Goal: Transaction & Acquisition: Obtain resource

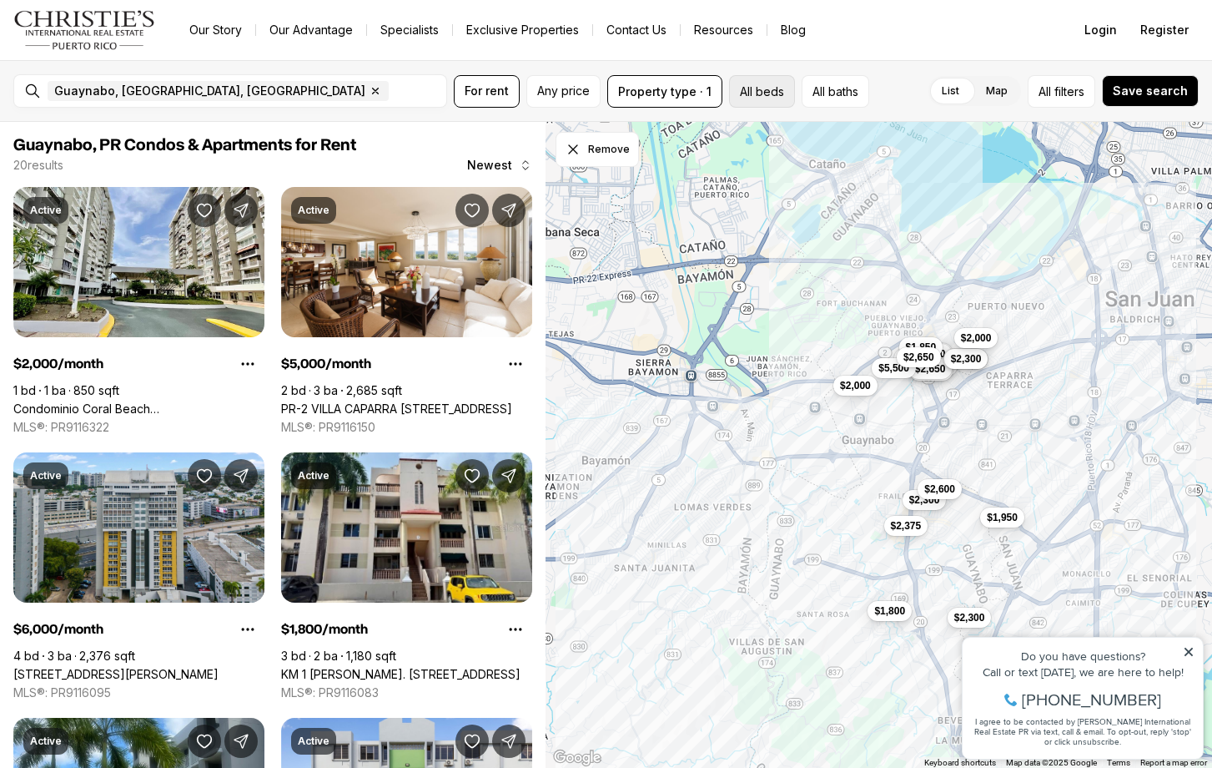
click at [751, 83] on button "All beds" at bounding box center [762, 91] width 66 height 33
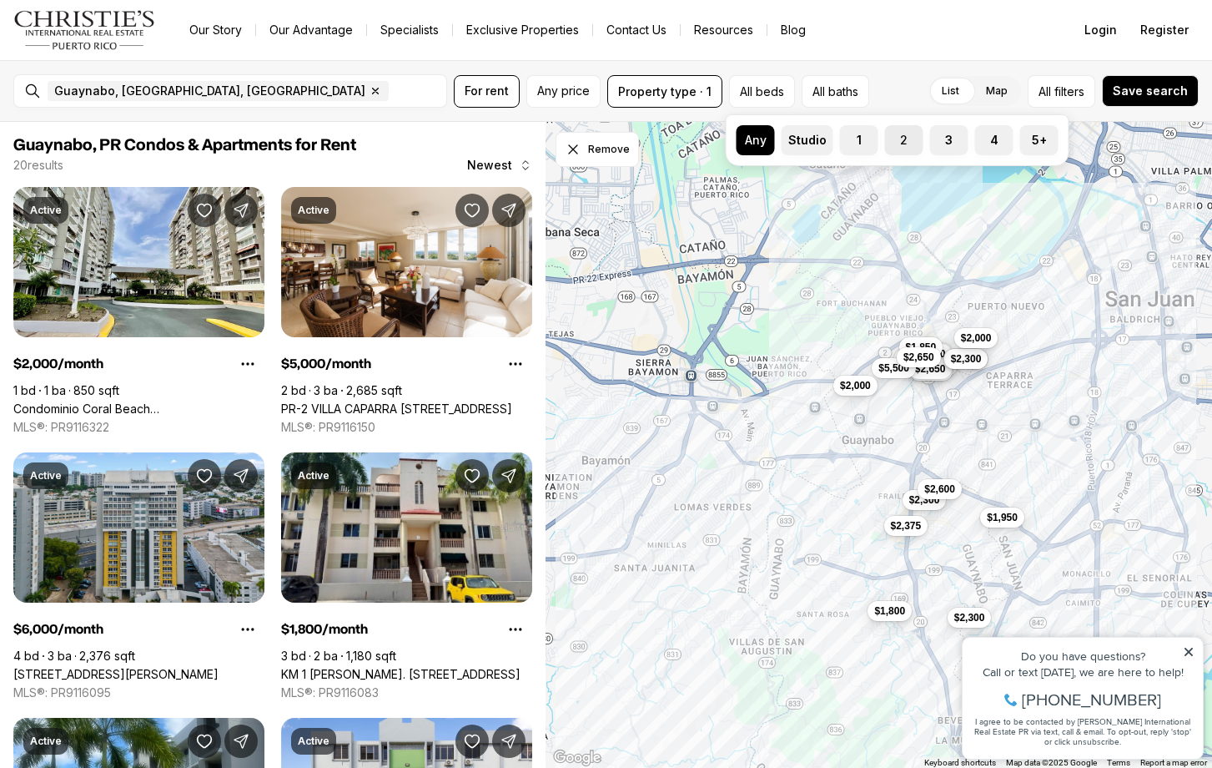
click at [904, 138] on label "2" at bounding box center [904, 140] width 38 height 30
click at [902, 138] on button "2" at bounding box center [893, 133] width 17 height 17
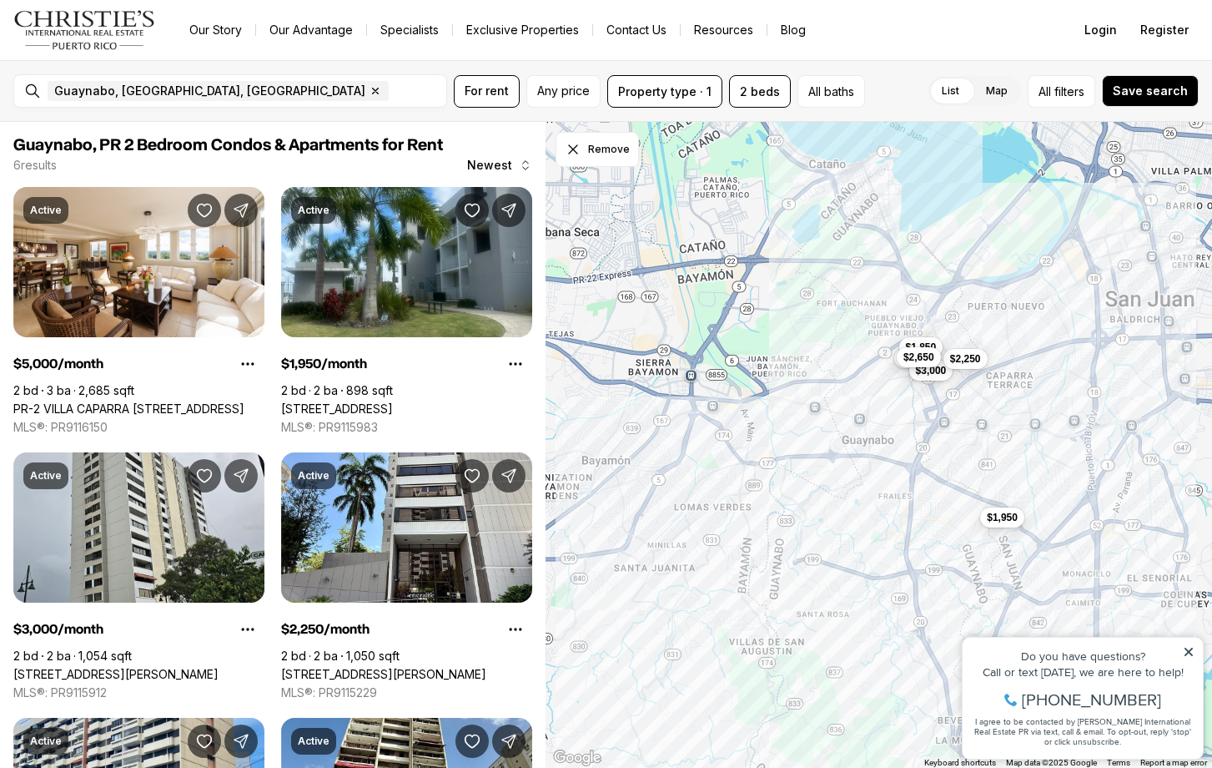
click at [886, 82] on div "List Map List Map All filters Save search" at bounding box center [1035, 91] width 327 height 33
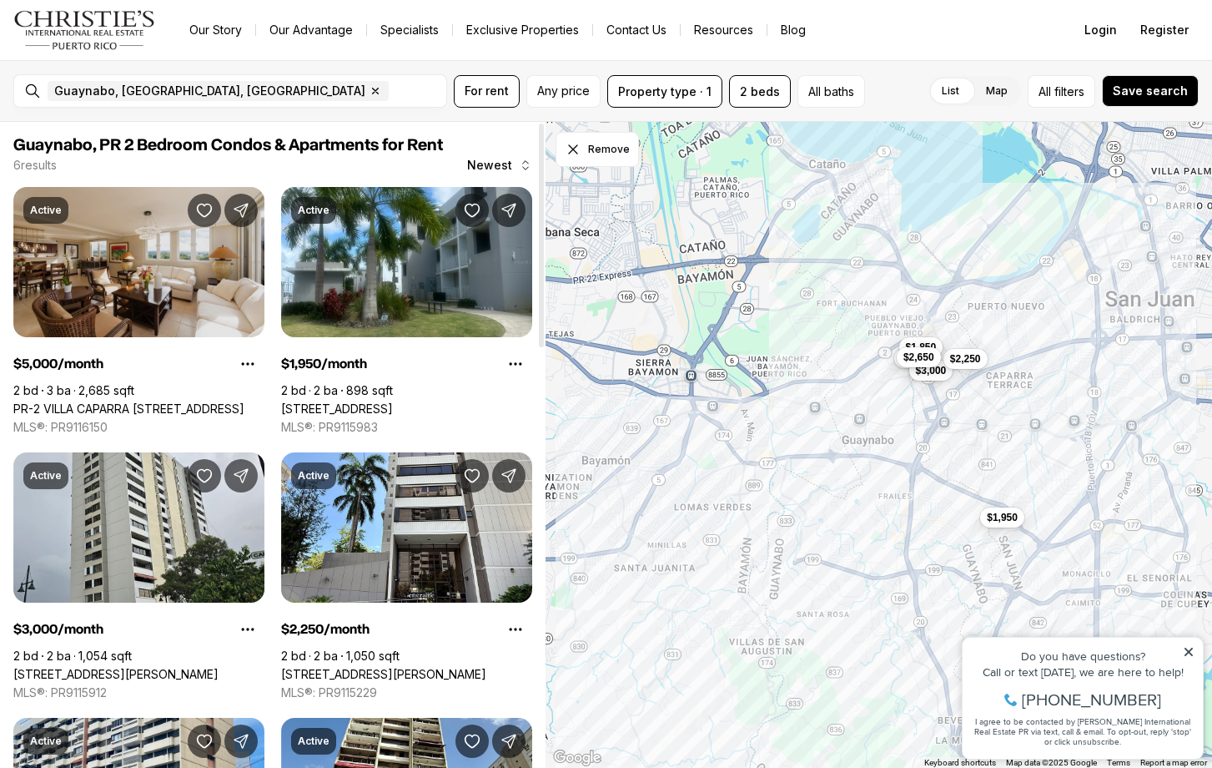
click at [124, 401] on link "PR-2 VILLA CAPARRA [STREET_ADDRESS]" at bounding box center [128, 408] width 231 height 15
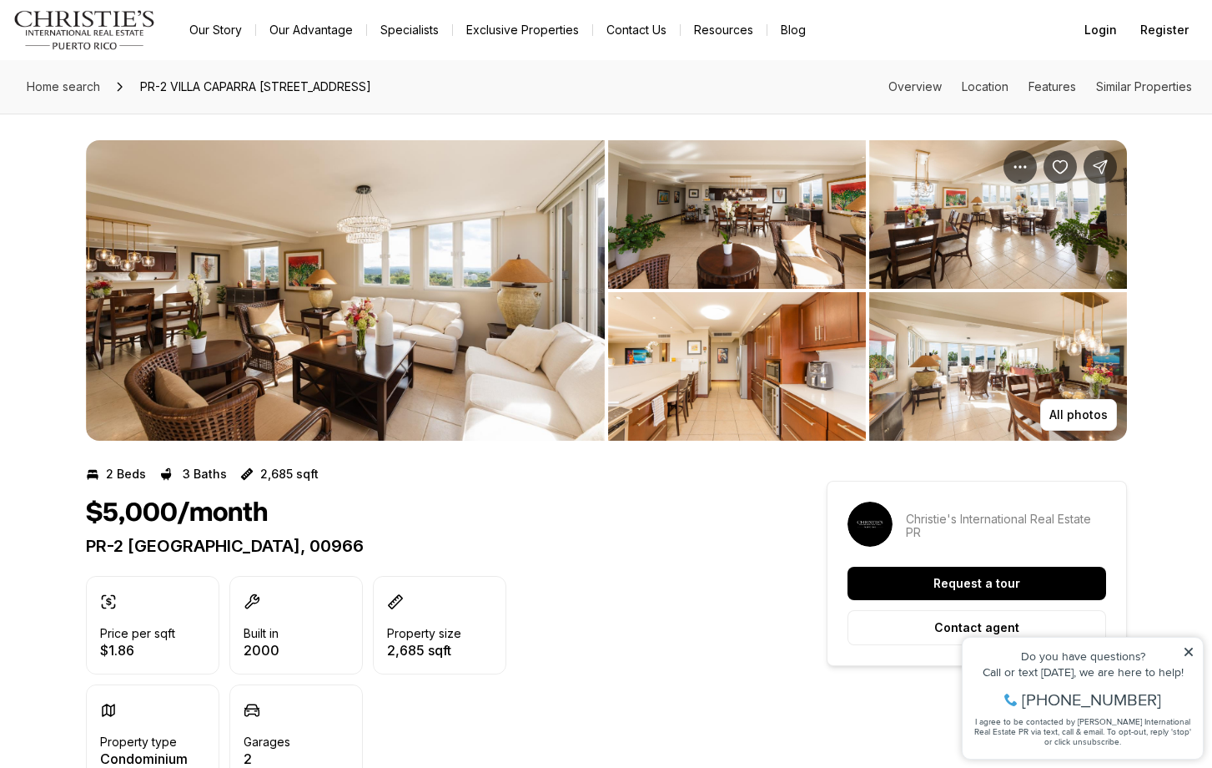
click at [1080, 388] on img "View image gallery" at bounding box center [998, 366] width 258 height 149
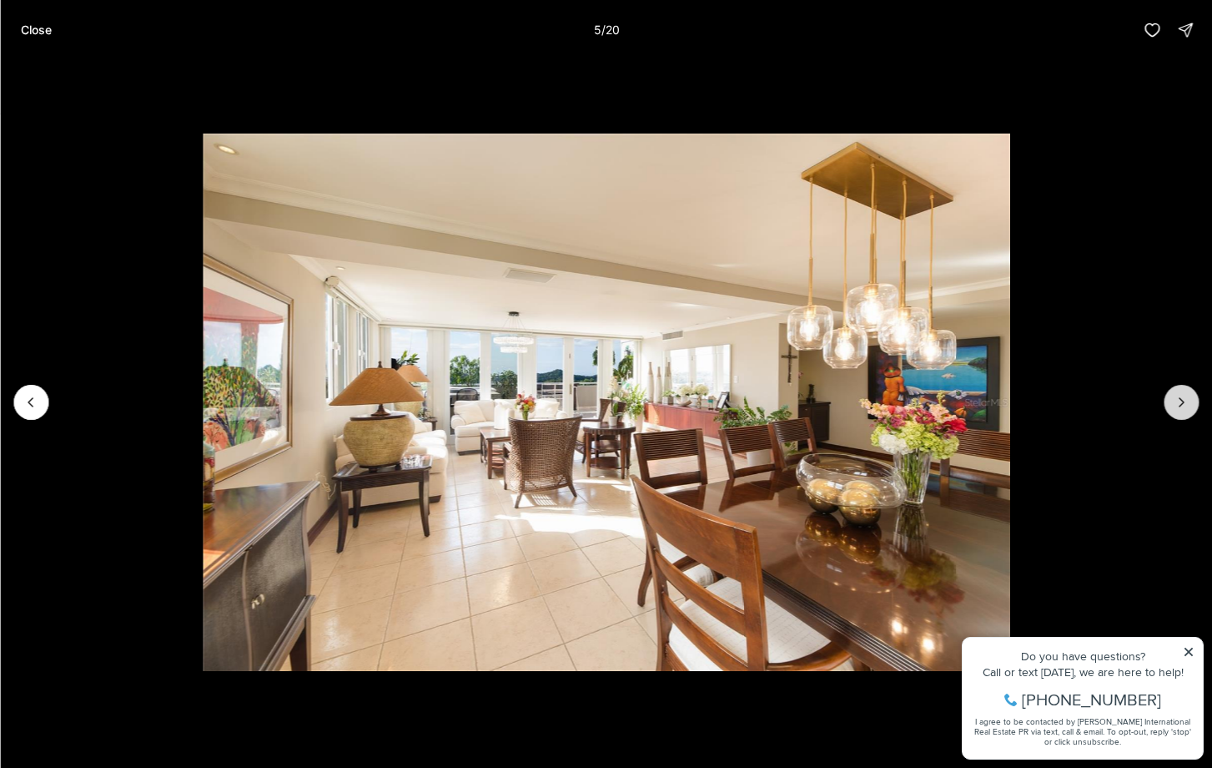
click at [1180, 393] on button "Next slide" at bounding box center [1181, 402] width 35 height 35
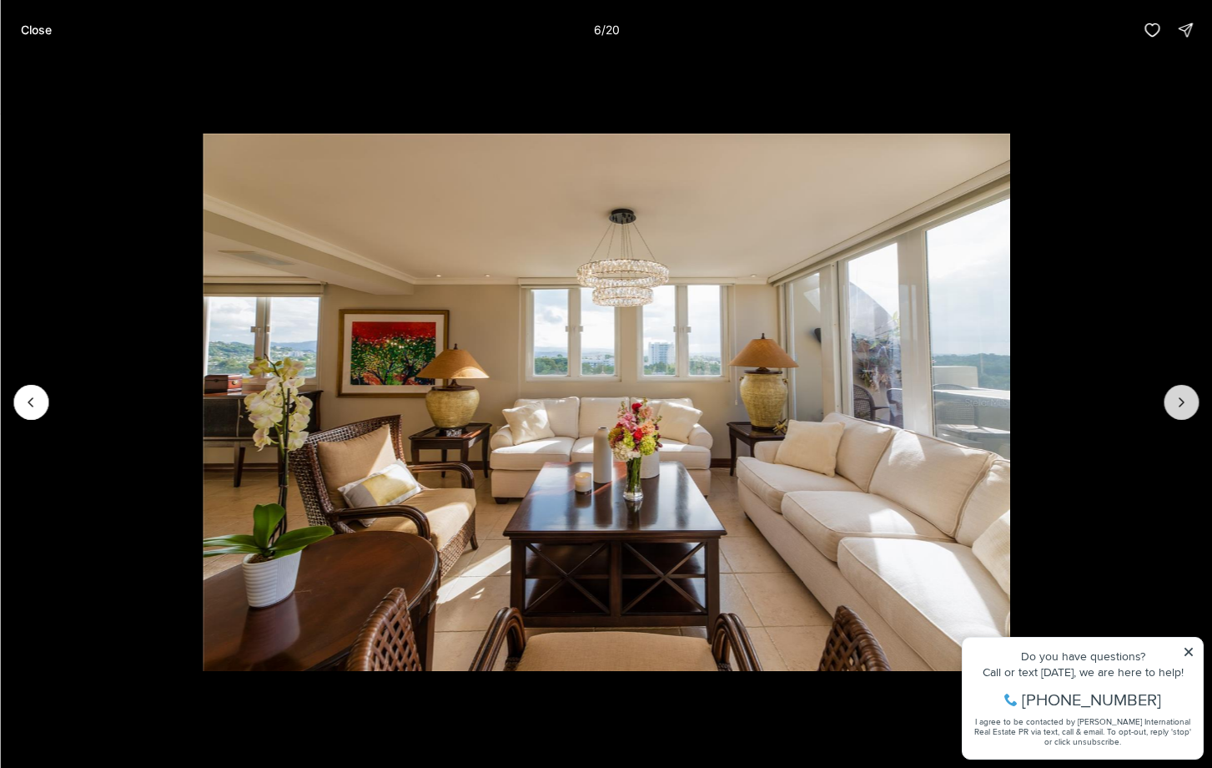
click at [1180, 393] on button "Next slide" at bounding box center [1181, 402] width 35 height 35
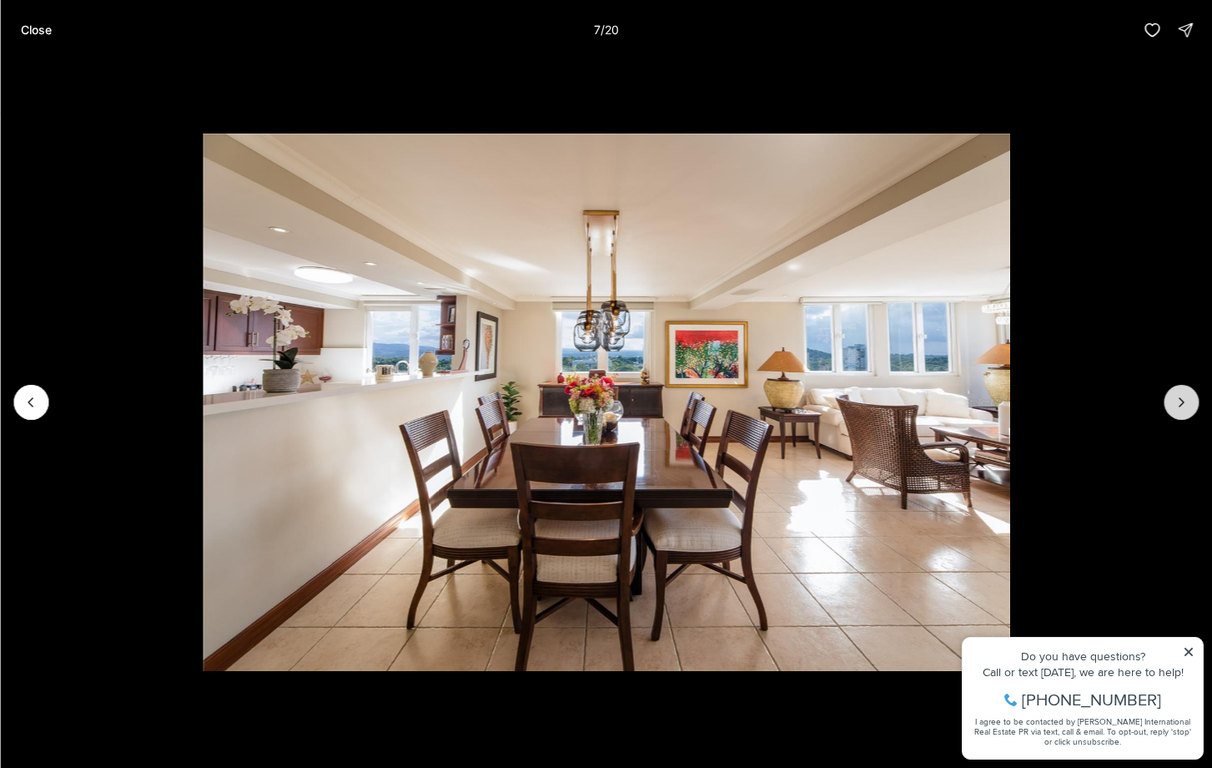
click at [1180, 393] on button "Next slide" at bounding box center [1181, 402] width 35 height 35
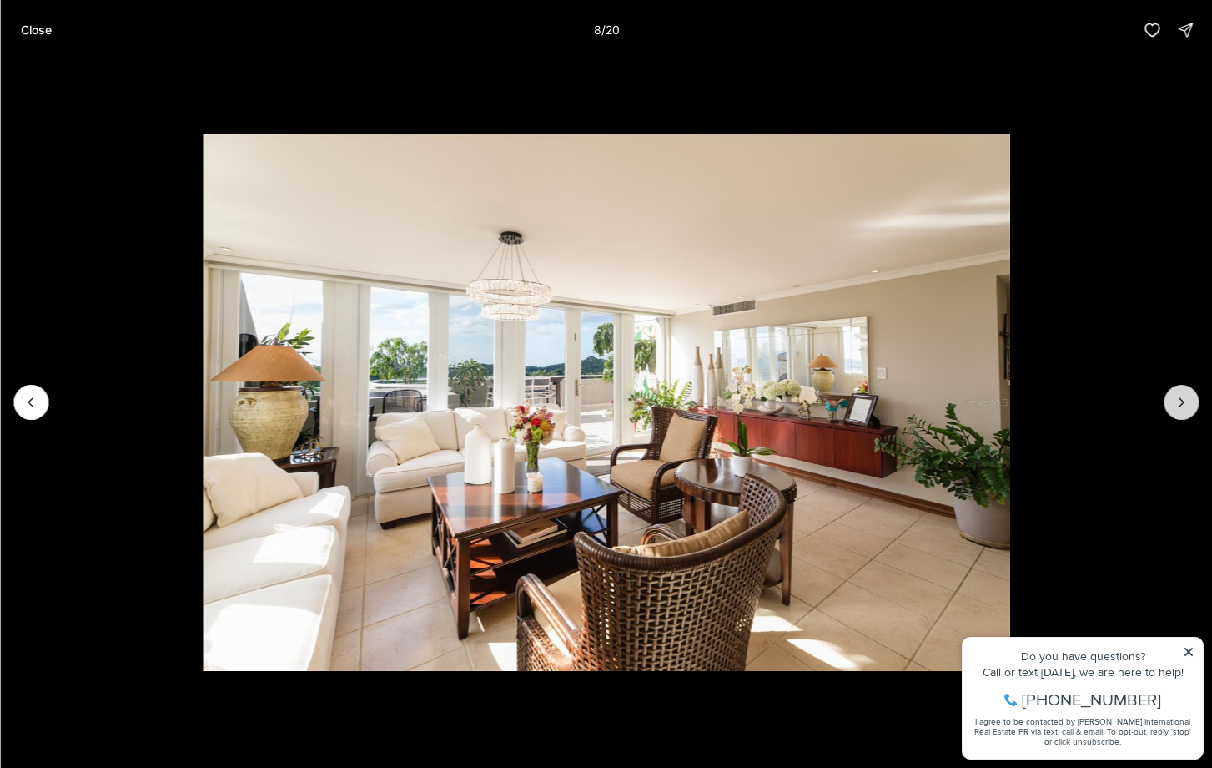
click at [1180, 393] on button "Next slide" at bounding box center [1181, 402] width 35 height 35
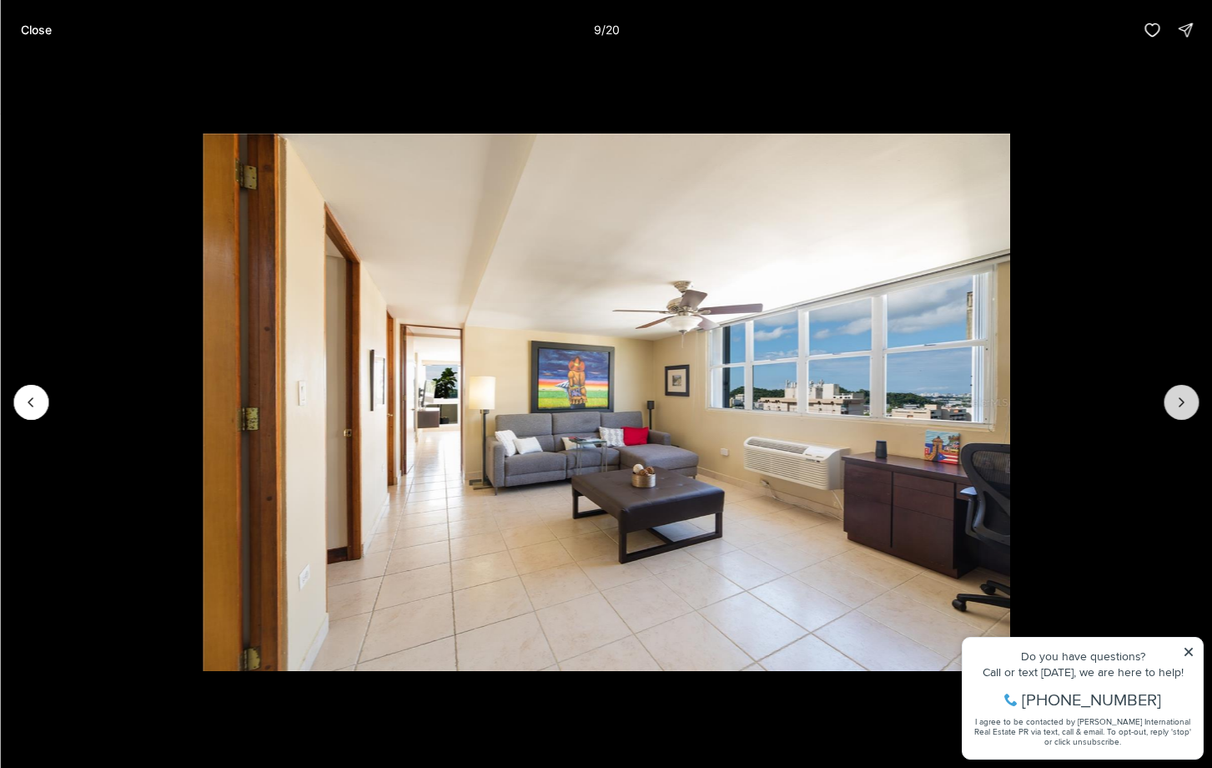
click at [1180, 393] on button "Next slide" at bounding box center [1181, 402] width 35 height 35
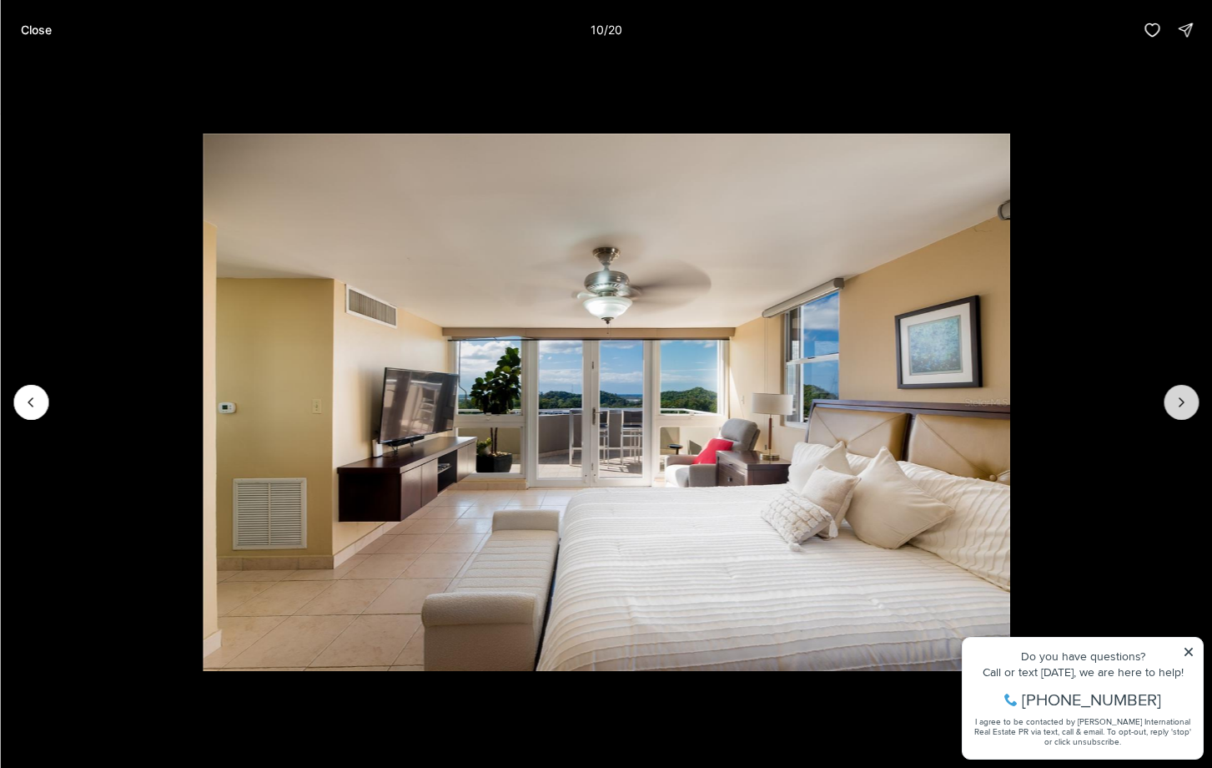
click at [1179, 393] on button "Next slide" at bounding box center [1181, 402] width 35 height 35
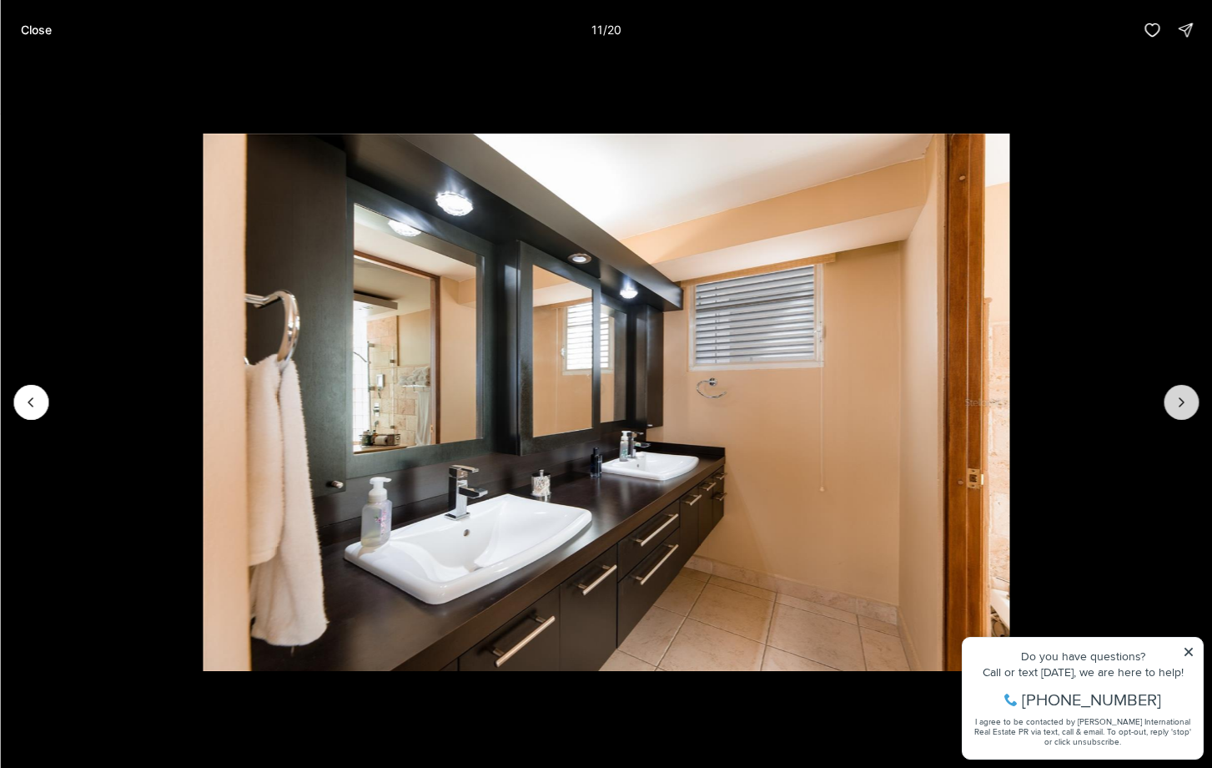
click at [1179, 394] on icon "Next slide" at bounding box center [1181, 402] width 17 height 17
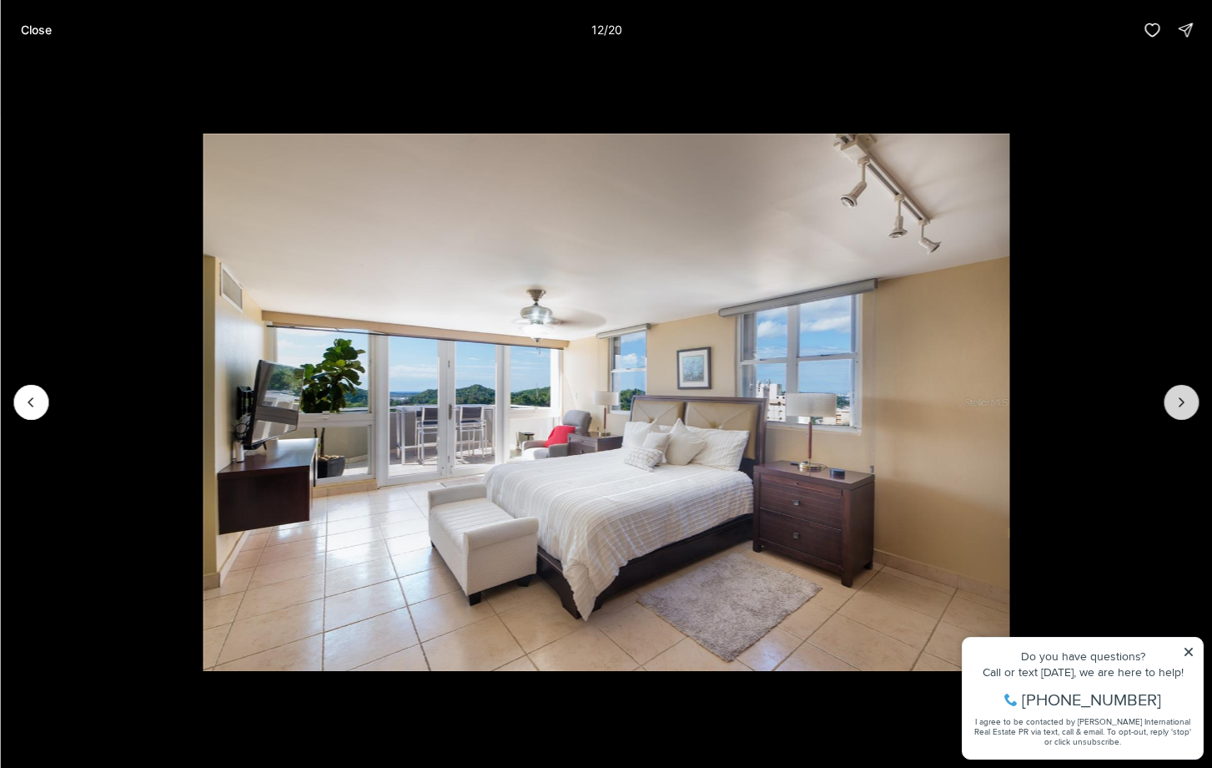
click at [1179, 394] on icon "Next slide" at bounding box center [1181, 402] width 17 height 17
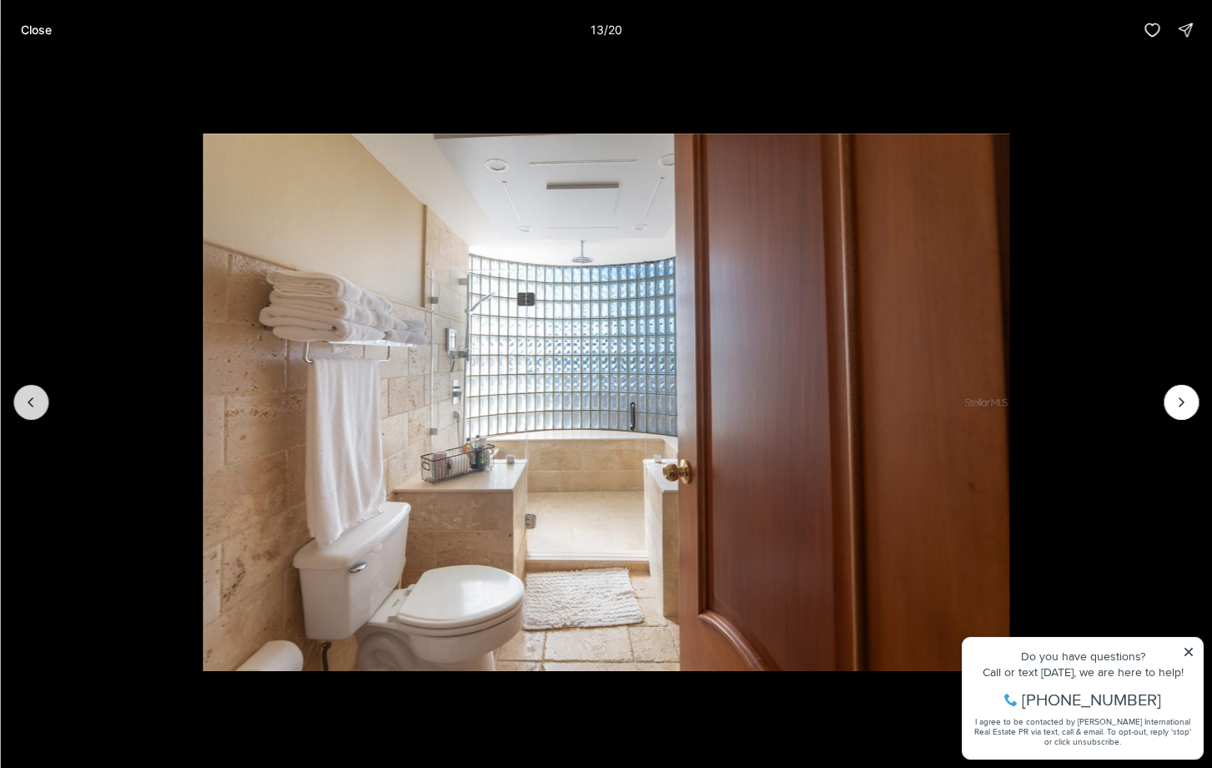
click at [29, 400] on icon "Previous slide" at bounding box center [30, 402] width 4 height 8
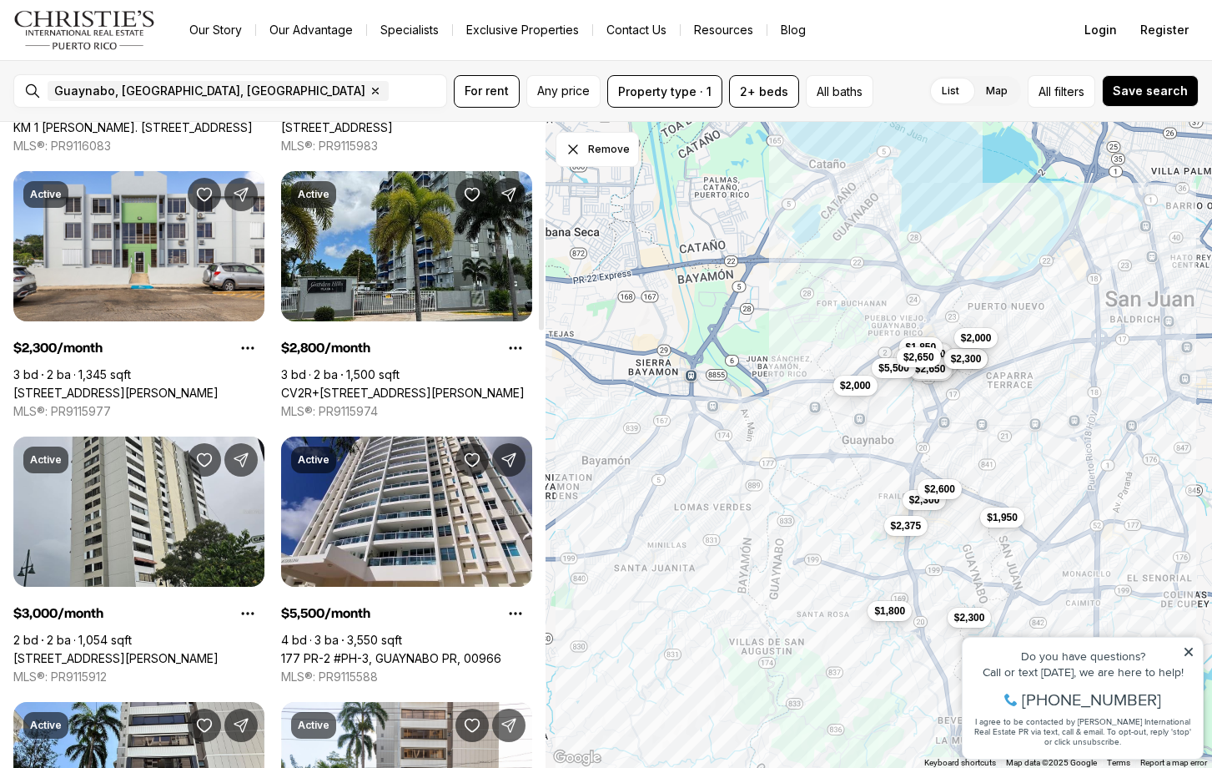
scroll to position [547, 0]
click at [672, 84] on button "Property type · 1" at bounding box center [664, 91] width 115 height 33
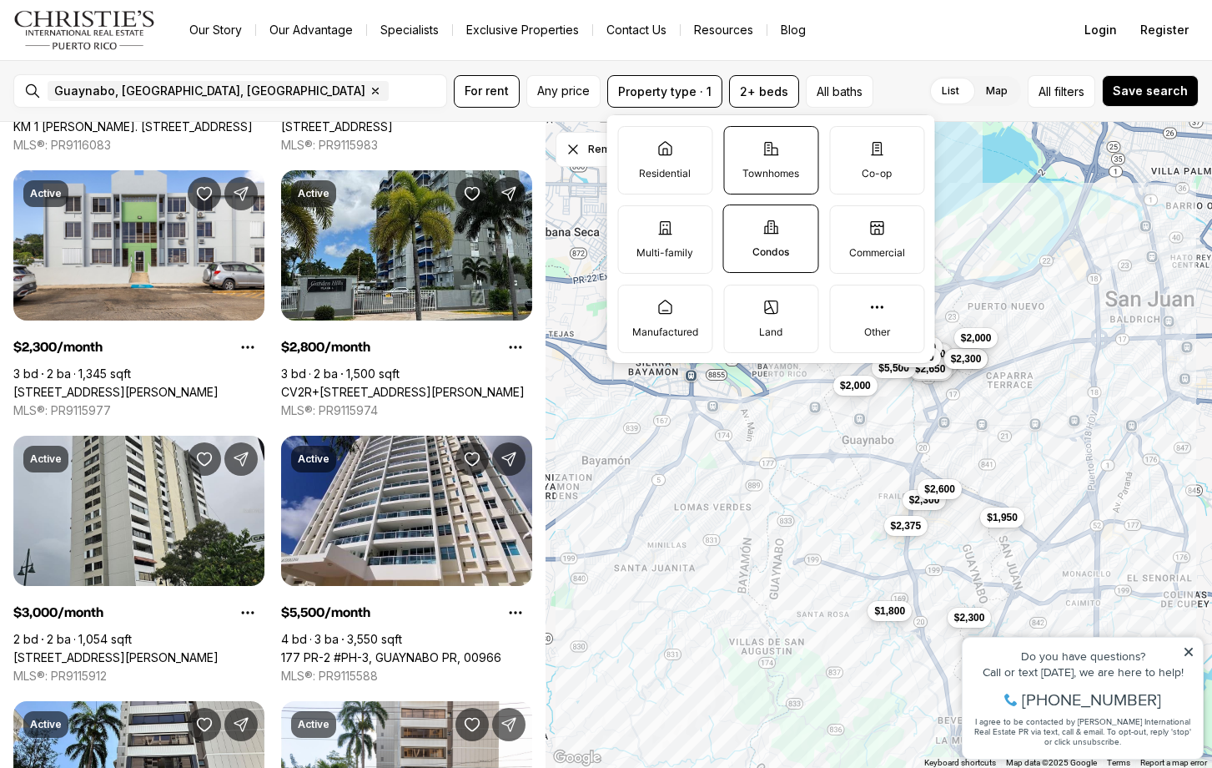
click at [773, 168] on p "Townhomes" at bounding box center [771, 173] width 57 height 13
click at [741, 144] on button "Townhomes" at bounding box center [732, 135] width 17 height 17
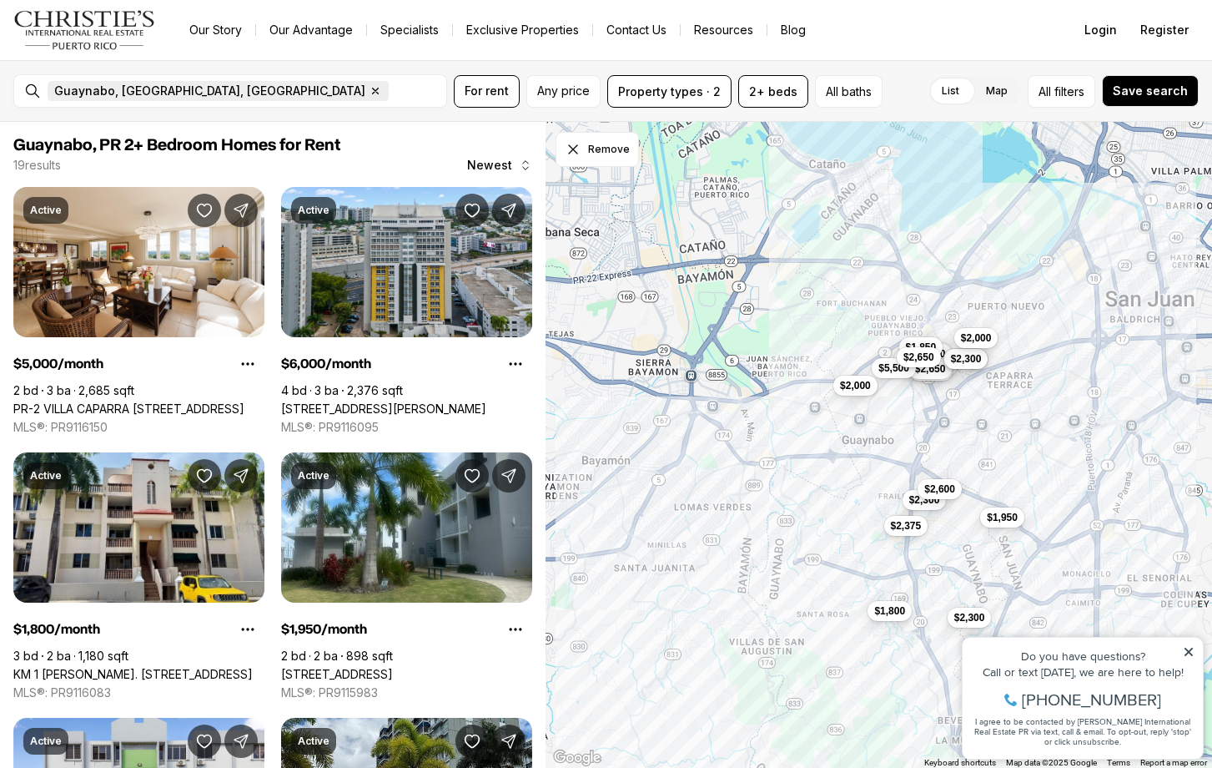
click at [369, 88] on icon "button" at bounding box center [375, 90] width 13 height 13
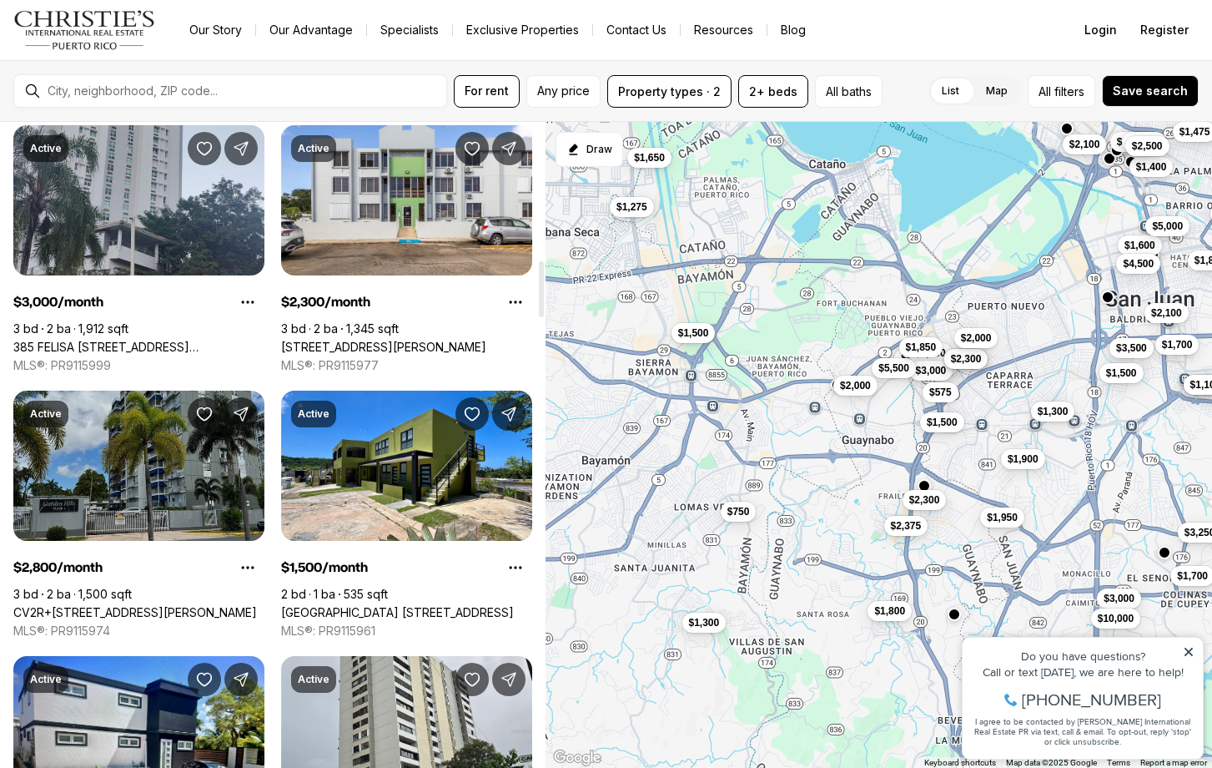
scroll to position [1664, 0]
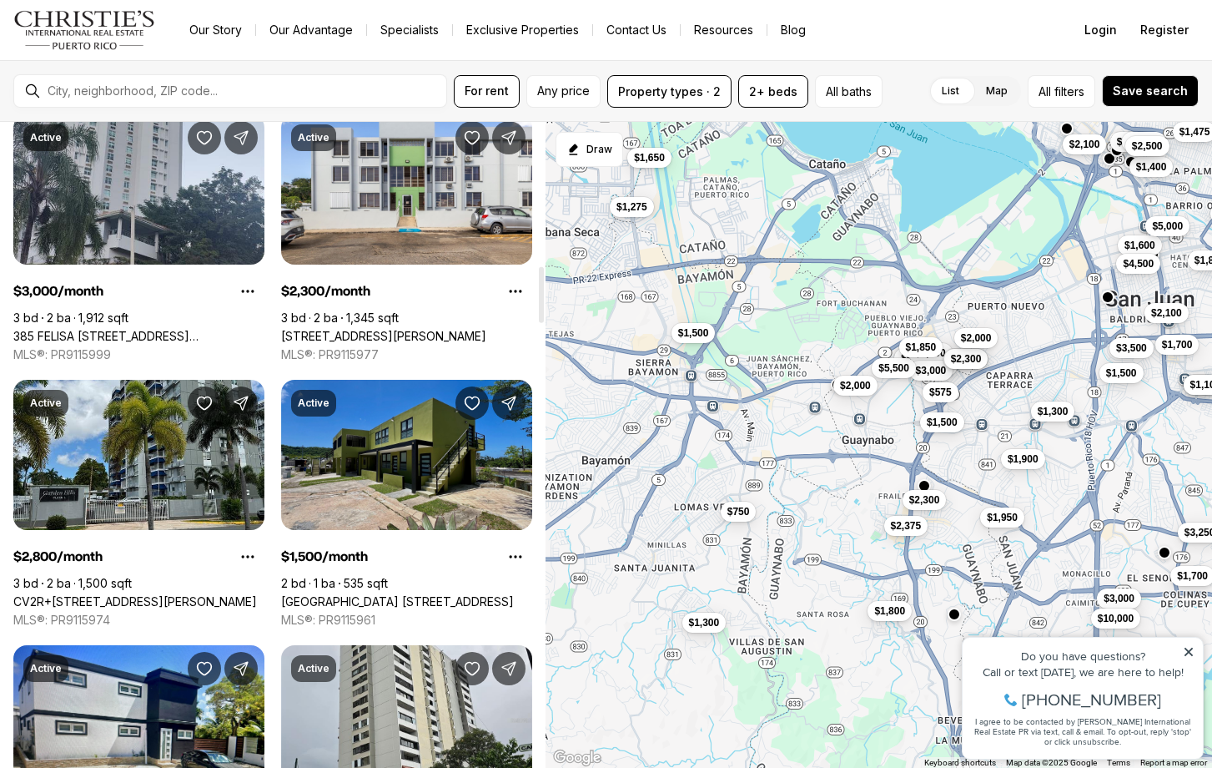
click at [360, 594] on link "[GEOGRAPHIC_DATA] [STREET_ADDRESS]" at bounding box center [397, 601] width 233 height 15
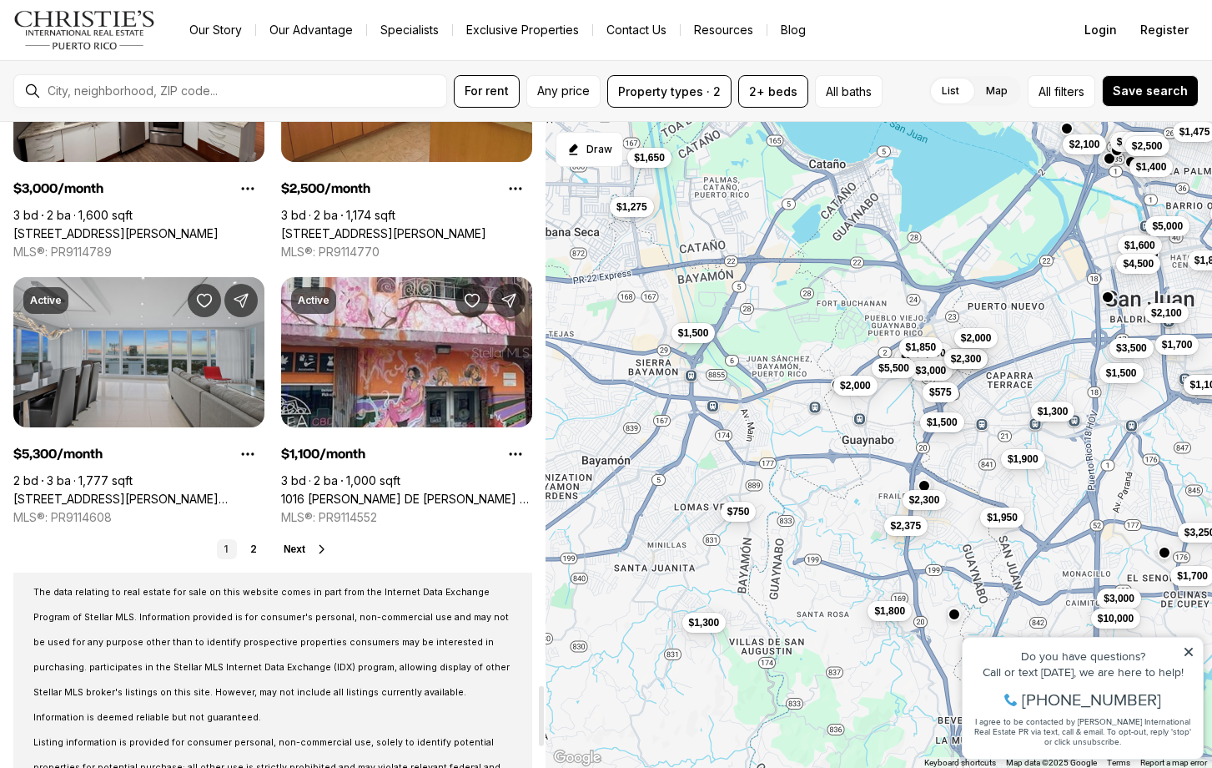
scroll to position [6001, 0]
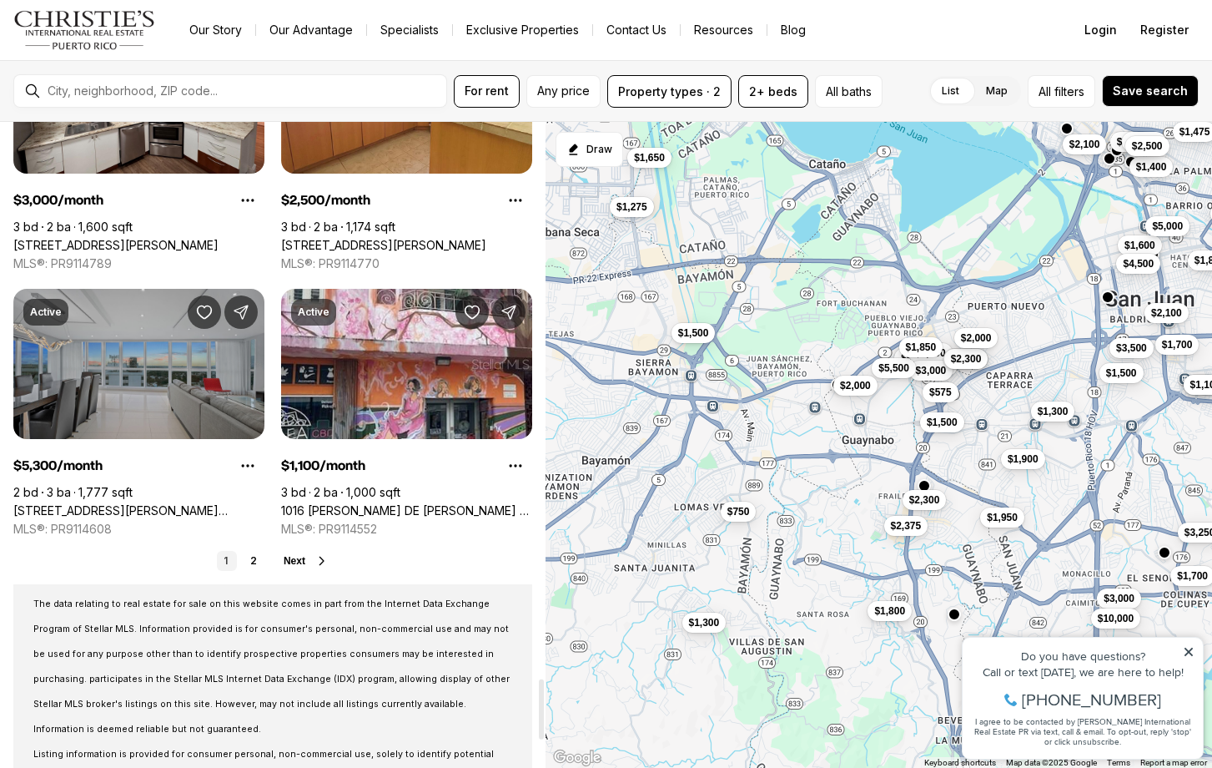
click at [167, 503] on link "[STREET_ADDRESS][PERSON_NAME][PERSON_NAME]" at bounding box center [138, 510] width 251 height 15
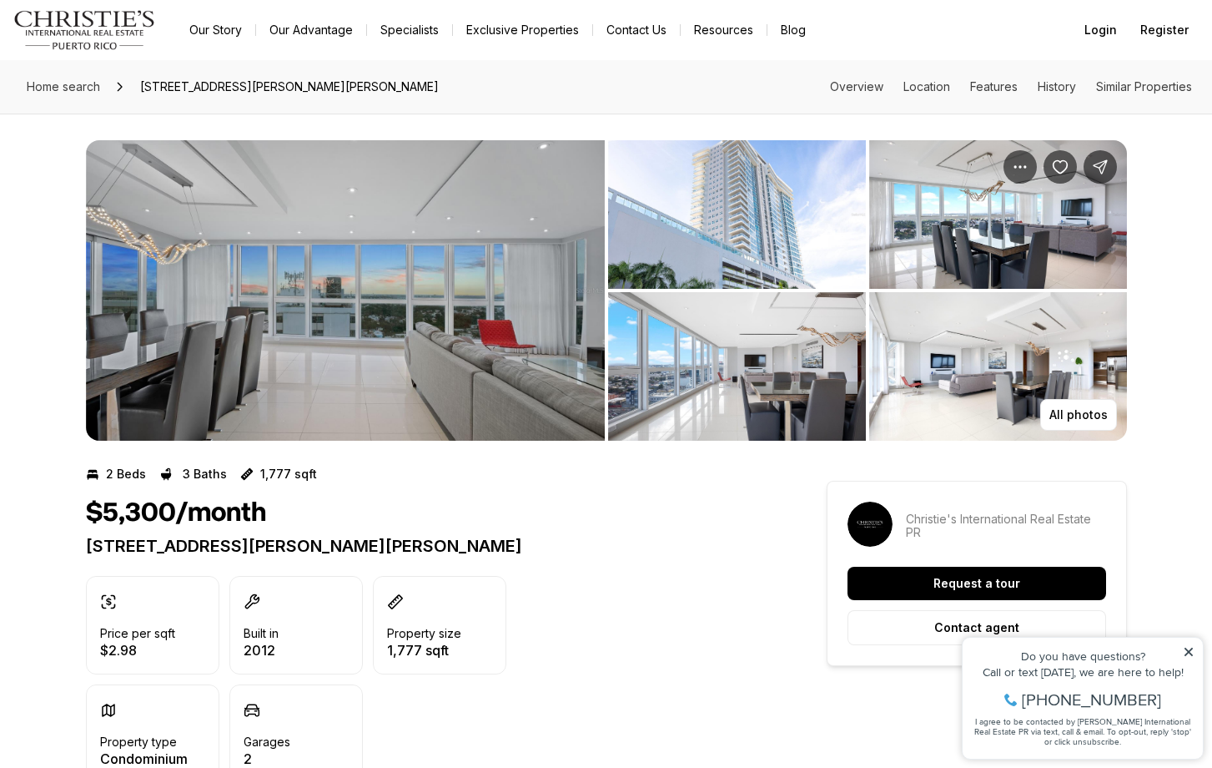
click at [404, 248] on img "View image gallery" at bounding box center [345, 290] width 519 height 300
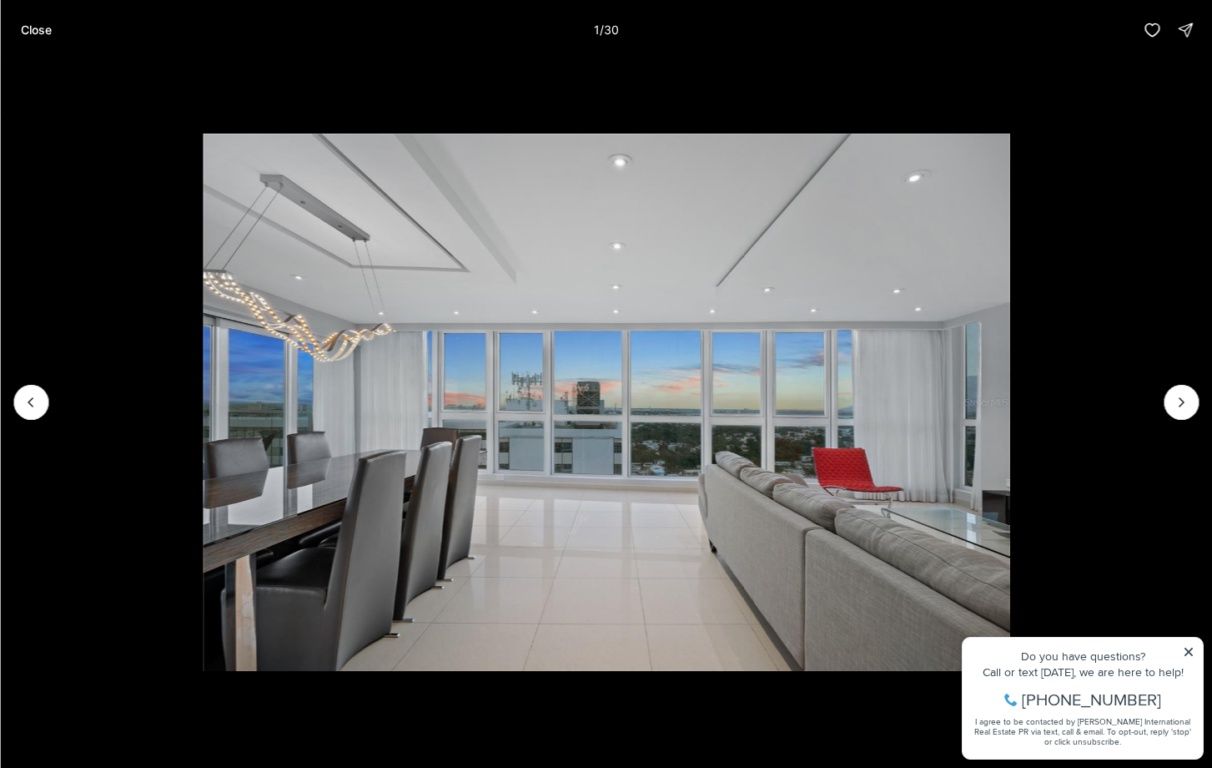
click at [1010, 647] on img "1 of 30" at bounding box center [606, 401] width 807 height 537
click at [1010, 651] on img "1 of 30" at bounding box center [606, 401] width 807 height 537
click at [1176, 395] on icon "Next slide" at bounding box center [1181, 402] width 17 height 17
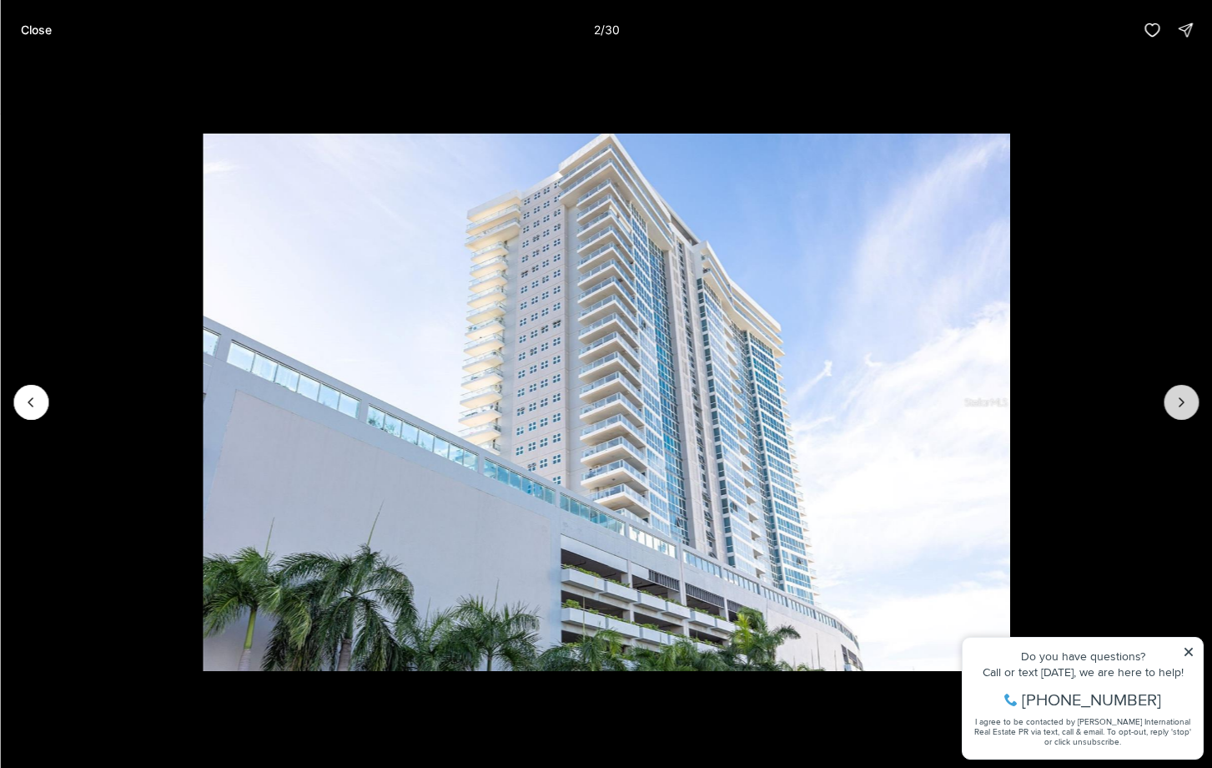
click at [1176, 395] on icon "Next slide" at bounding box center [1181, 402] width 17 height 17
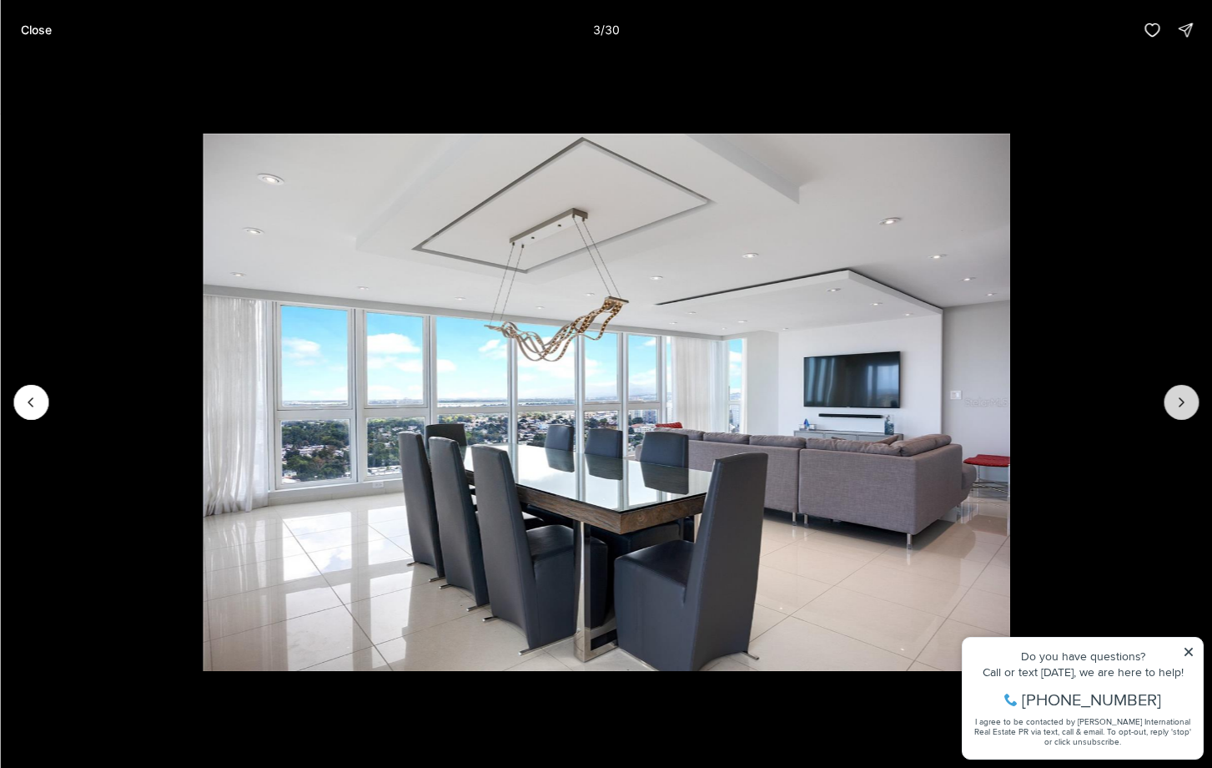
click at [1176, 395] on icon "Next slide" at bounding box center [1181, 402] width 17 height 17
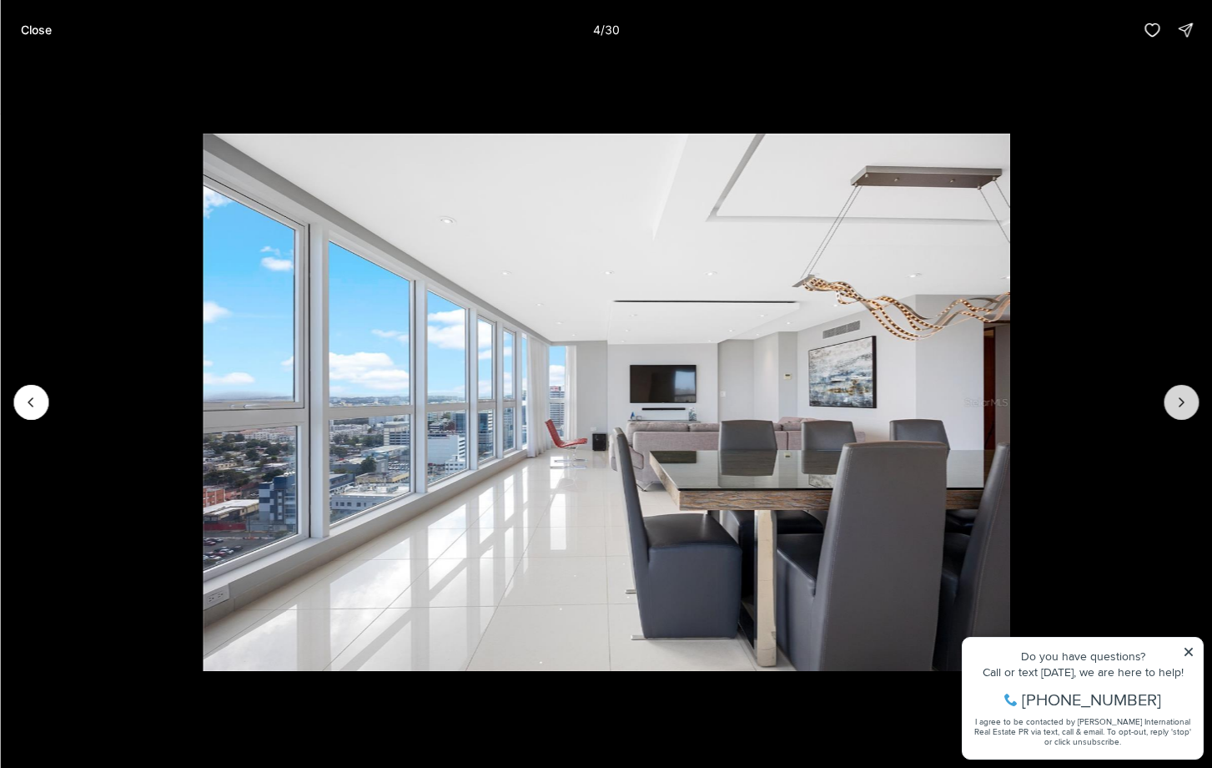
click at [1176, 395] on icon "Next slide" at bounding box center [1181, 402] width 17 height 17
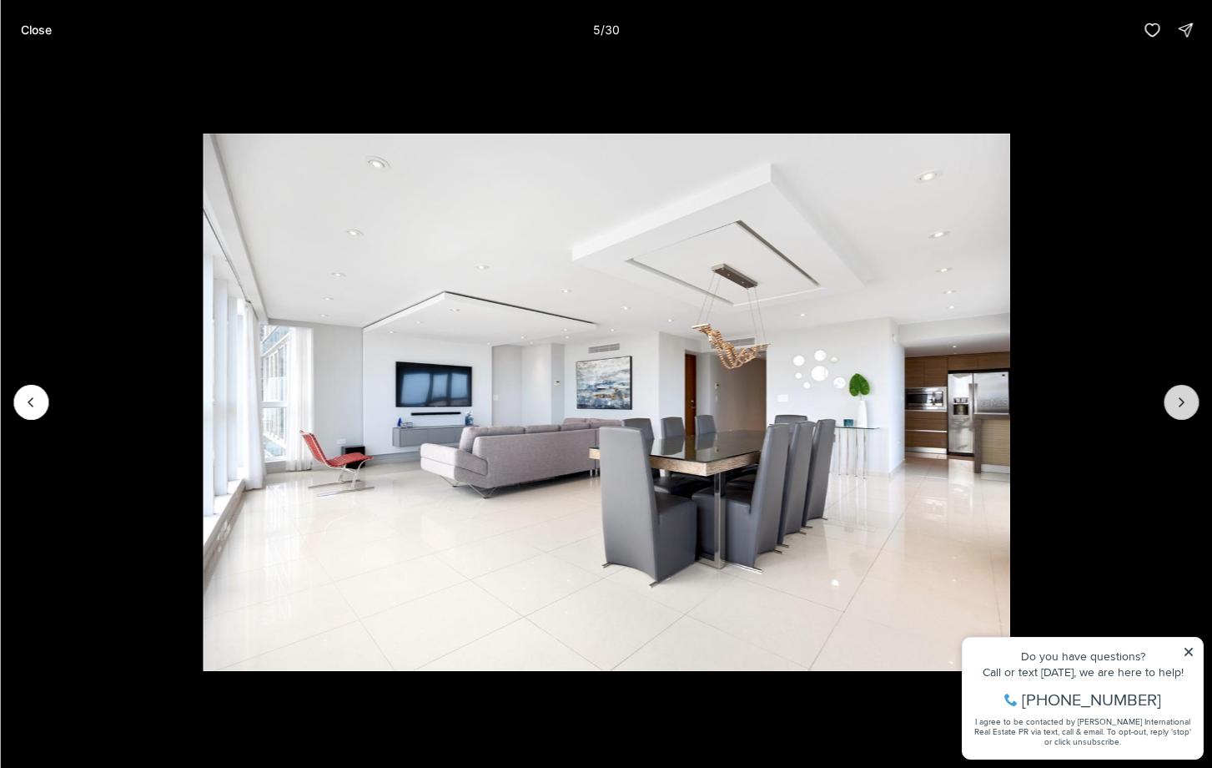
click at [1176, 395] on icon "Next slide" at bounding box center [1181, 402] width 17 height 17
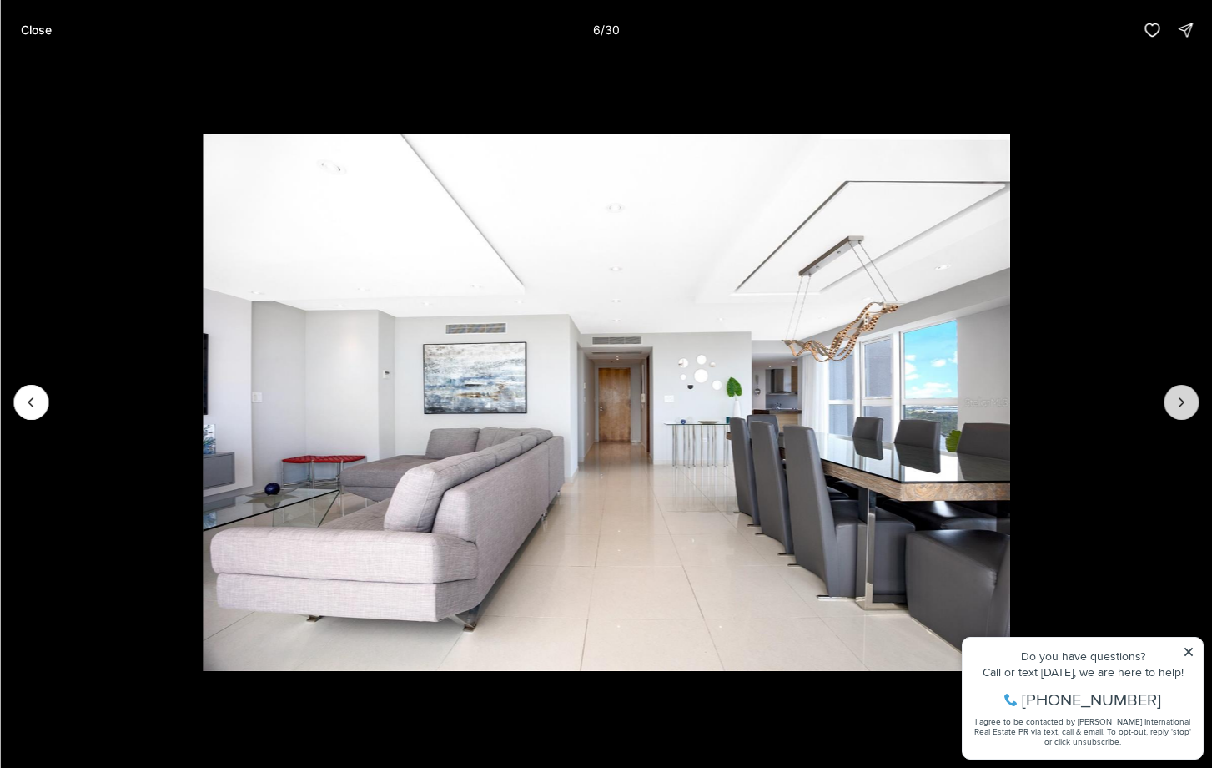
click at [1176, 395] on icon "Next slide" at bounding box center [1181, 402] width 17 height 17
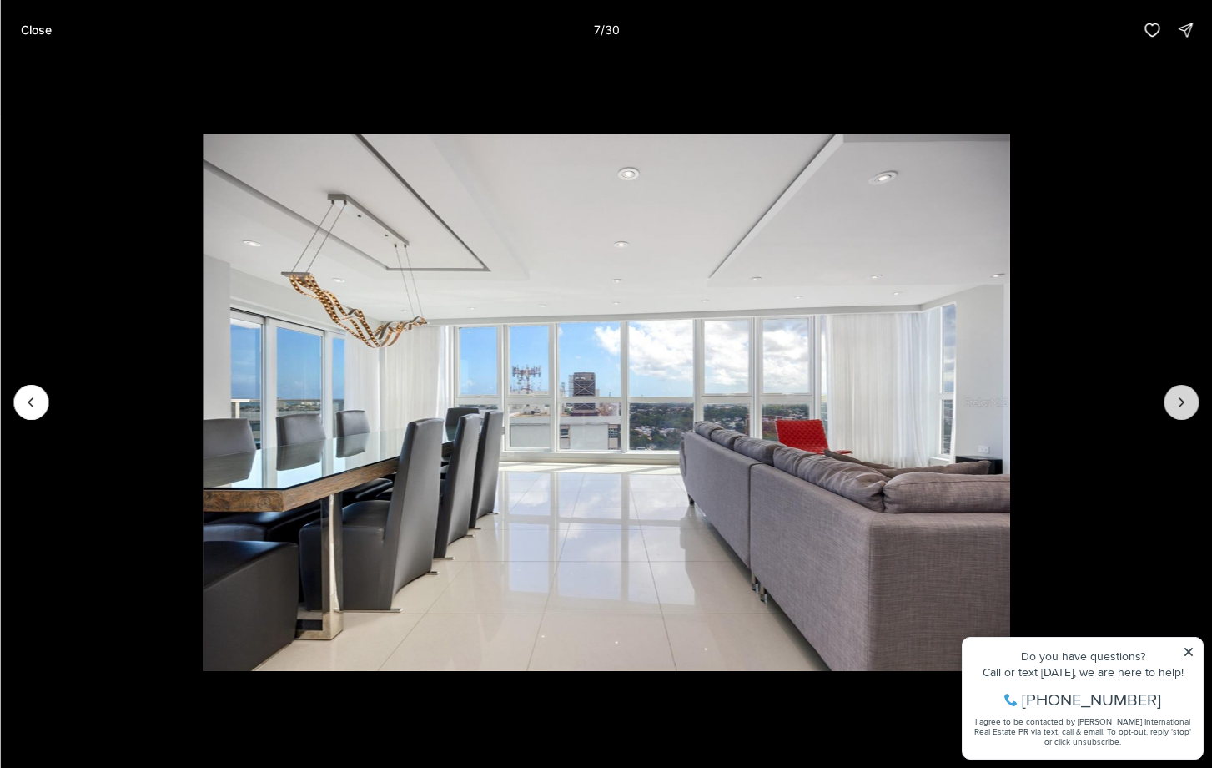
click at [1176, 395] on icon "Next slide" at bounding box center [1181, 402] width 17 height 17
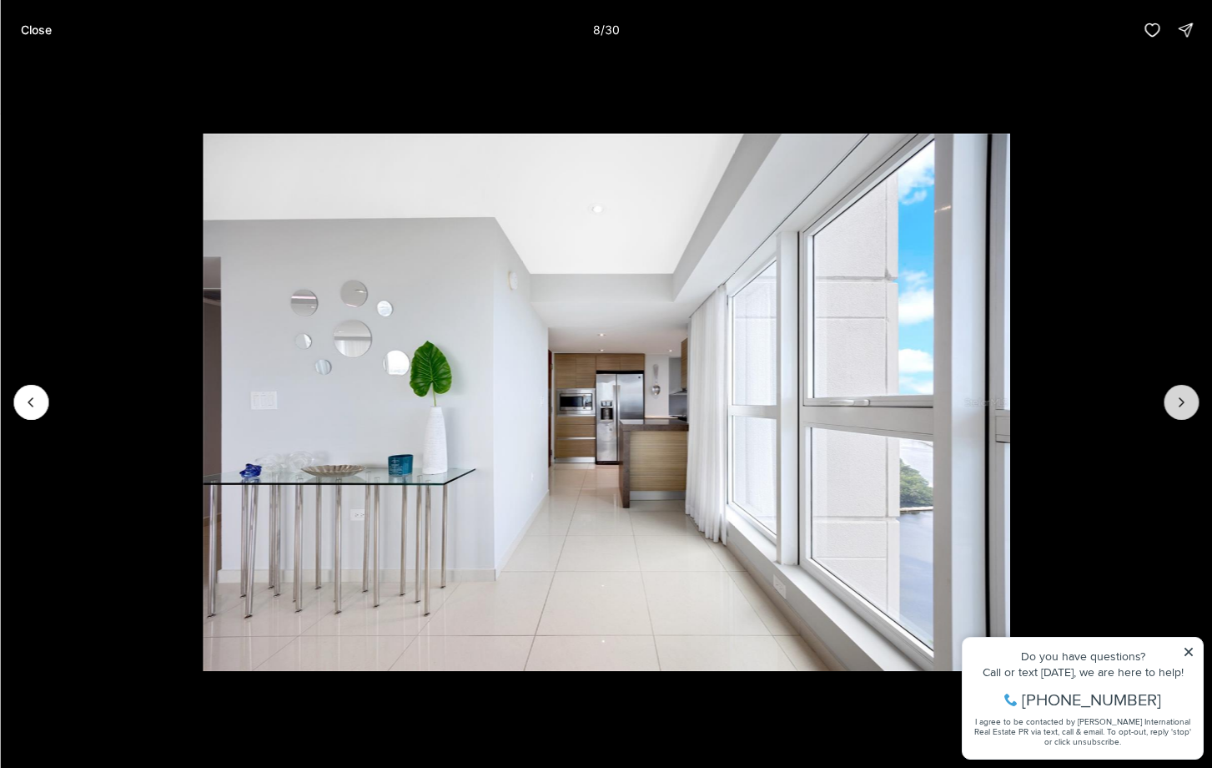
click at [1176, 395] on icon "Next slide" at bounding box center [1181, 402] width 17 height 17
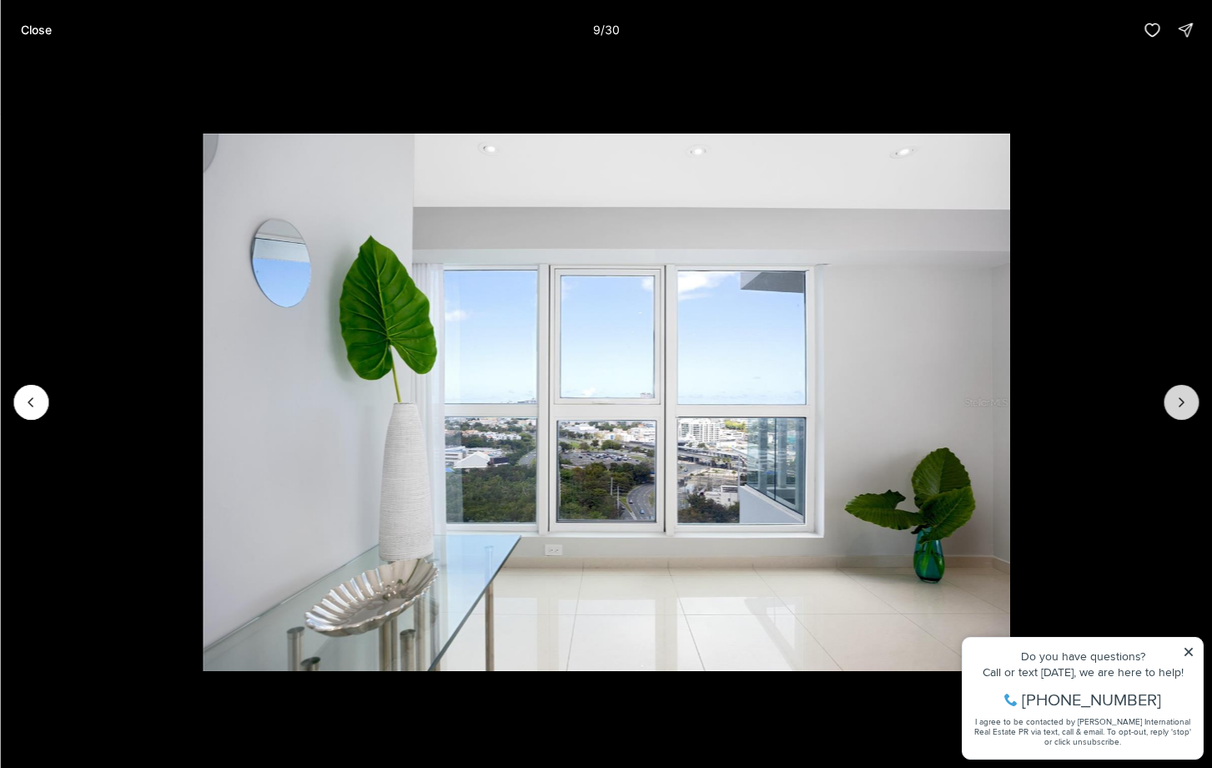
click at [1176, 395] on icon "Next slide" at bounding box center [1181, 402] width 17 height 17
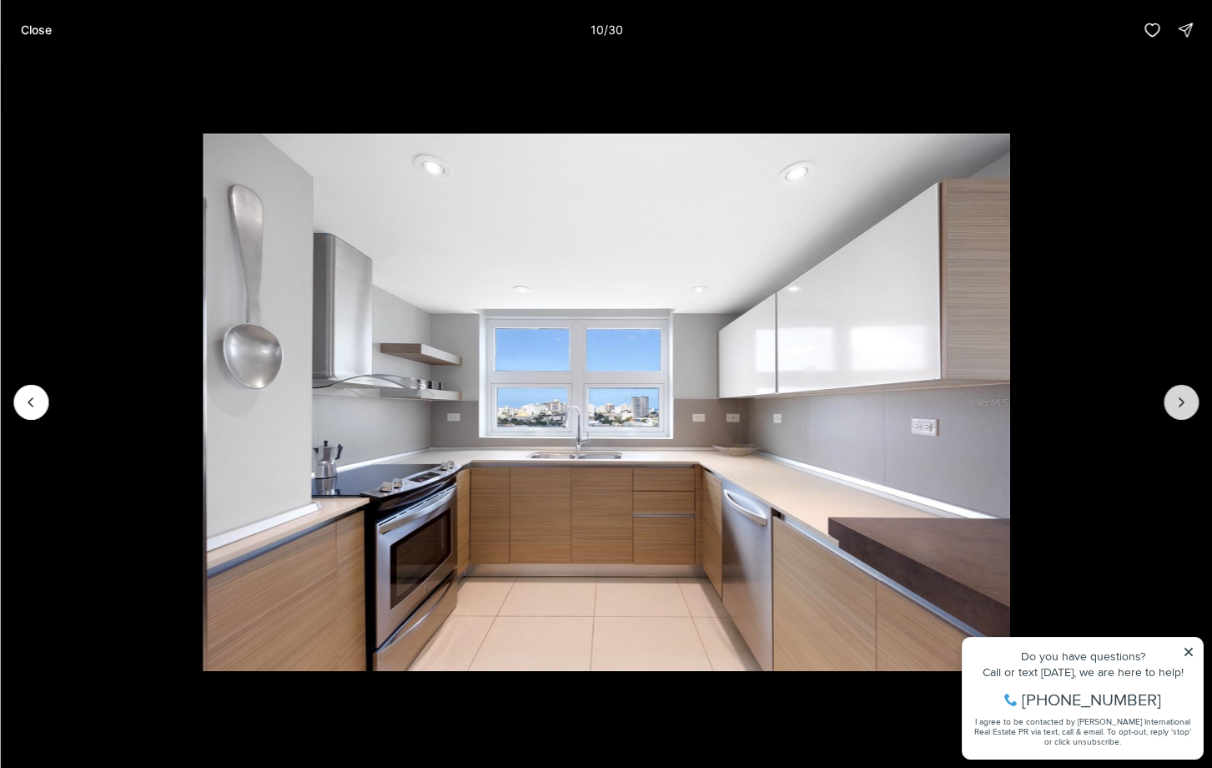
click at [1176, 395] on icon "Next slide" at bounding box center [1181, 402] width 17 height 17
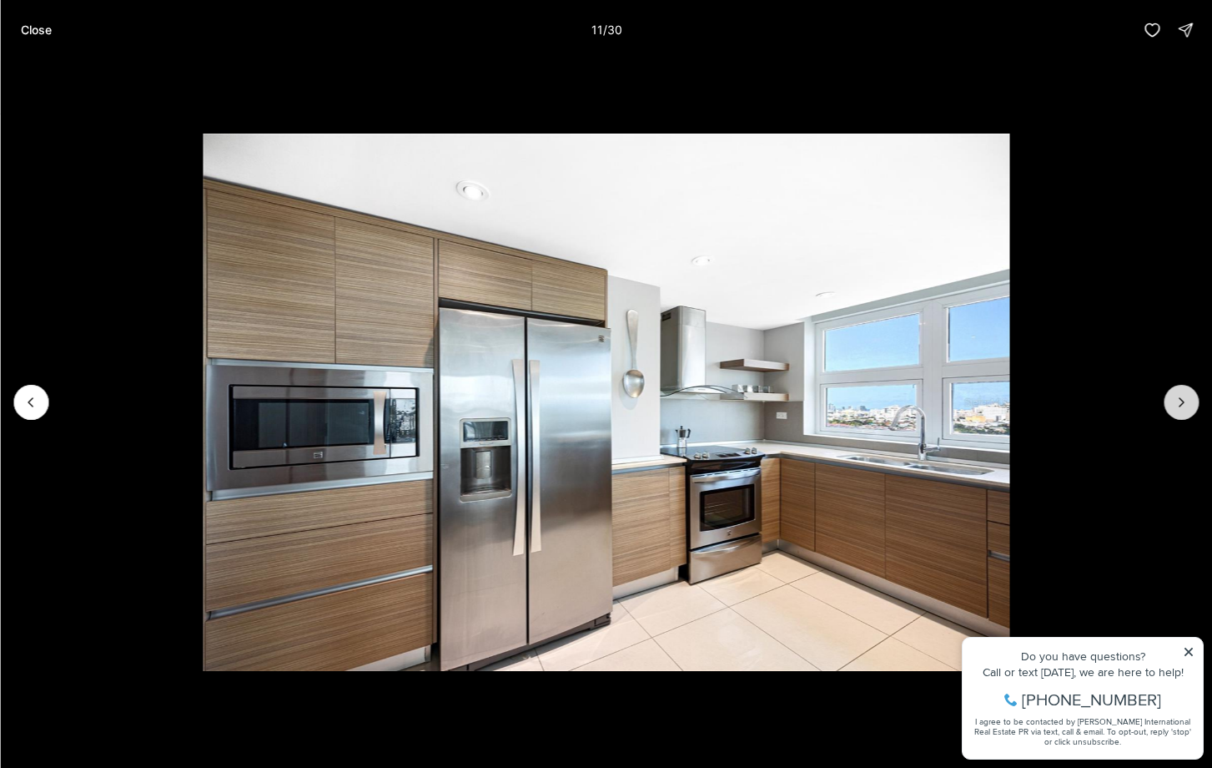
click at [1176, 395] on icon "Next slide" at bounding box center [1181, 402] width 17 height 17
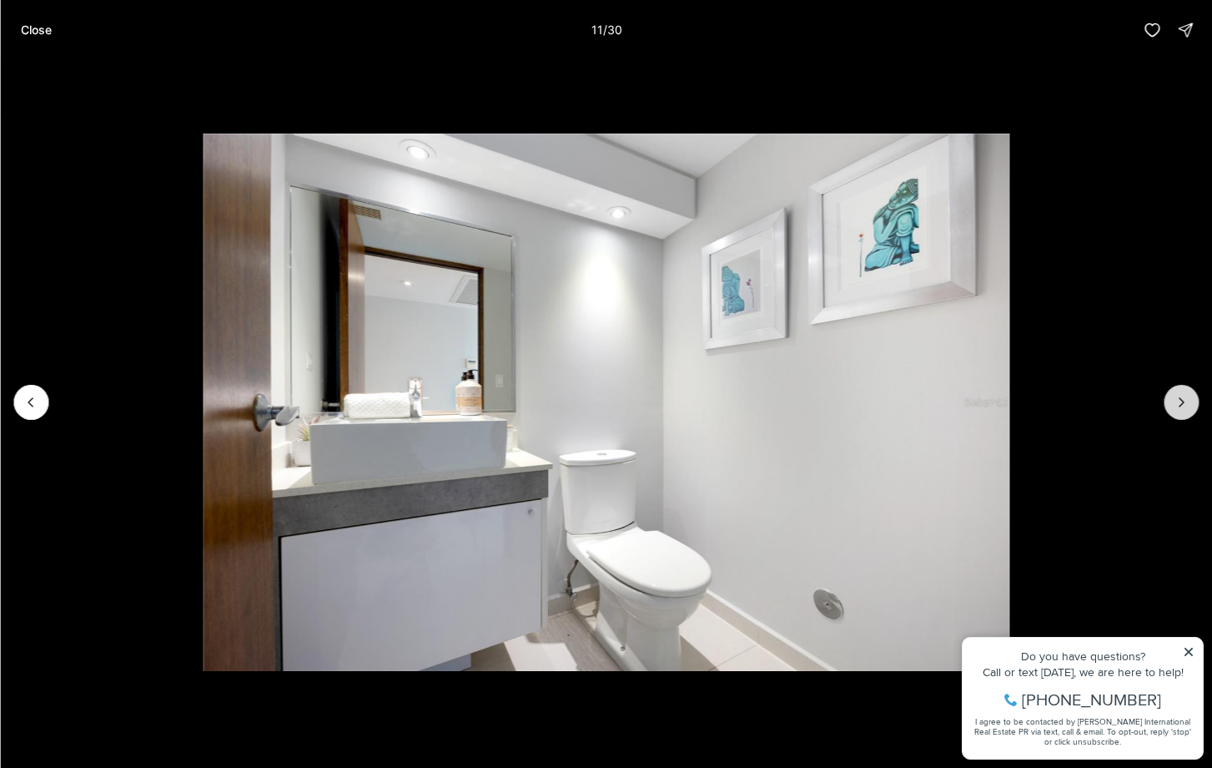
click at [1176, 395] on icon "Next slide" at bounding box center [1181, 402] width 17 height 17
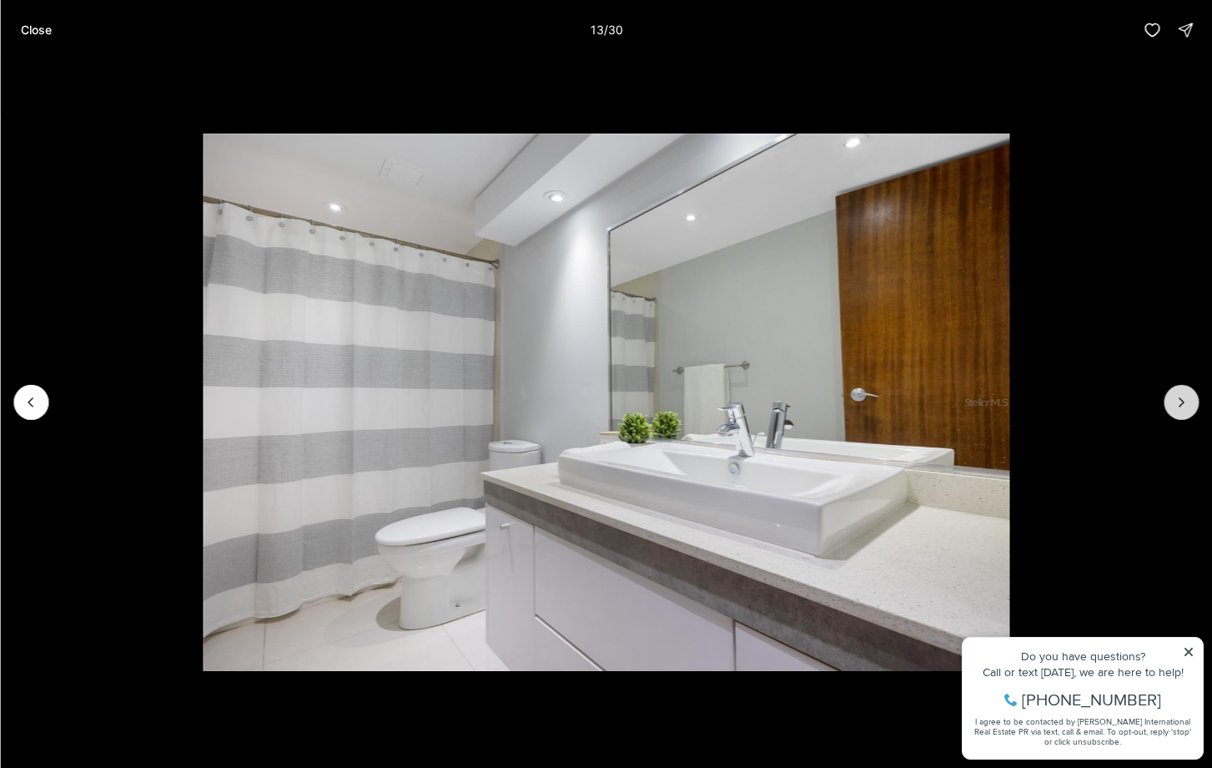
click at [1176, 395] on icon "Next slide" at bounding box center [1181, 402] width 17 height 17
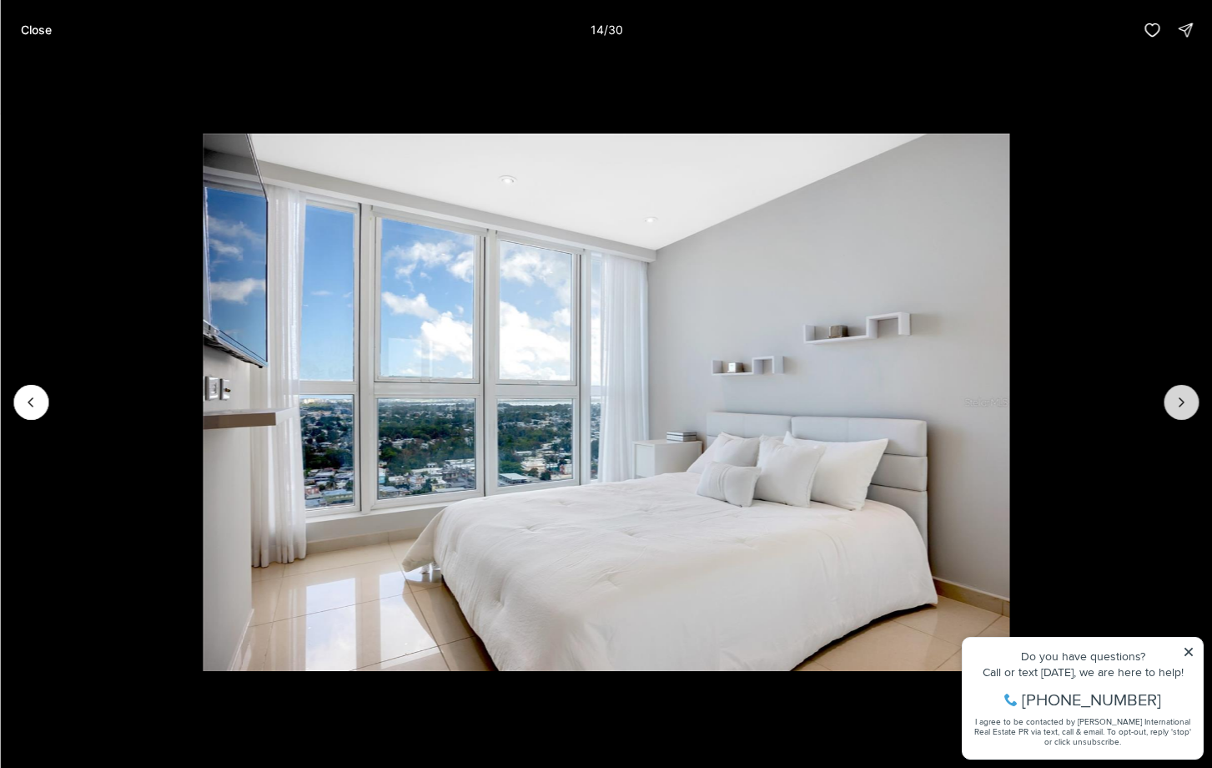
click at [1176, 395] on icon "Next slide" at bounding box center [1181, 402] width 17 height 17
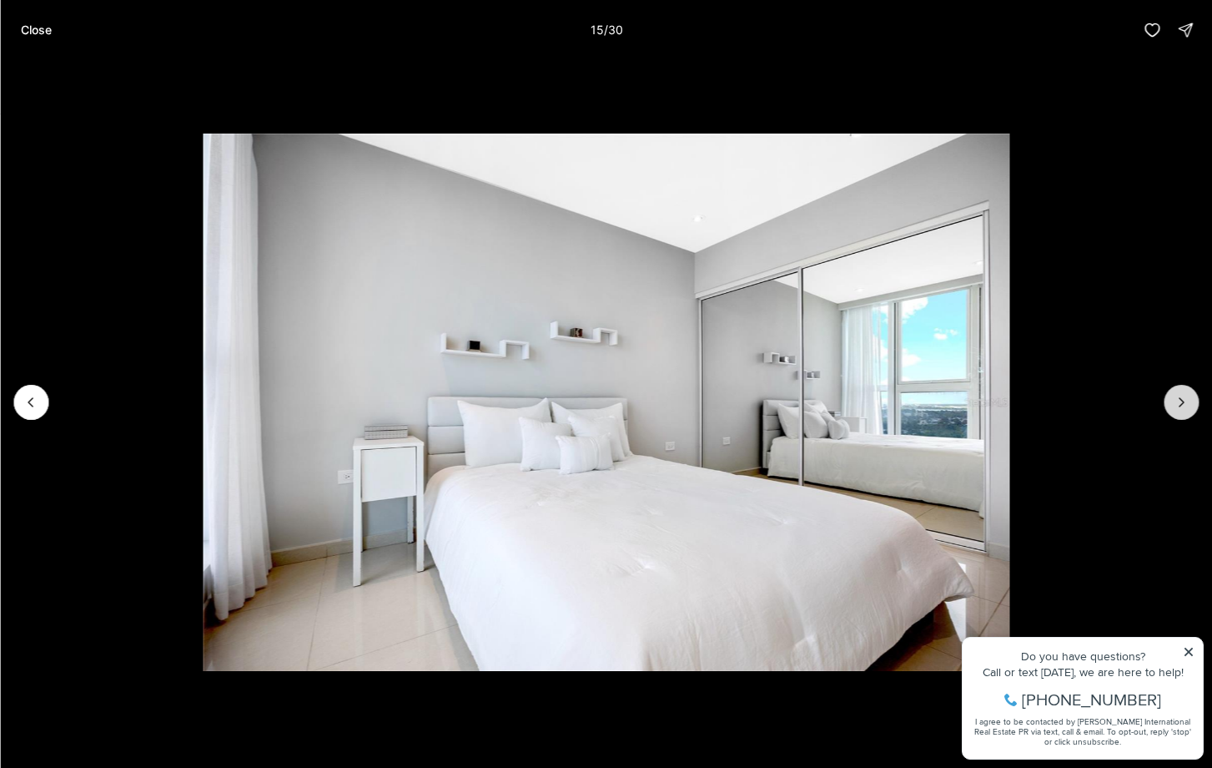
click at [1176, 395] on icon "Next slide" at bounding box center [1181, 402] width 17 height 17
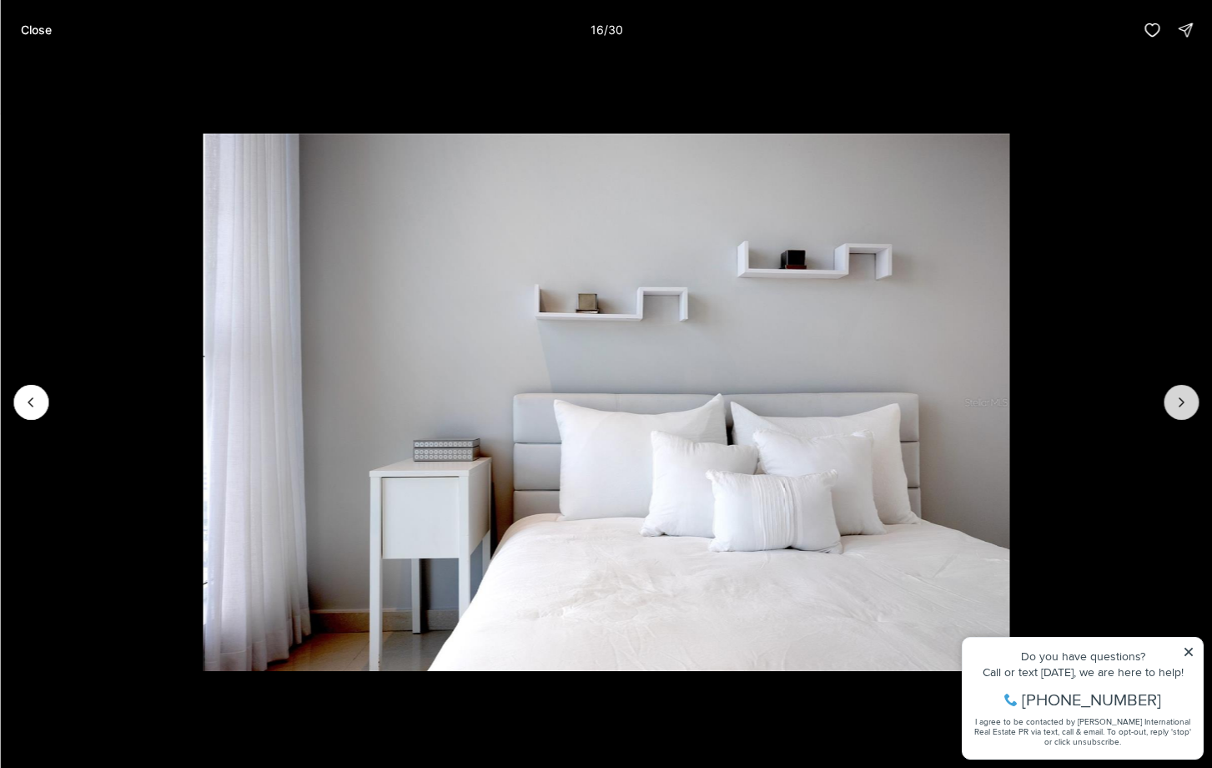
click at [1176, 395] on icon "Next slide" at bounding box center [1181, 402] width 17 height 17
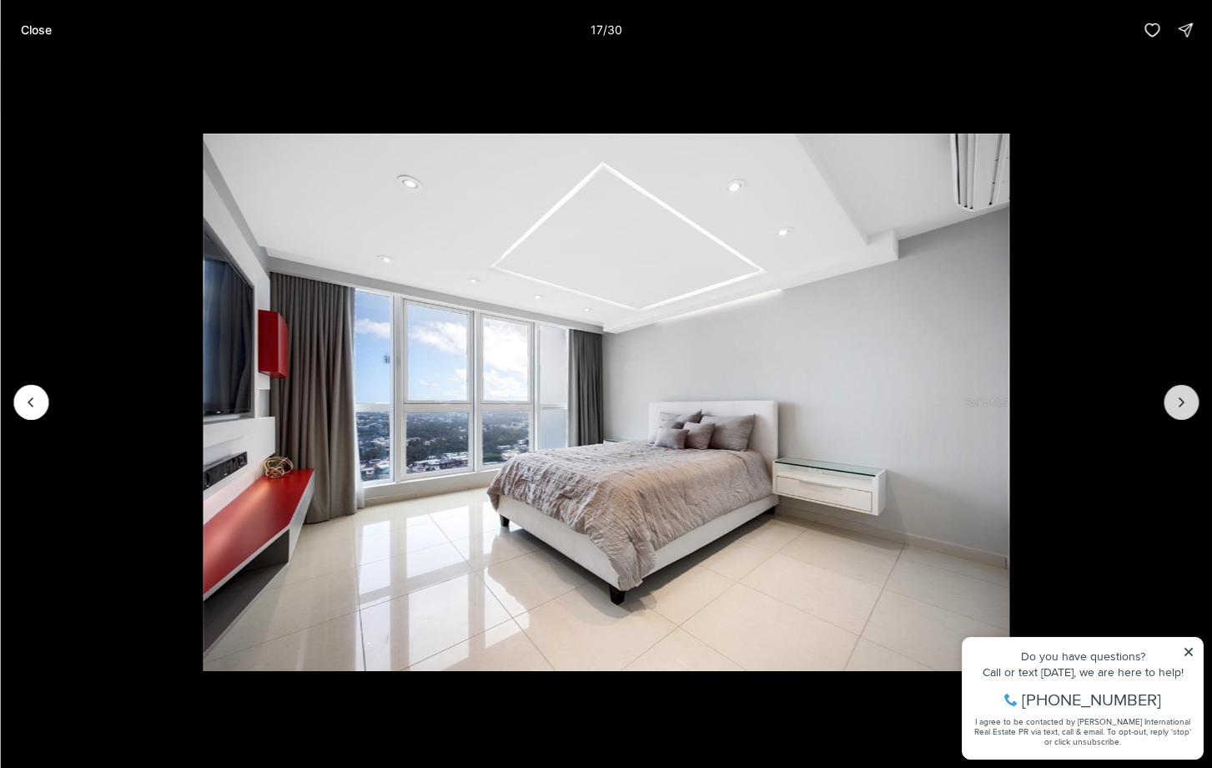
click at [1176, 395] on icon "Next slide" at bounding box center [1181, 402] width 17 height 17
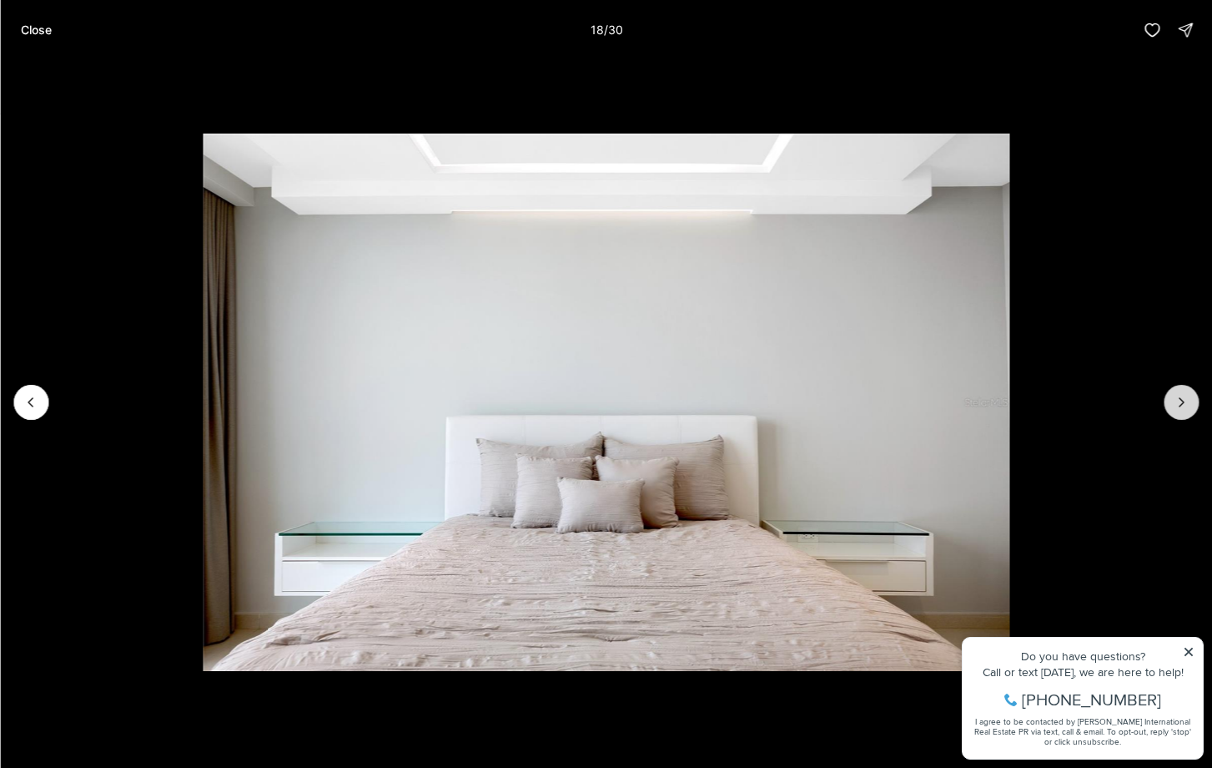
click at [1176, 395] on icon "Next slide" at bounding box center [1181, 402] width 17 height 17
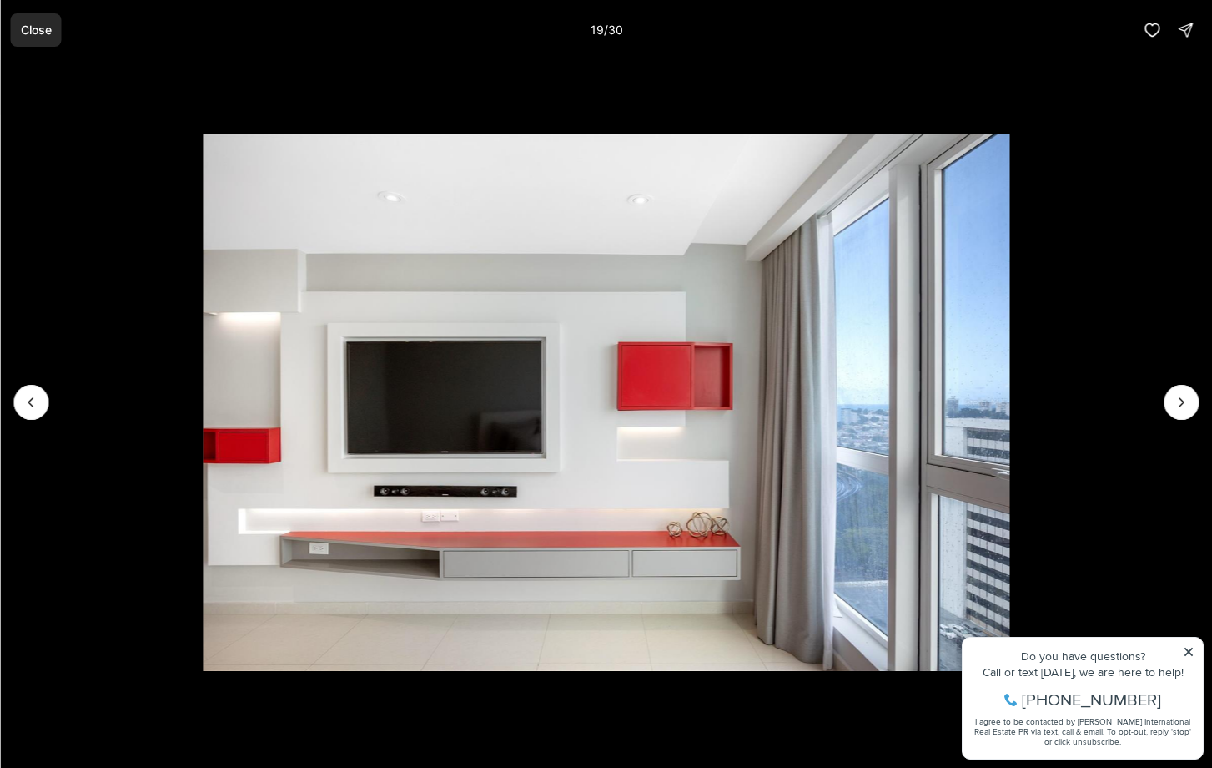
click at [38, 25] on p "Close" at bounding box center [35, 29] width 31 height 13
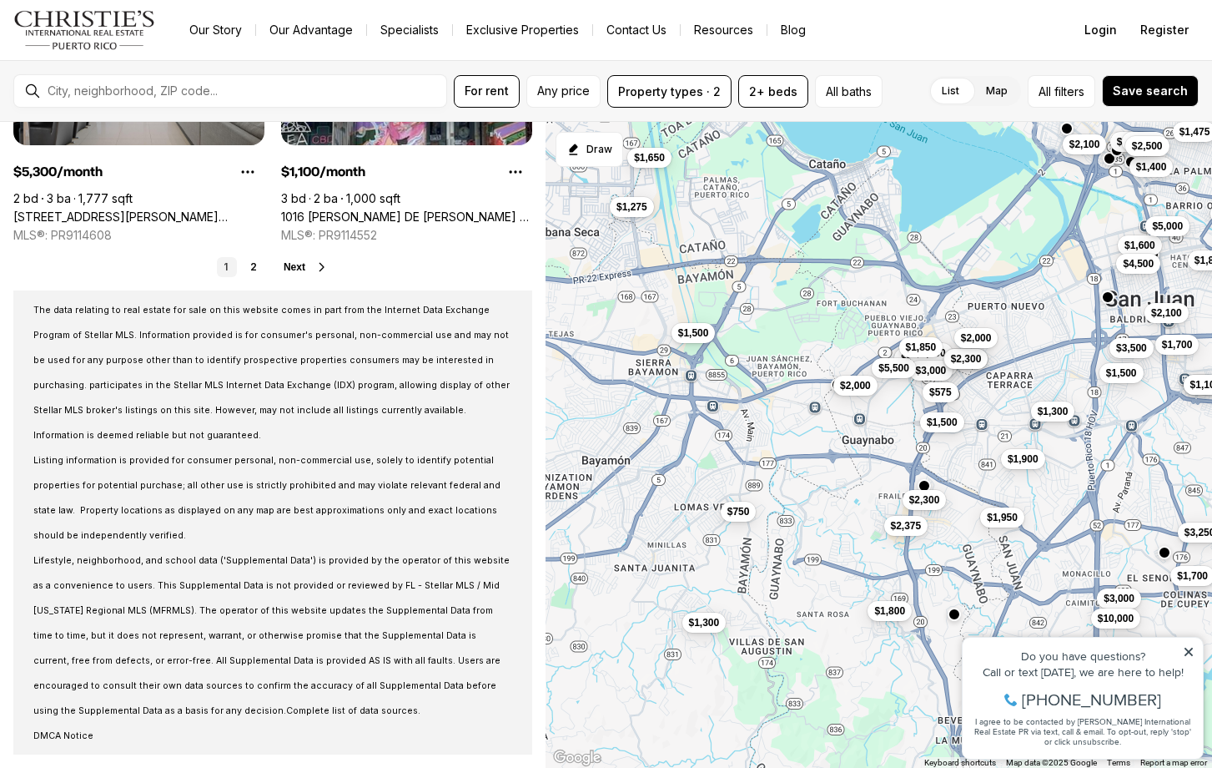
scroll to position [6294, 0]
click at [300, 264] on span "Next" at bounding box center [295, 267] width 22 height 12
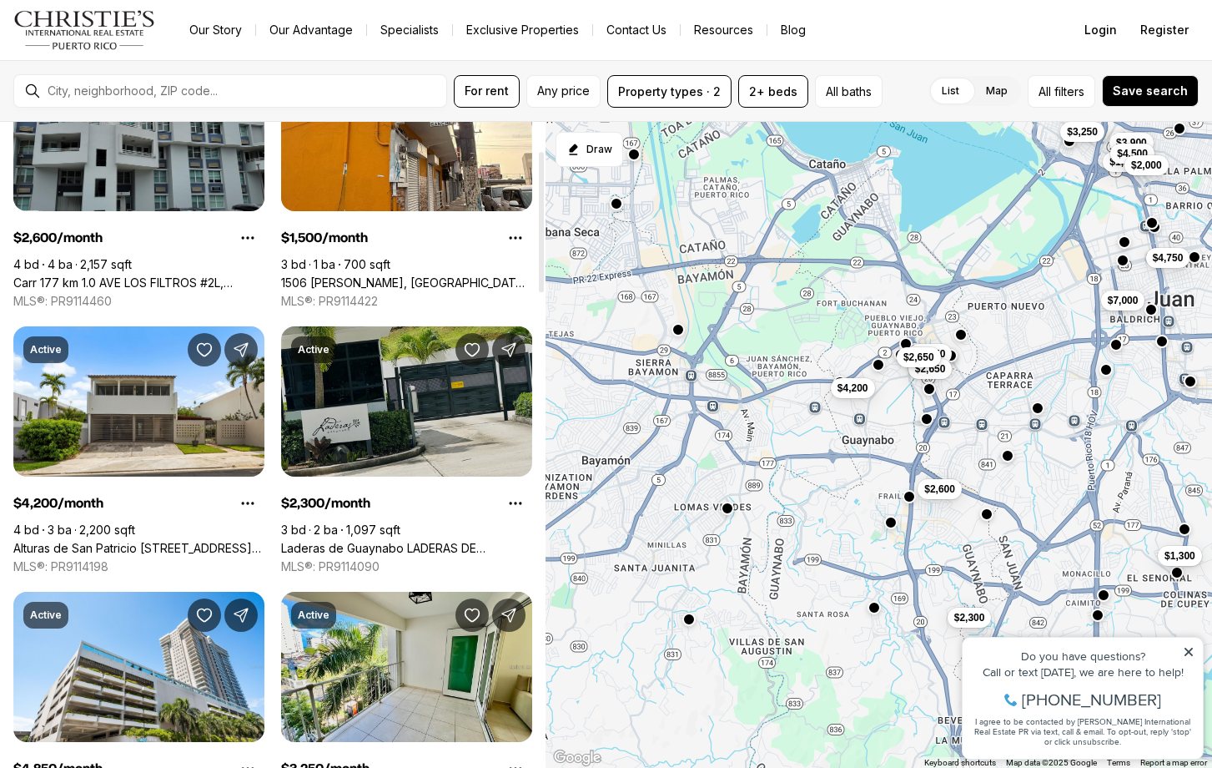
scroll to position [132, 0]
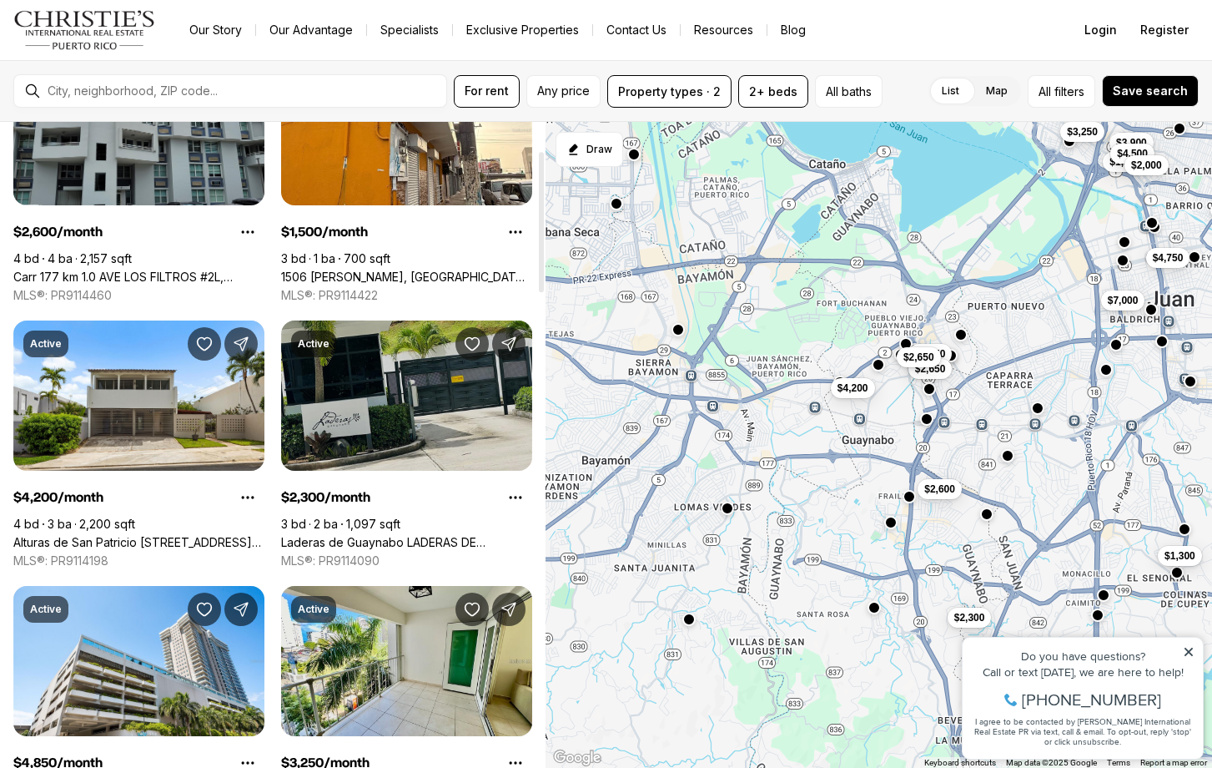
click at [385, 535] on link "Laderas de Guaynabo LADERAS DE GUAYNABO #H501, GUAYNABO PR, 00969" at bounding box center [406, 542] width 251 height 15
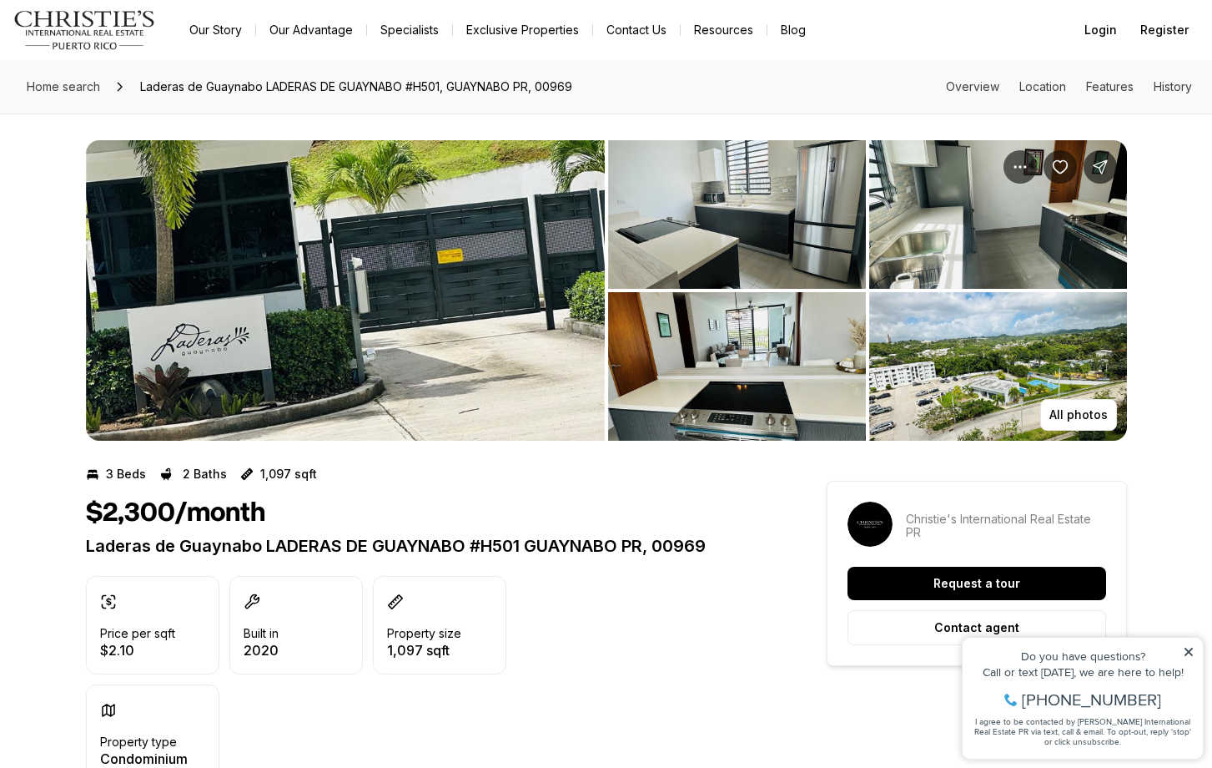
click at [776, 231] on img "View image gallery" at bounding box center [737, 214] width 258 height 149
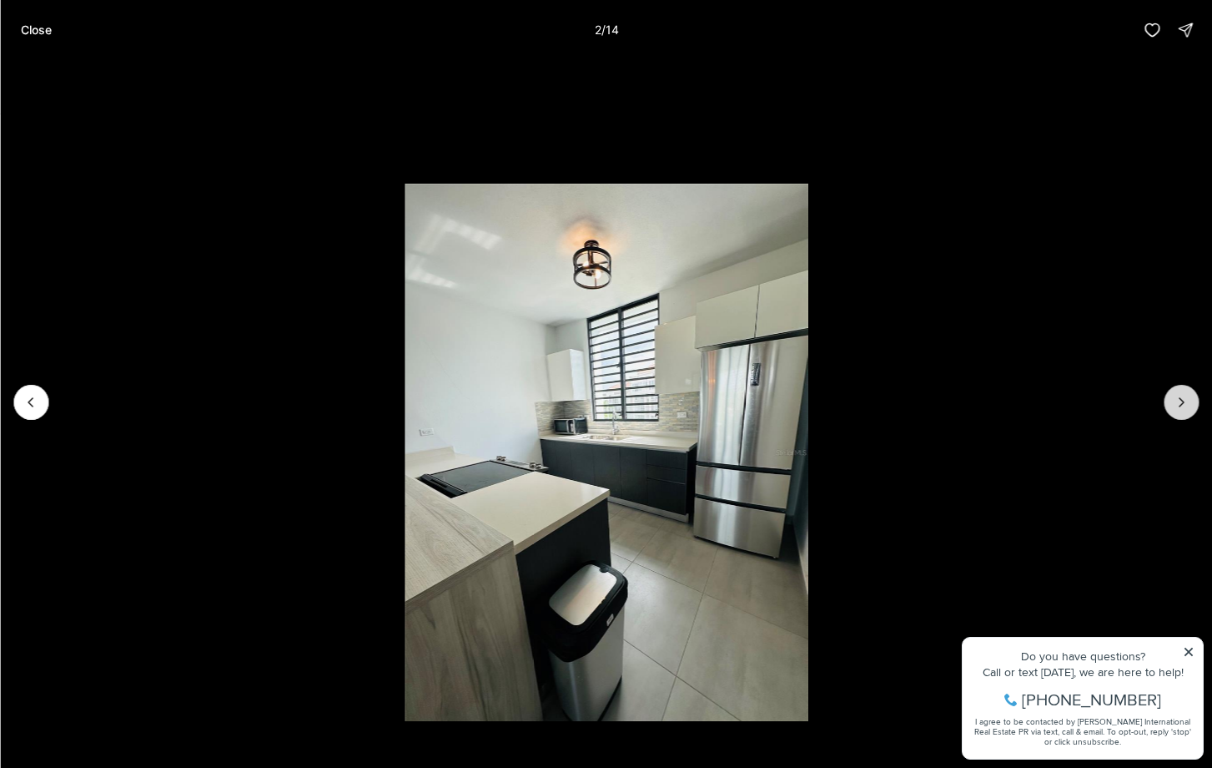
click at [1186, 403] on icon "Next slide" at bounding box center [1181, 402] width 17 height 17
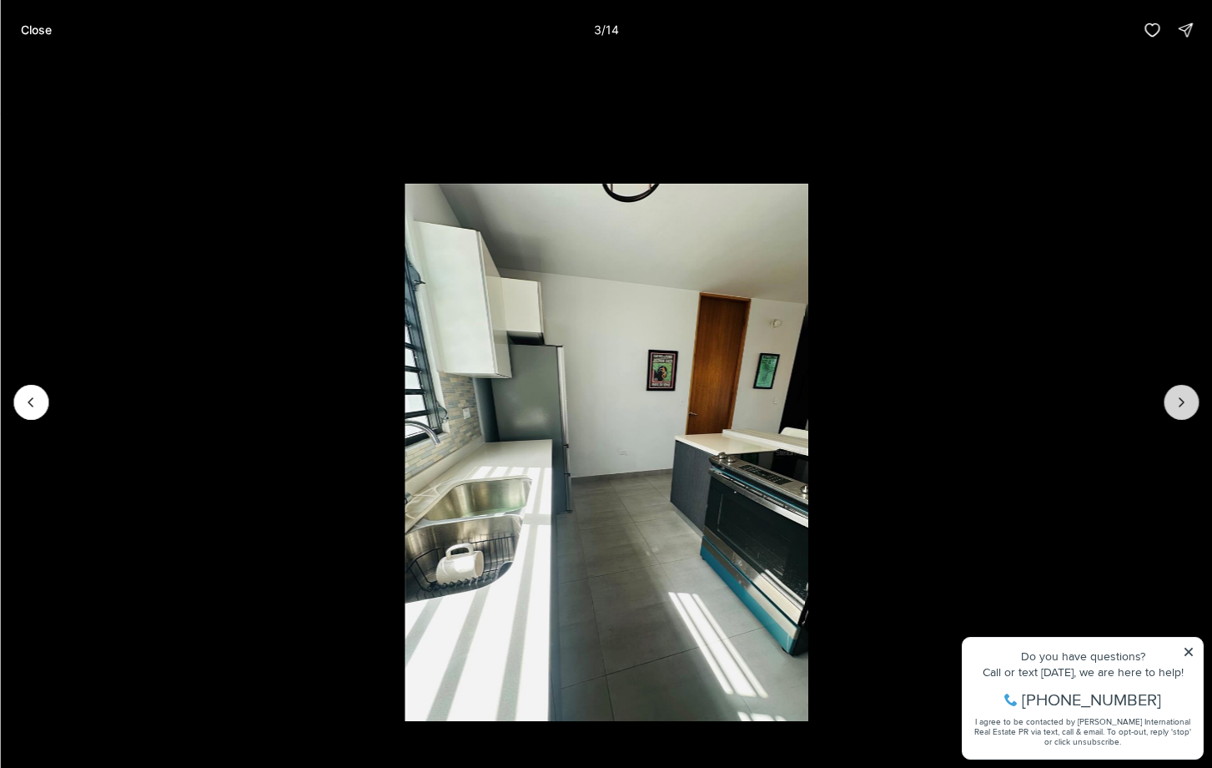
click at [1186, 403] on icon "Next slide" at bounding box center [1181, 402] width 17 height 17
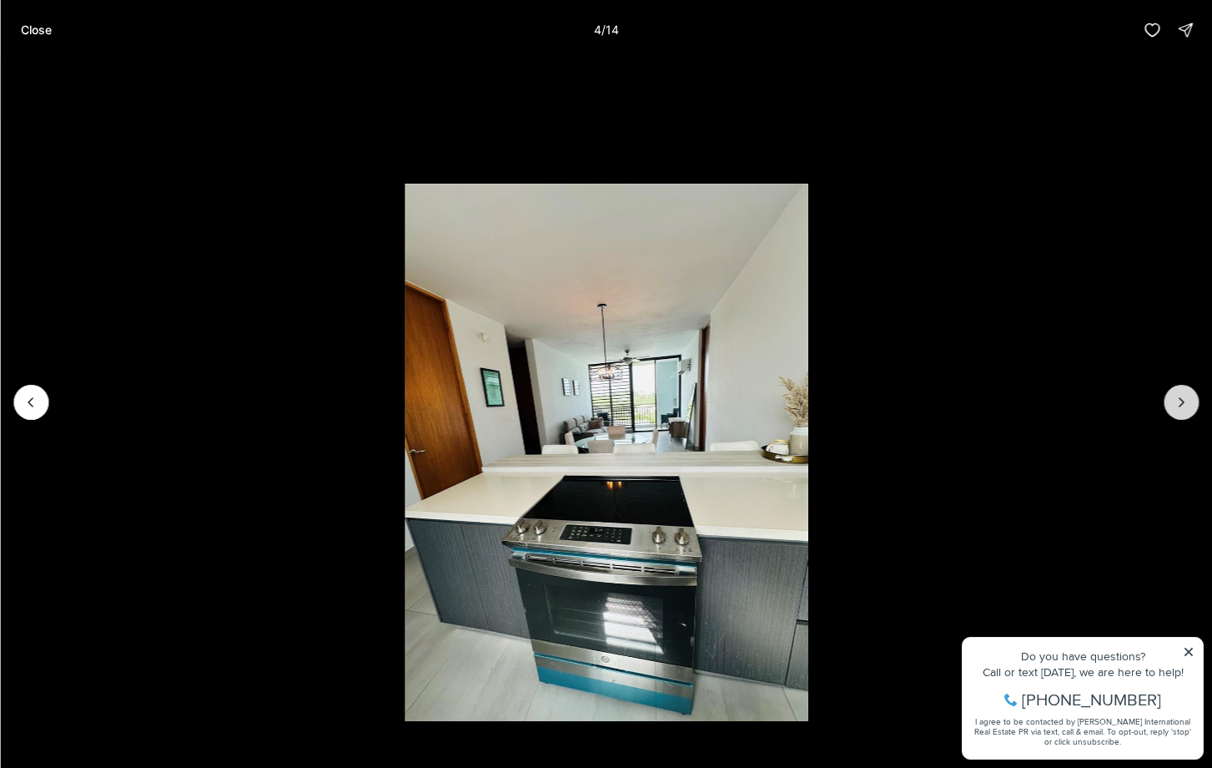
click at [1186, 403] on icon "Next slide" at bounding box center [1181, 402] width 17 height 17
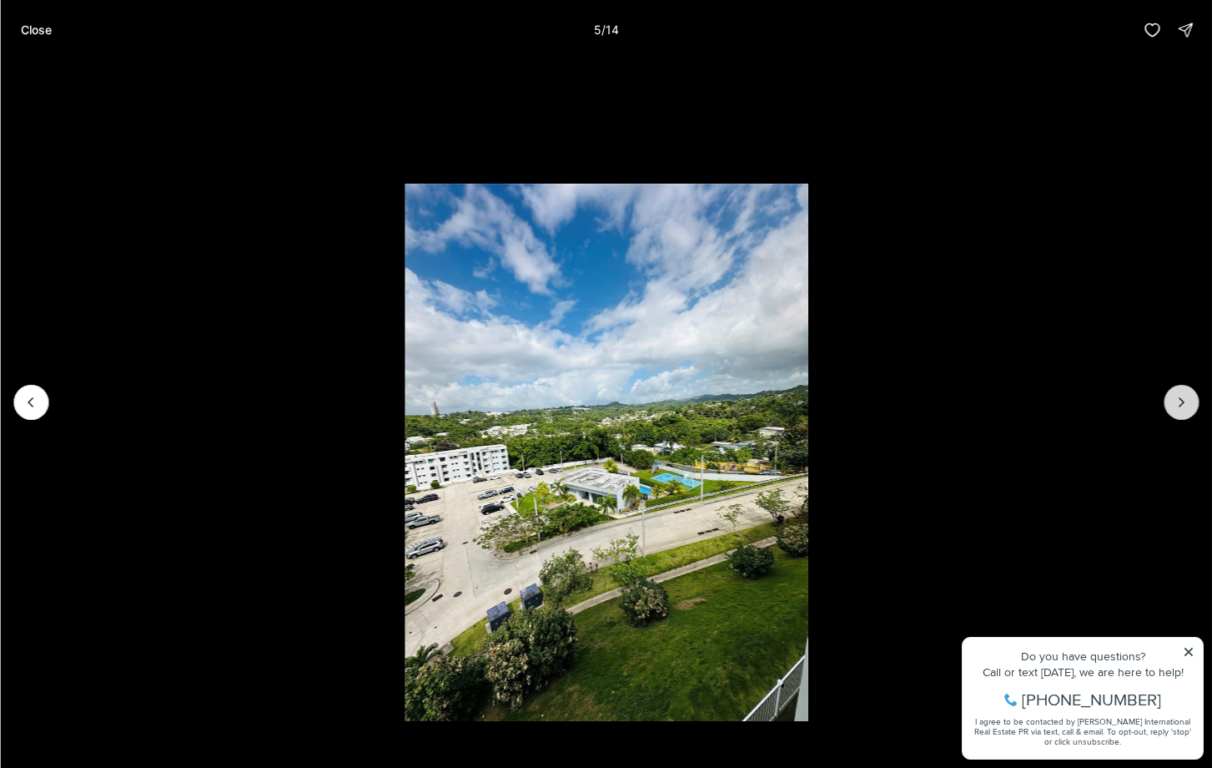
click at [1186, 404] on icon "Next slide" at bounding box center [1181, 402] width 17 height 17
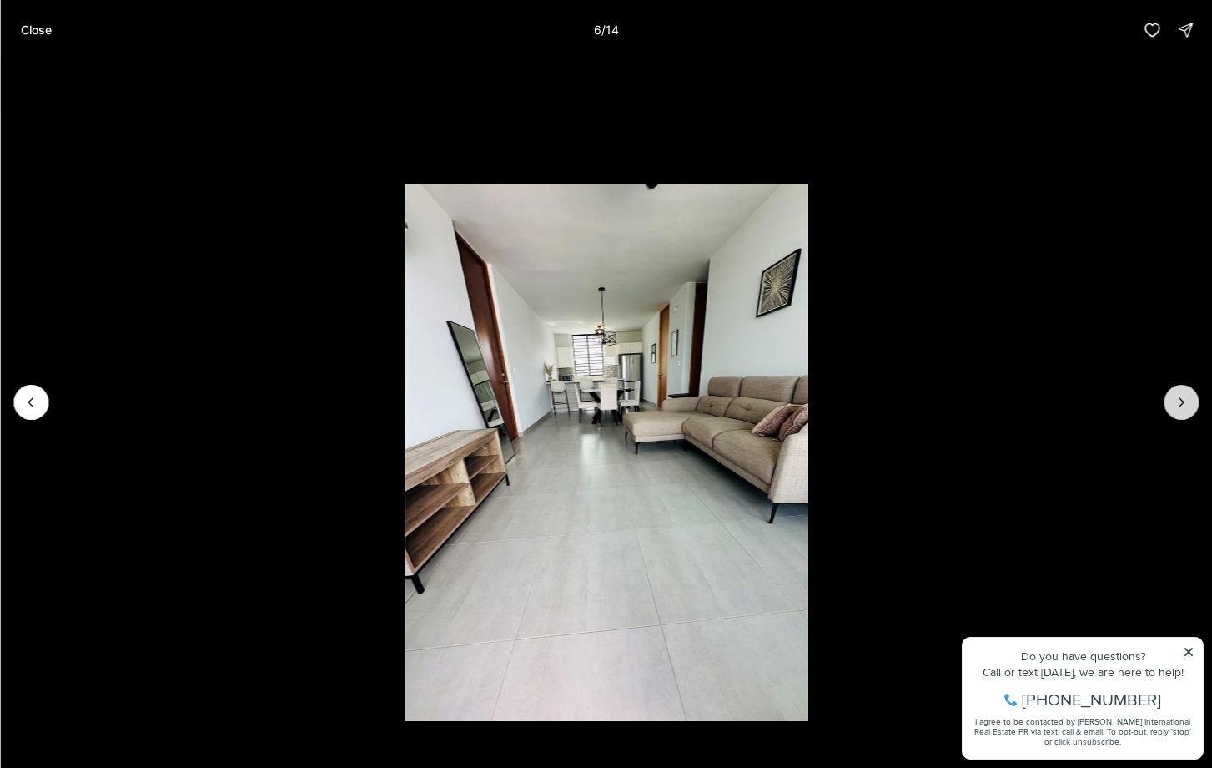
click at [1186, 404] on icon "Next slide" at bounding box center [1181, 402] width 17 height 17
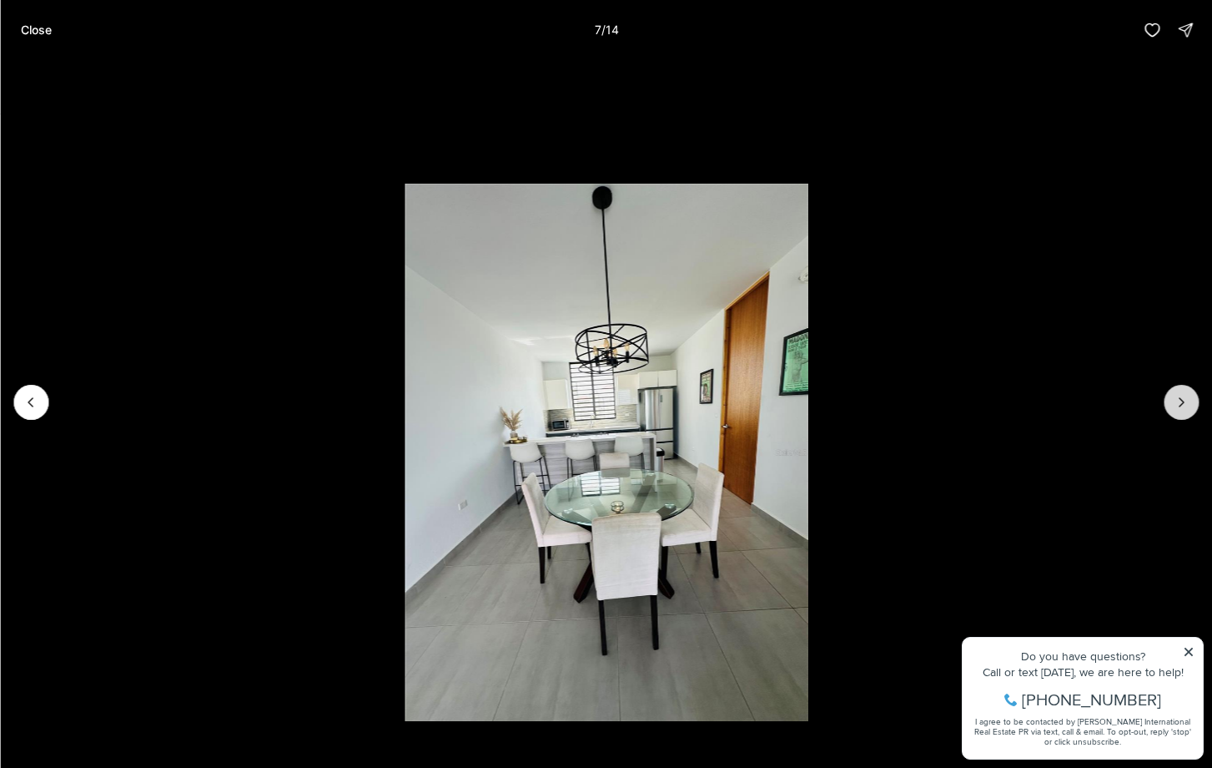
click at [1186, 404] on icon "Next slide" at bounding box center [1181, 402] width 17 height 17
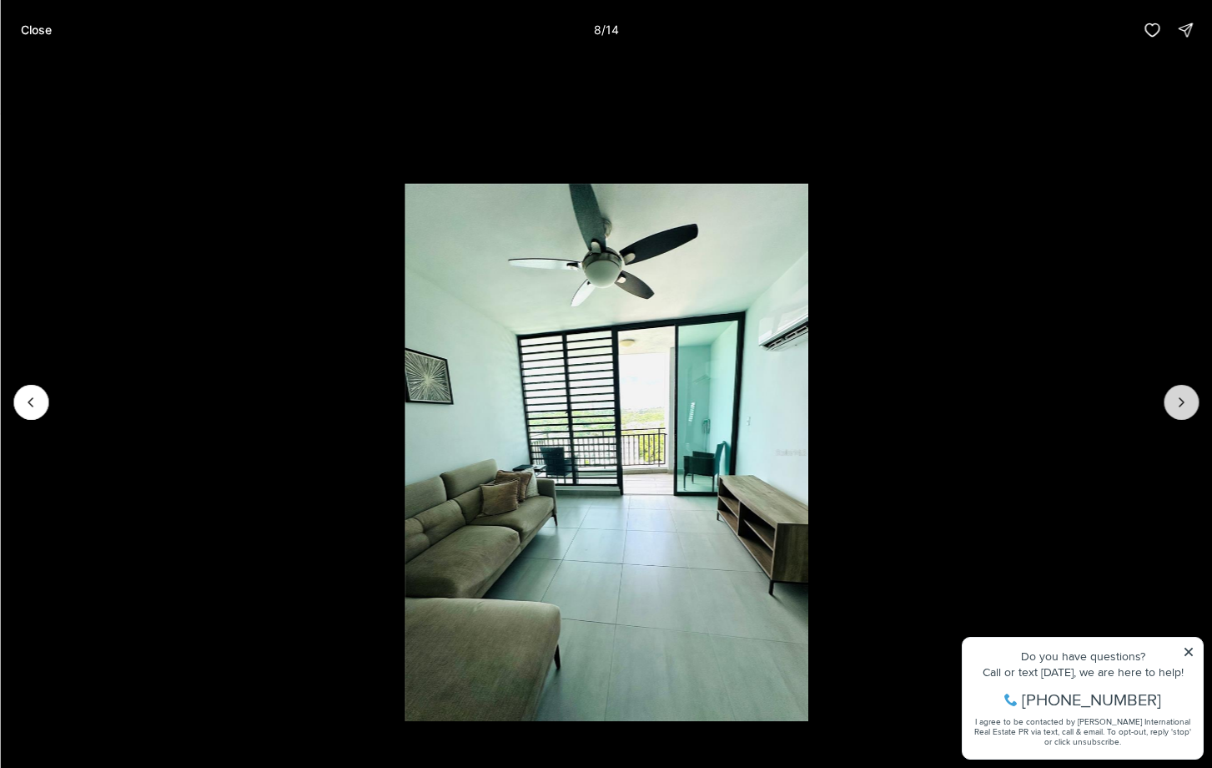
click at [1186, 405] on icon "Next slide" at bounding box center [1181, 402] width 17 height 17
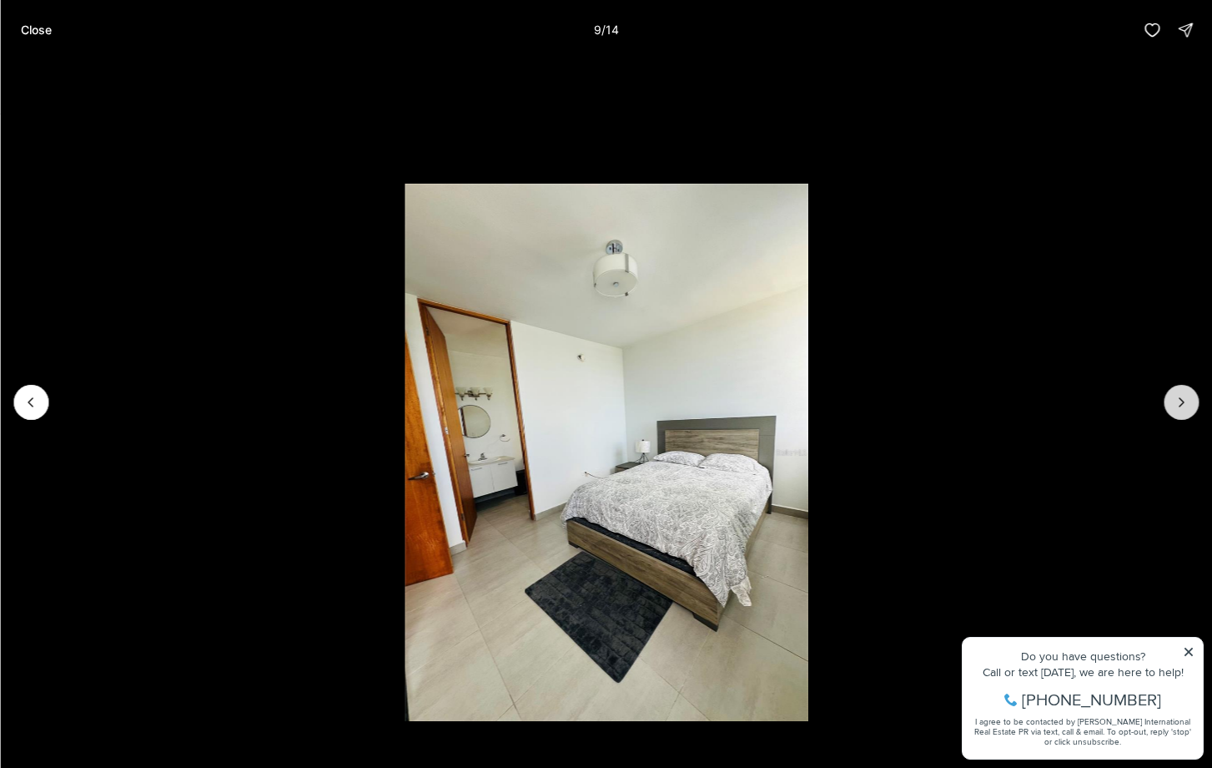
click at [1186, 405] on icon "Next slide" at bounding box center [1181, 402] width 17 height 17
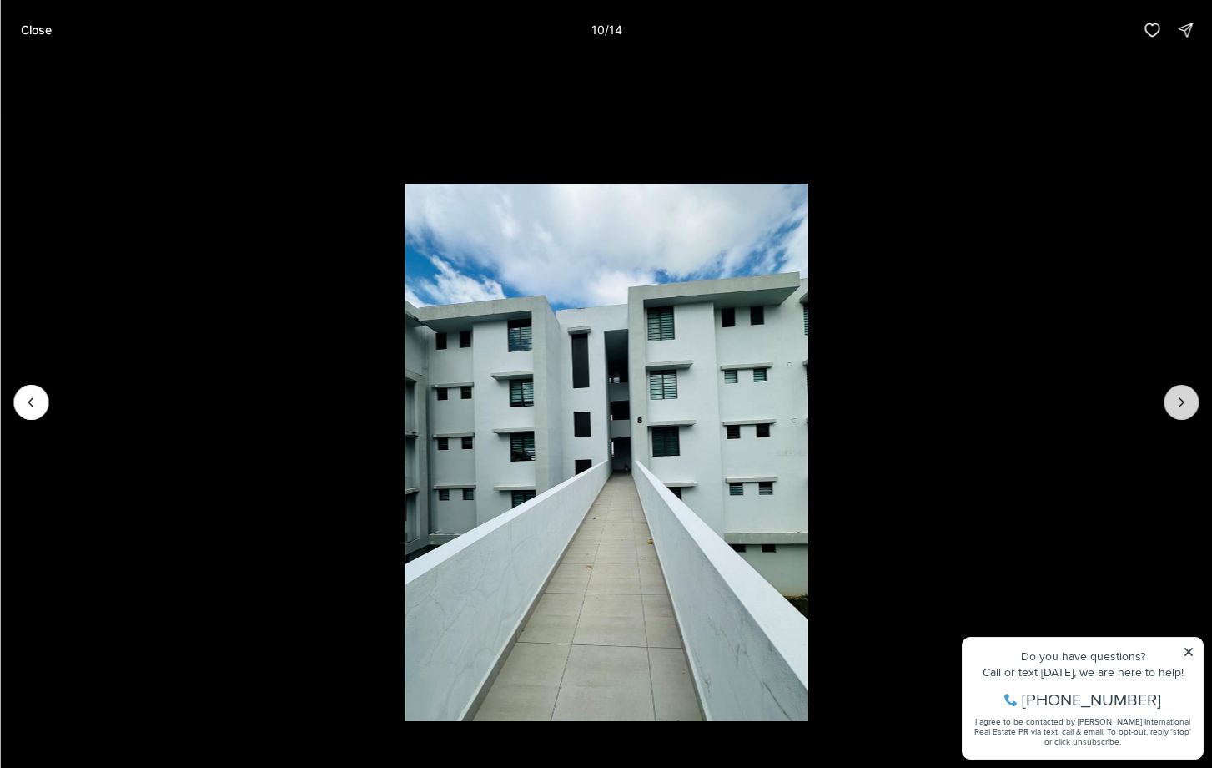
click at [1186, 405] on icon "Next slide" at bounding box center [1181, 402] width 17 height 17
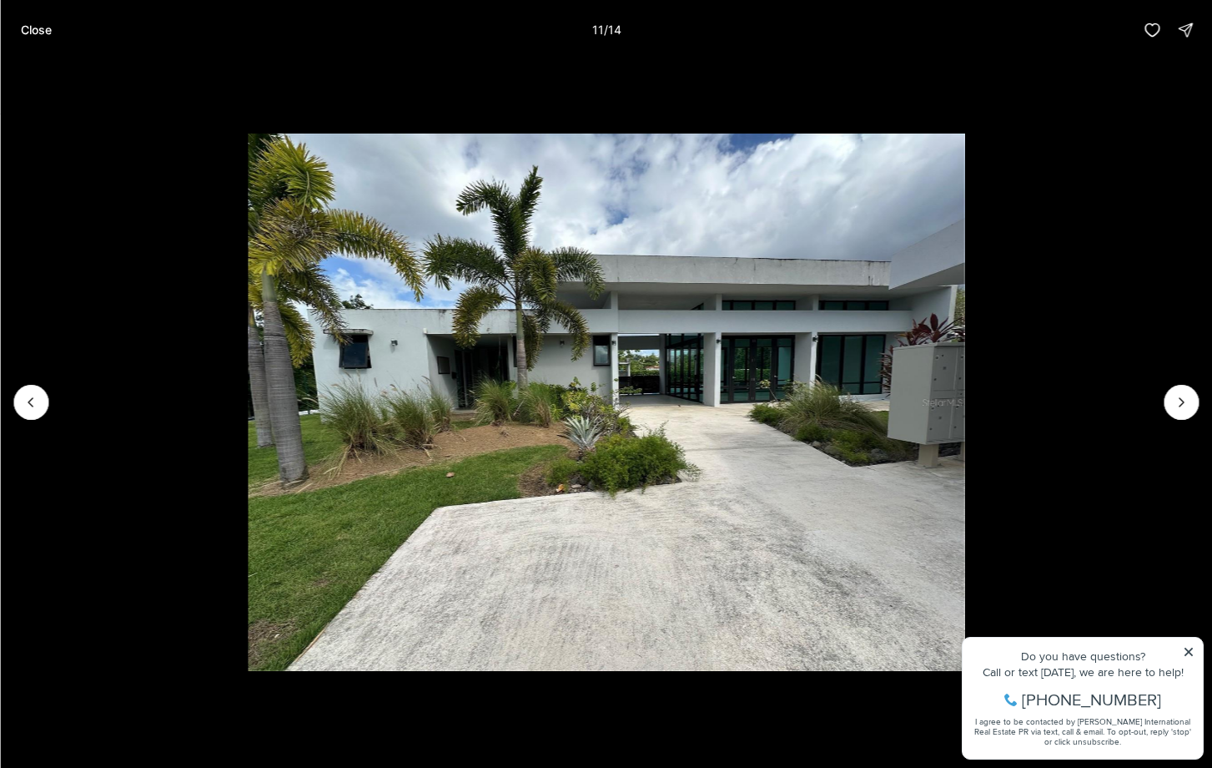
click at [964, 158] on img "11 of 14" at bounding box center [606, 401] width 717 height 537
click at [39, 27] on p "Close" at bounding box center [35, 29] width 31 height 13
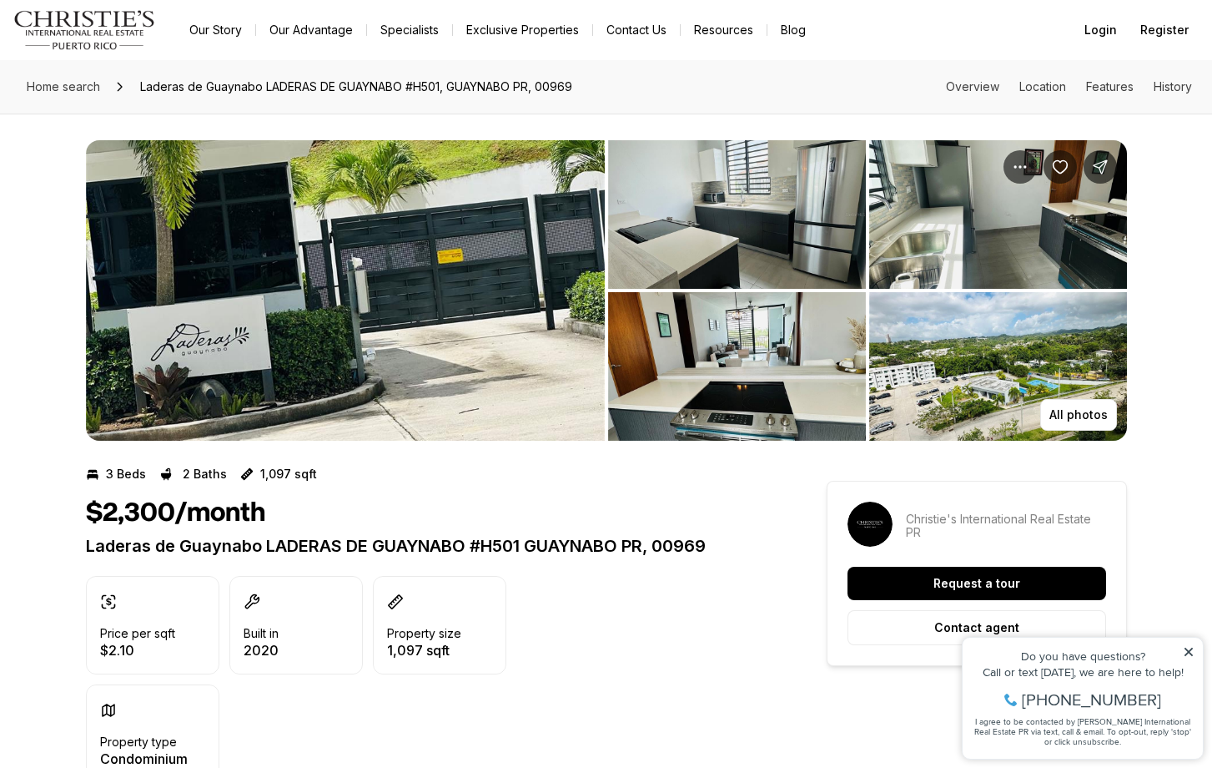
scroll to position [129, 0]
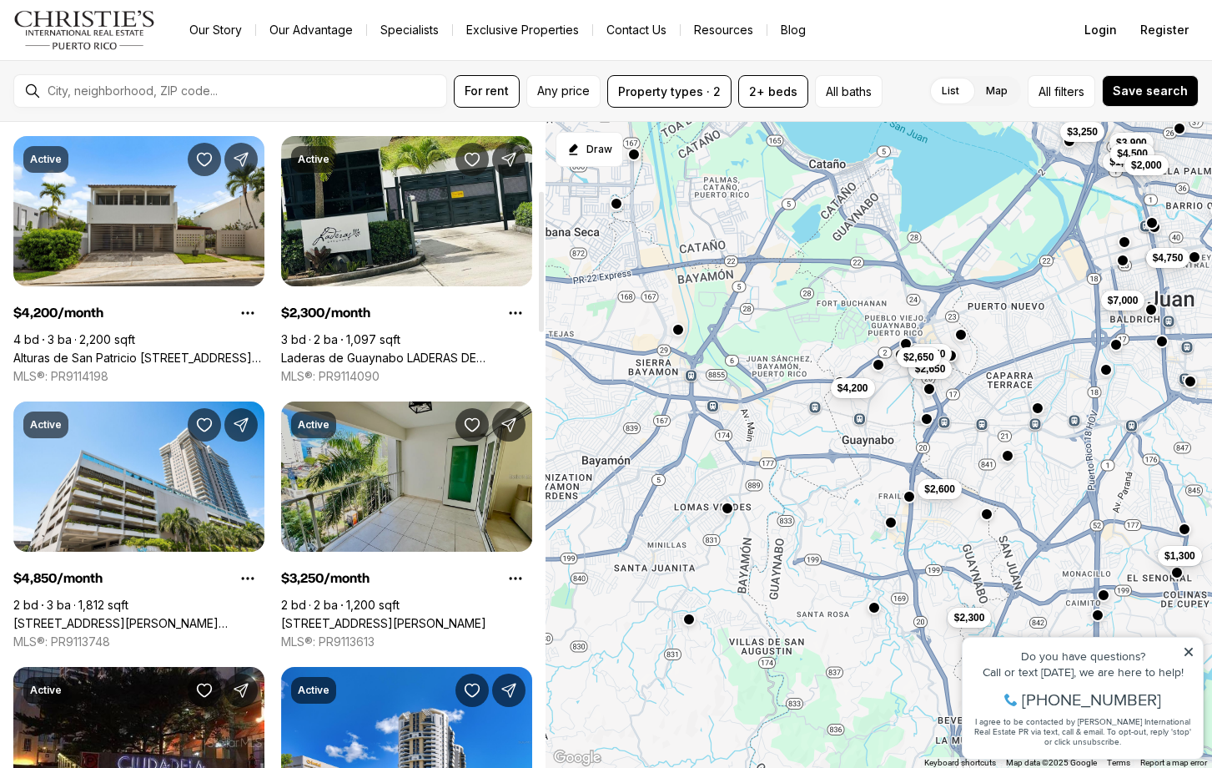
scroll to position [315, 0]
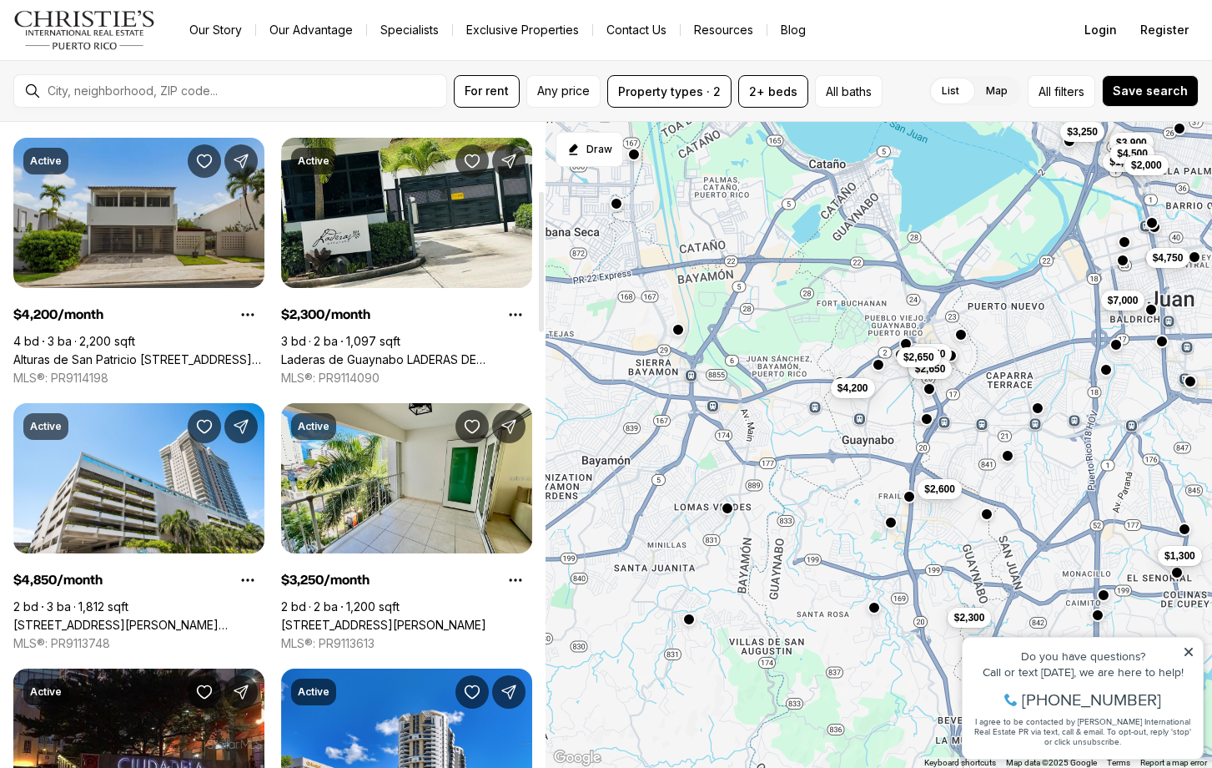
click at [157, 352] on link "Alturas de San Patricio [STREET_ADDRESS][PERSON_NAME]" at bounding box center [138, 359] width 251 height 15
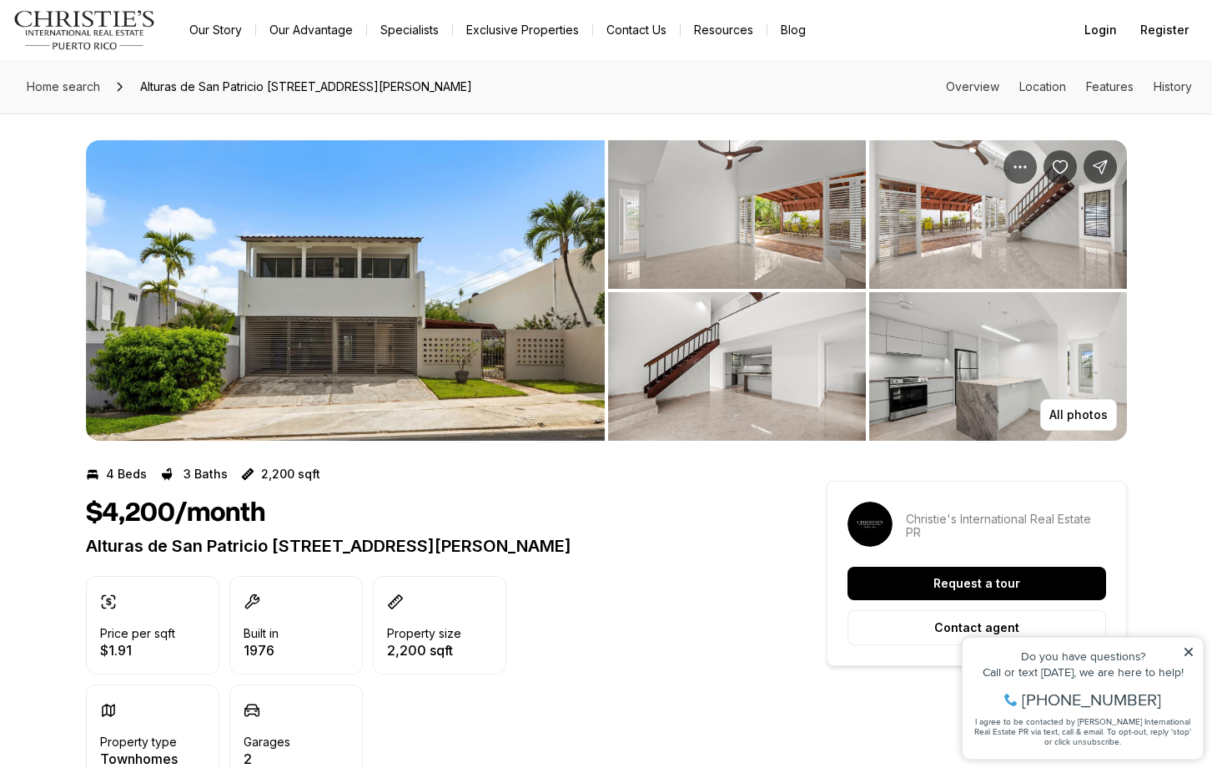
click at [491, 280] on img "View image gallery" at bounding box center [345, 290] width 519 height 300
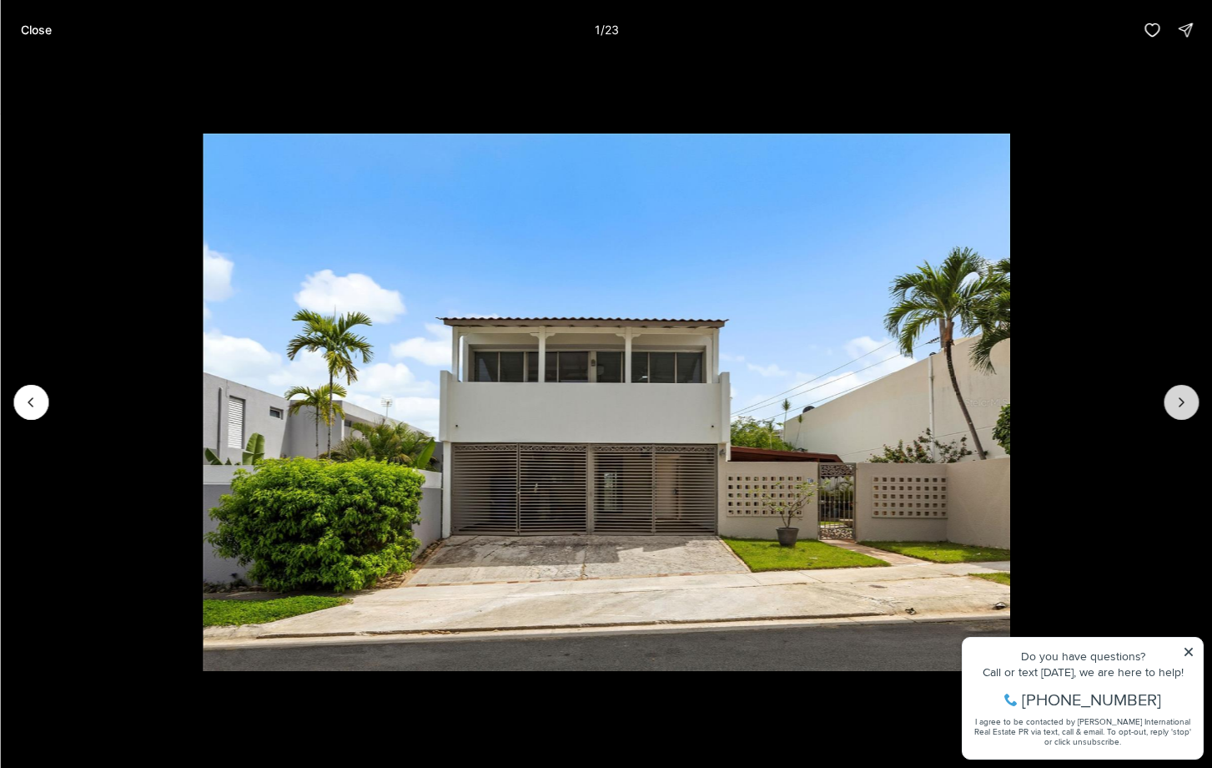
click at [1177, 403] on icon "Next slide" at bounding box center [1181, 402] width 17 height 17
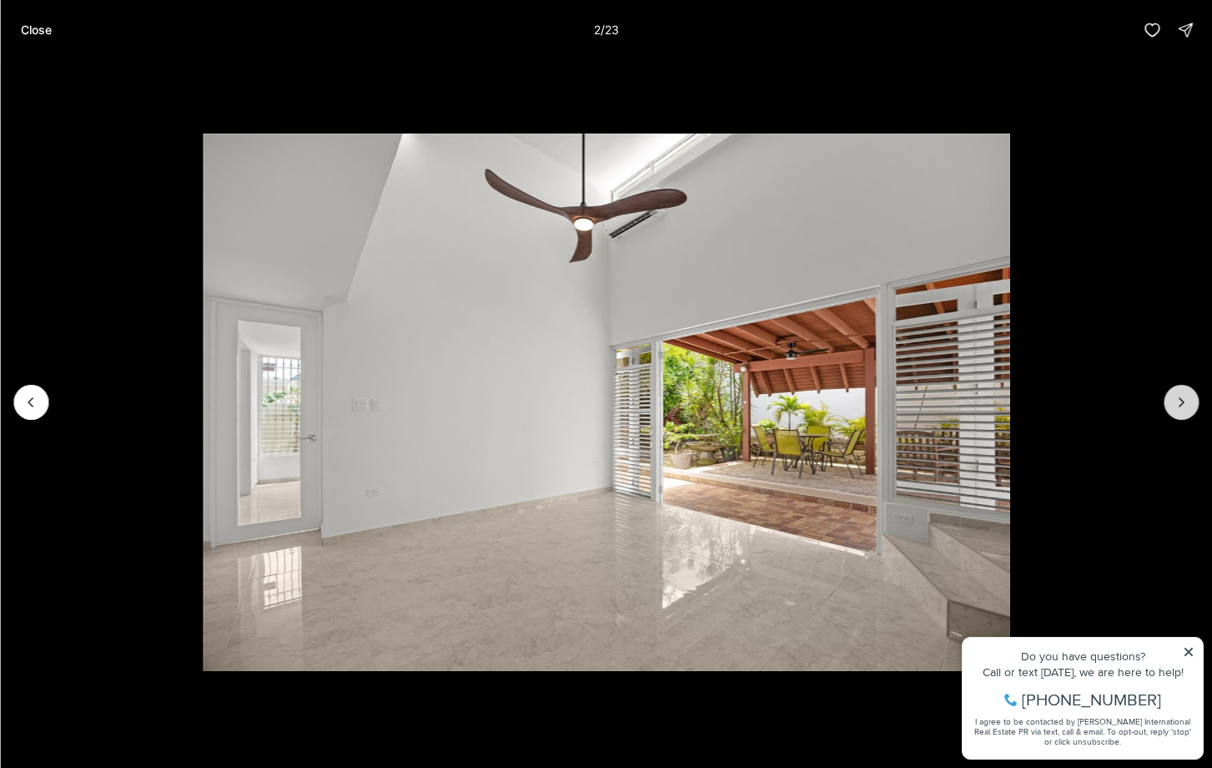
click at [1177, 403] on icon "Next slide" at bounding box center [1181, 402] width 17 height 17
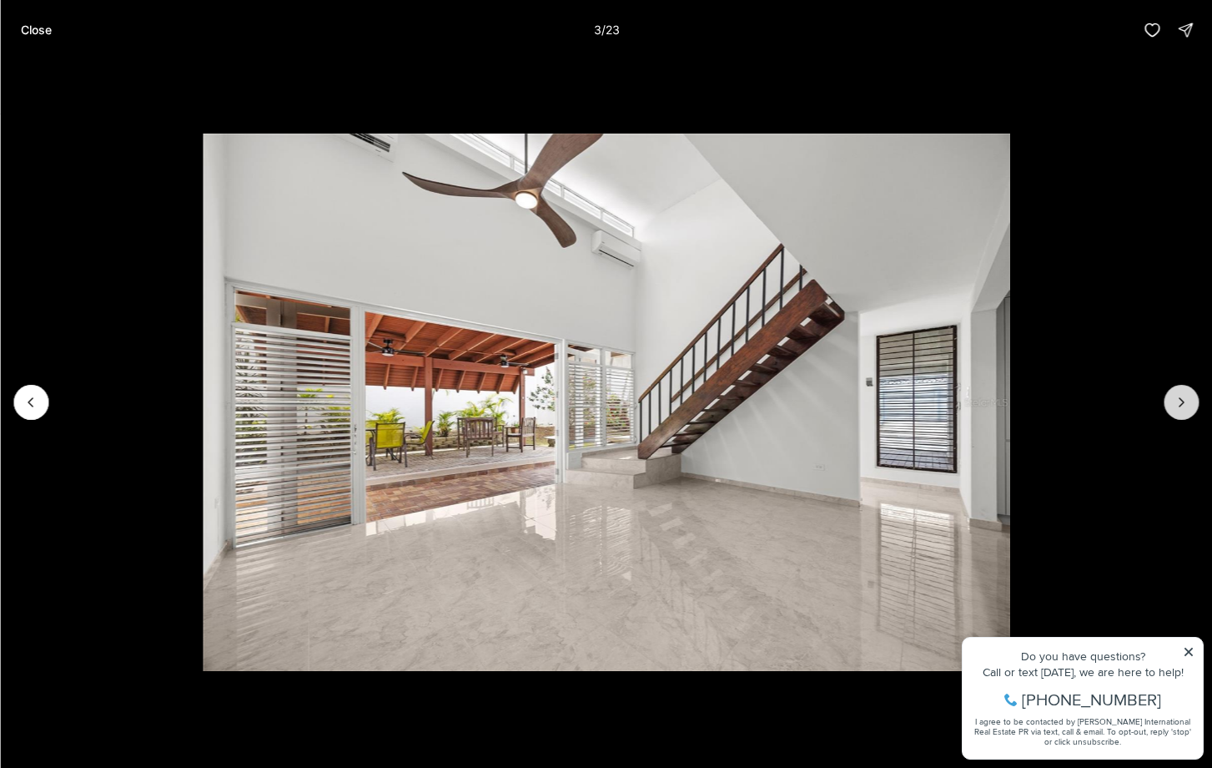
click at [1177, 403] on icon "Next slide" at bounding box center [1181, 402] width 17 height 17
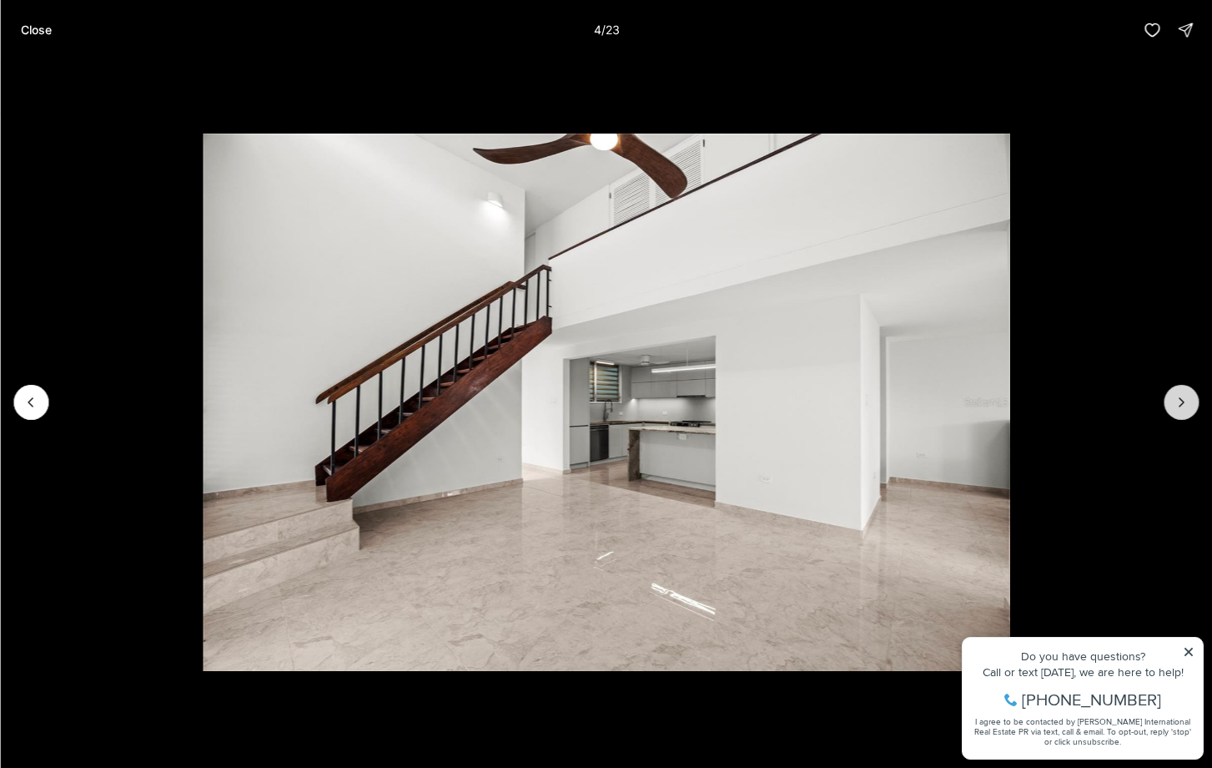
click at [1177, 403] on icon "Next slide" at bounding box center [1181, 402] width 17 height 17
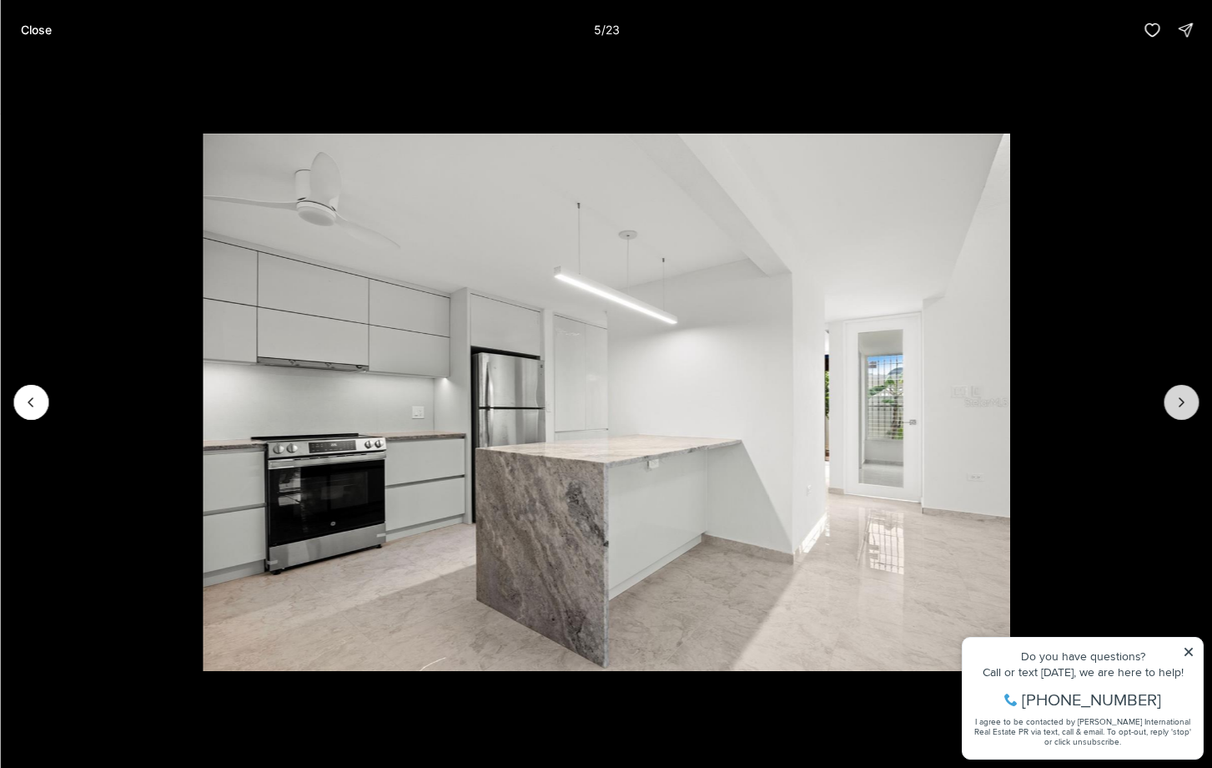
click at [1177, 403] on icon "Next slide" at bounding box center [1181, 402] width 17 height 17
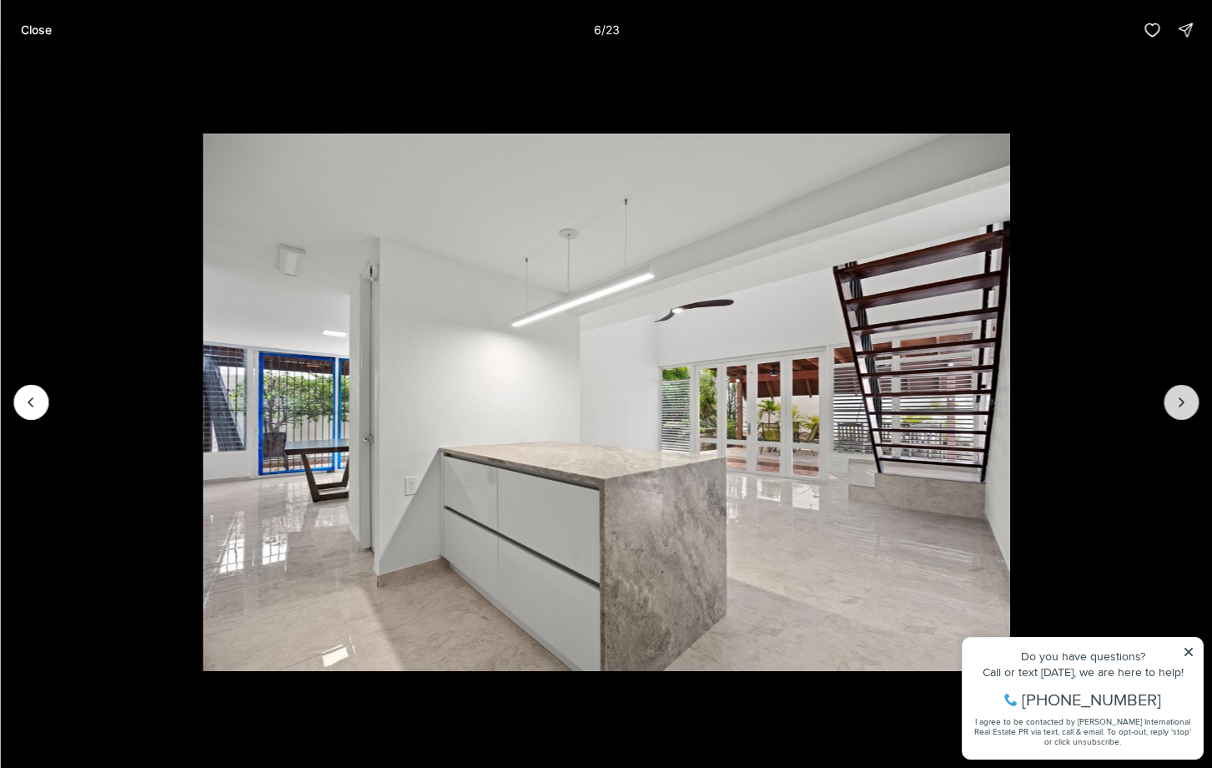
click at [1177, 404] on icon "Next slide" at bounding box center [1181, 402] width 17 height 17
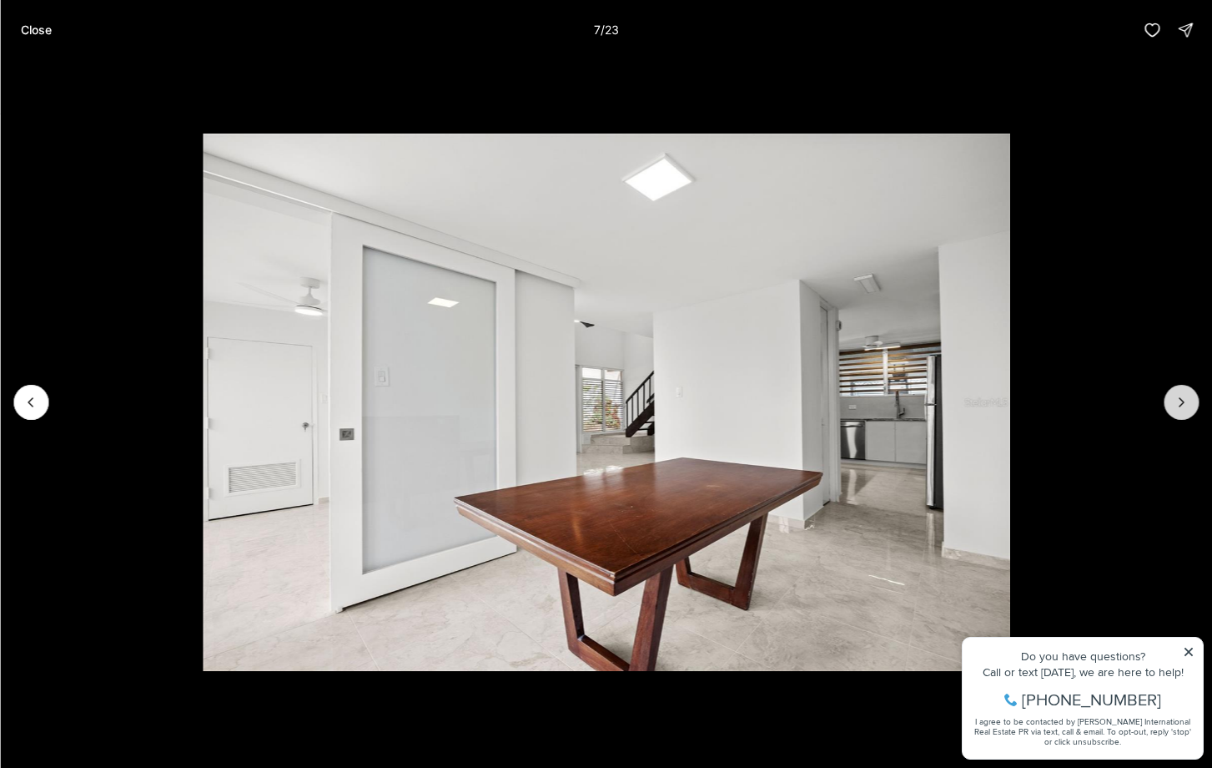
click at [1177, 404] on icon "Next slide" at bounding box center [1181, 402] width 17 height 17
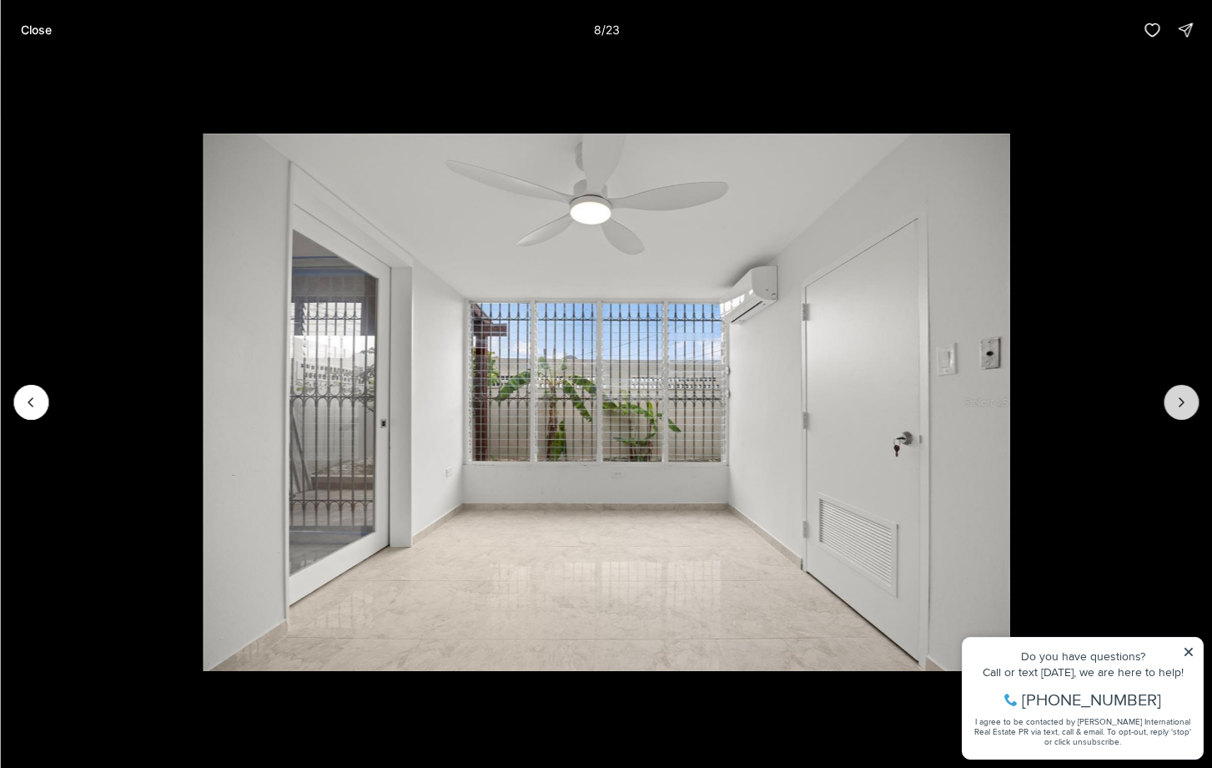
click at [1177, 405] on icon "Next slide" at bounding box center [1181, 402] width 17 height 17
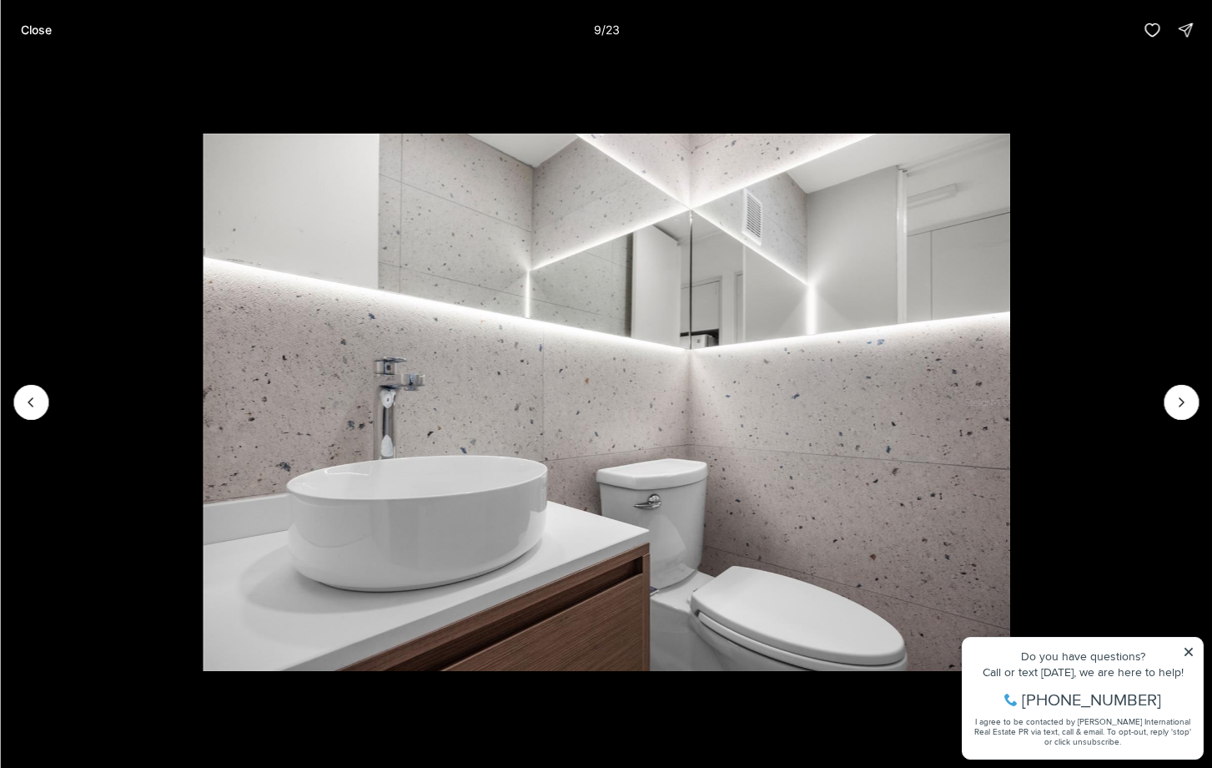
click at [1058, 84] on li "9 of 23" at bounding box center [606, 402] width 1212 height 684
click at [47, 30] on p "Close" at bounding box center [35, 29] width 31 height 13
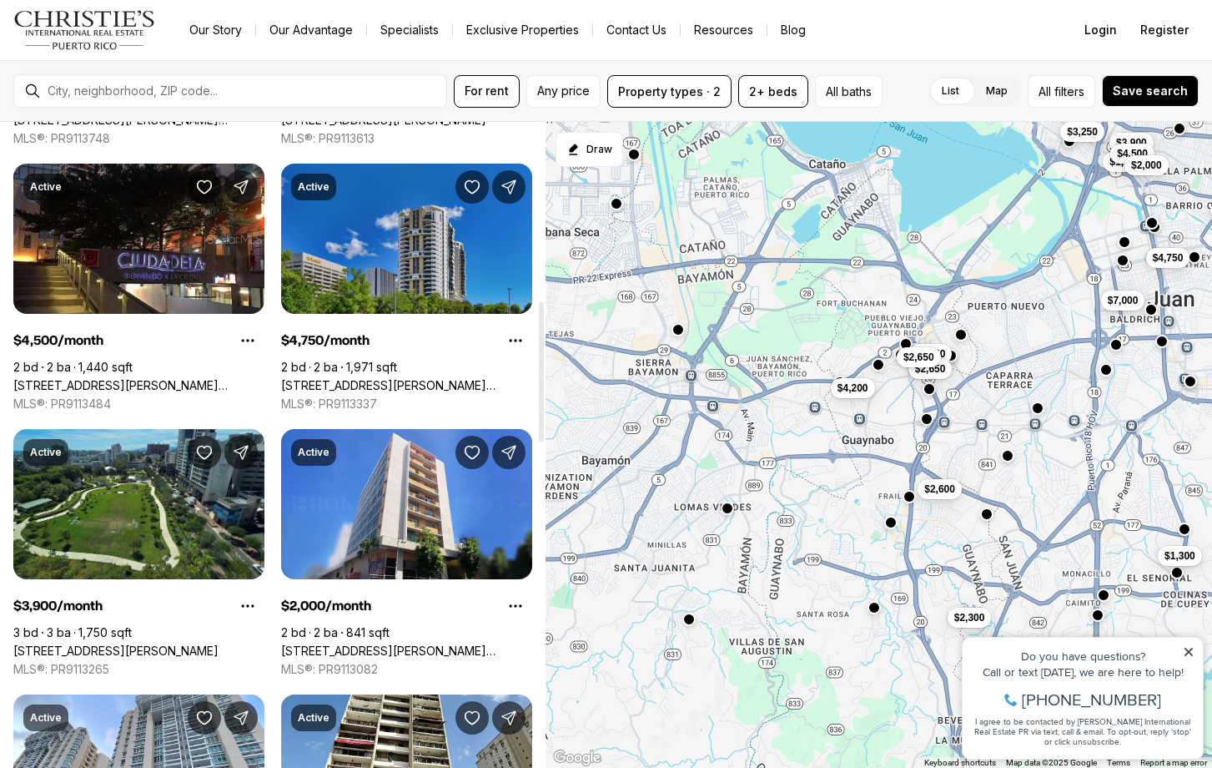
scroll to position [822, 0]
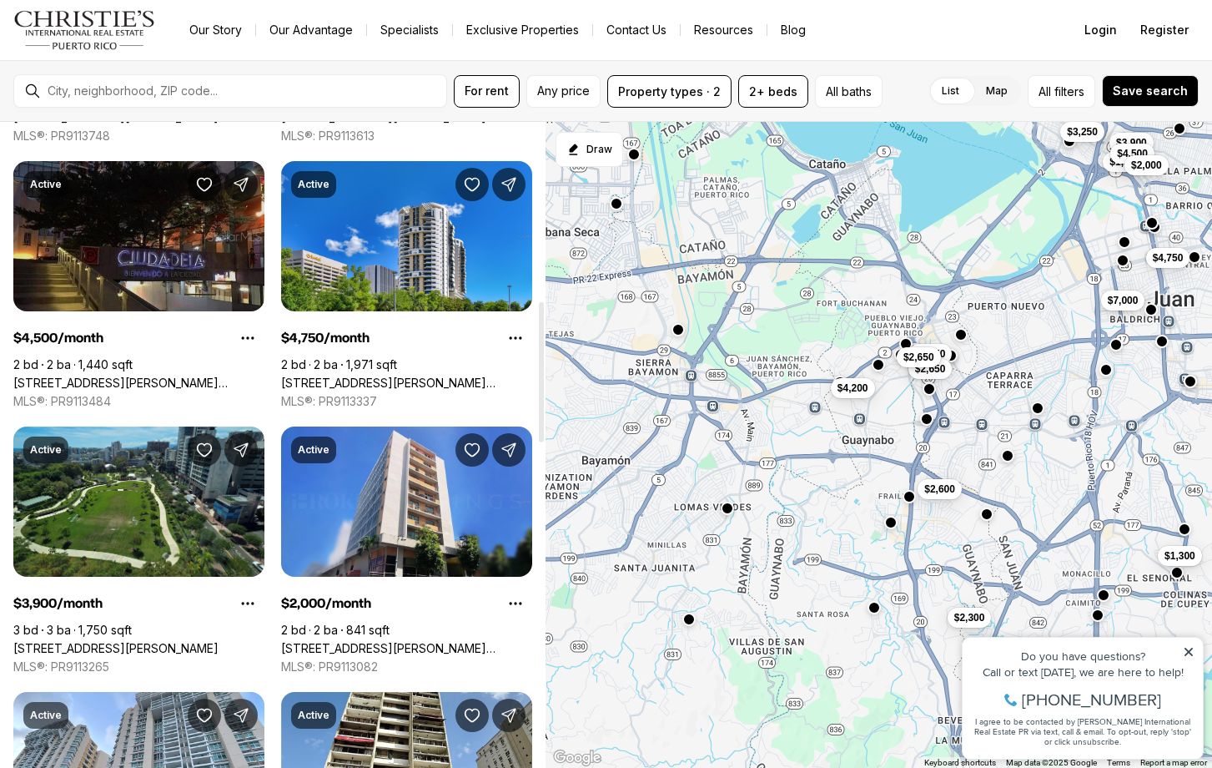
click at [176, 375] on link "[STREET_ADDRESS][PERSON_NAME][PERSON_NAME][PERSON_NAME]" at bounding box center [138, 382] width 251 height 15
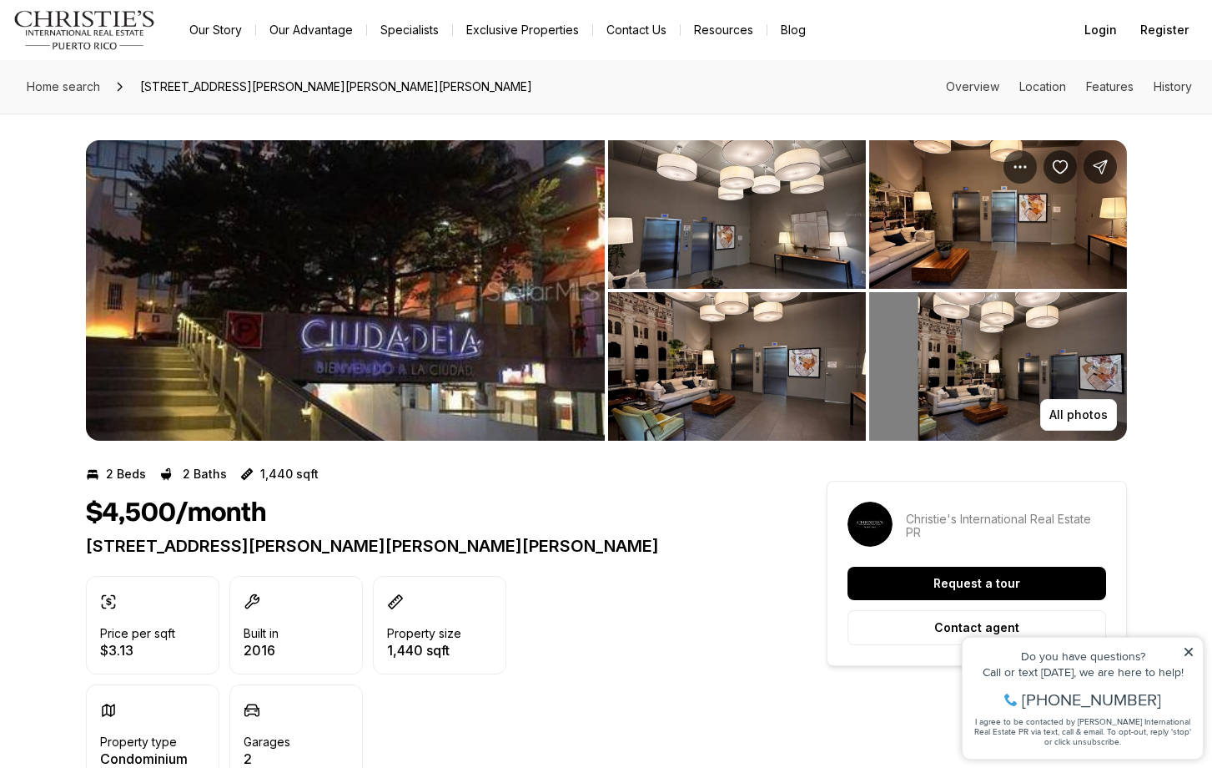
click at [536, 359] on img "View image gallery" at bounding box center [345, 290] width 519 height 300
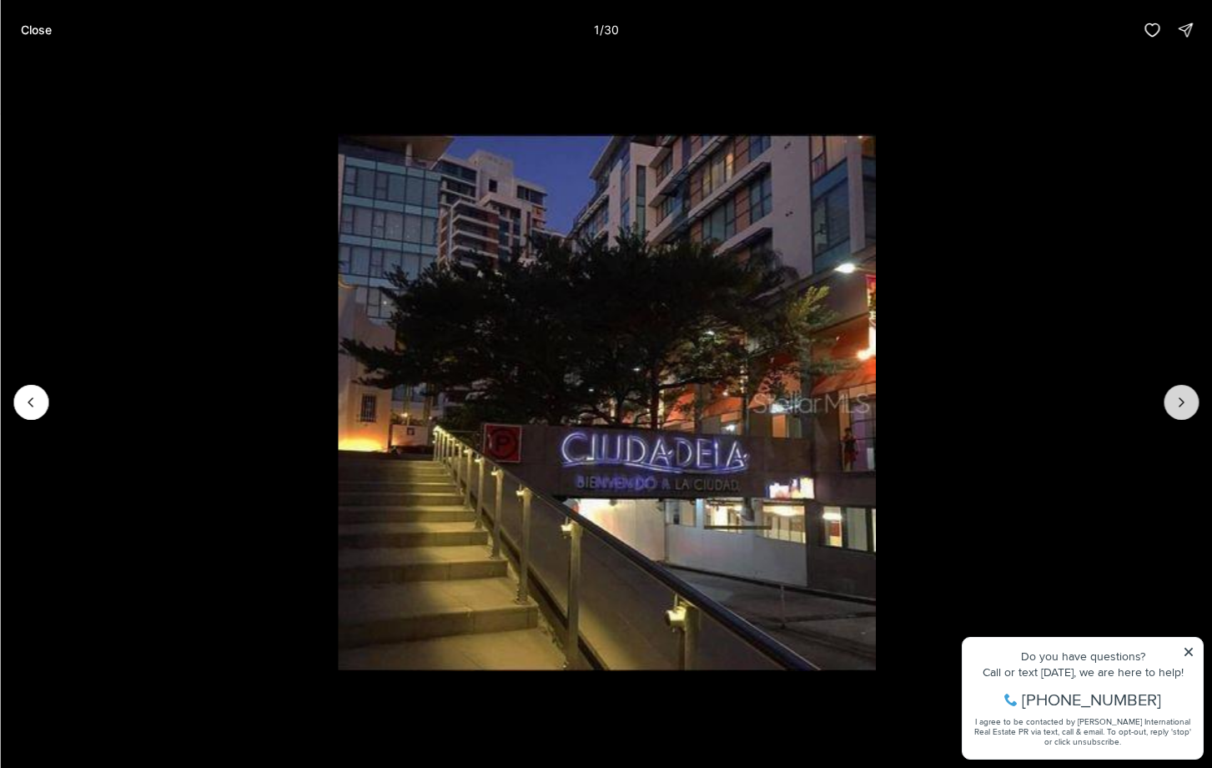
click at [1180, 403] on icon "Next slide" at bounding box center [1181, 402] width 17 height 17
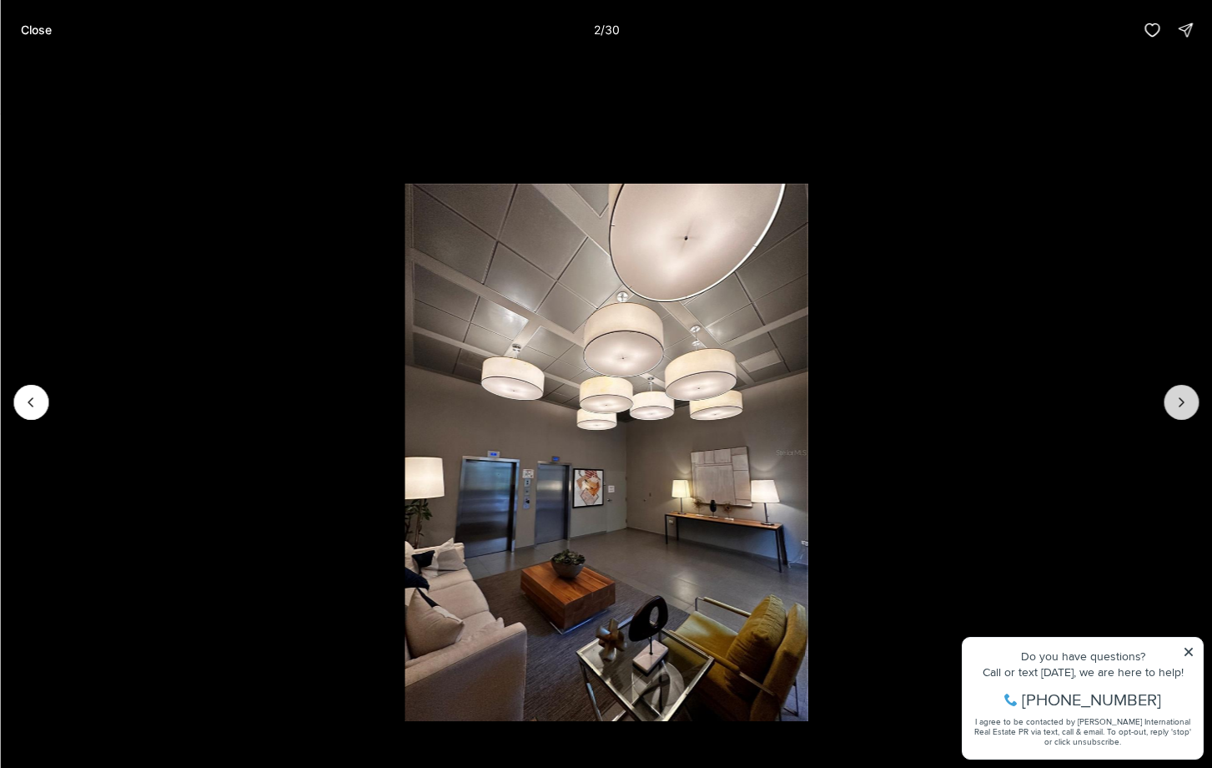
click at [1180, 403] on icon "Next slide" at bounding box center [1181, 402] width 17 height 17
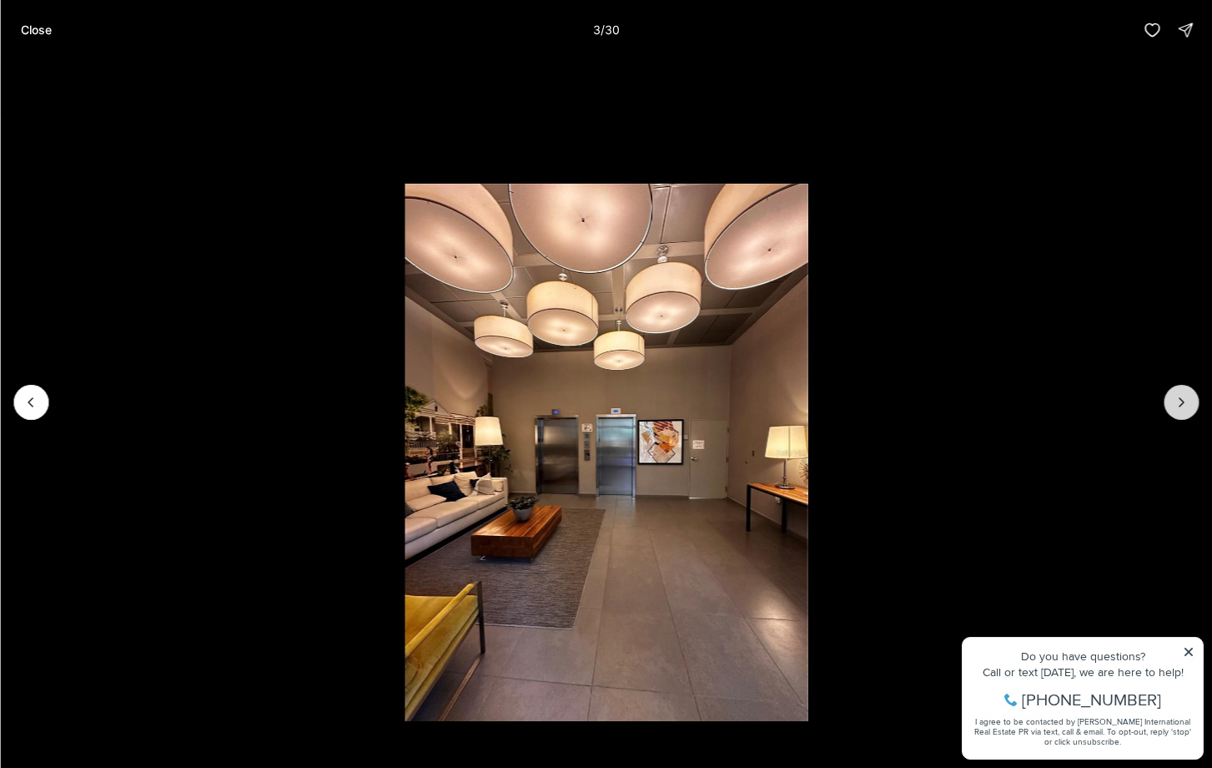
click at [1180, 404] on icon "Next slide" at bounding box center [1181, 402] width 17 height 17
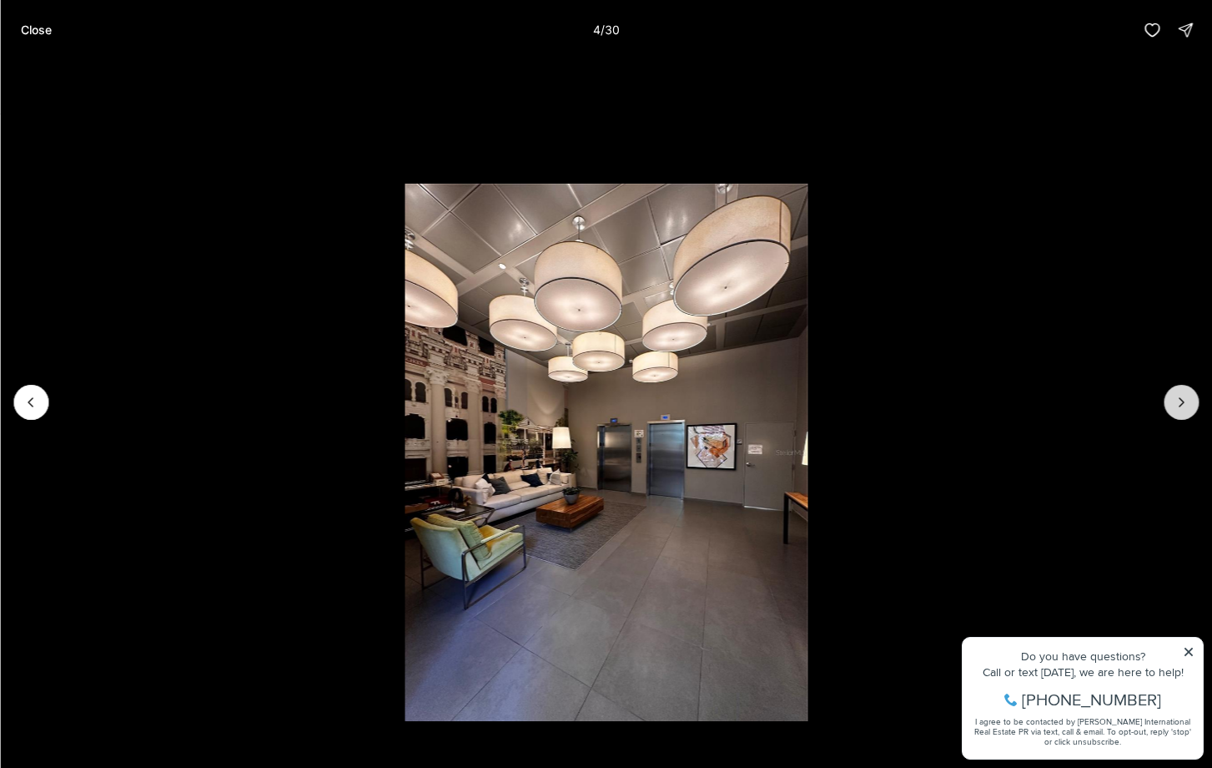
click at [1180, 404] on icon "Next slide" at bounding box center [1181, 402] width 17 height 17
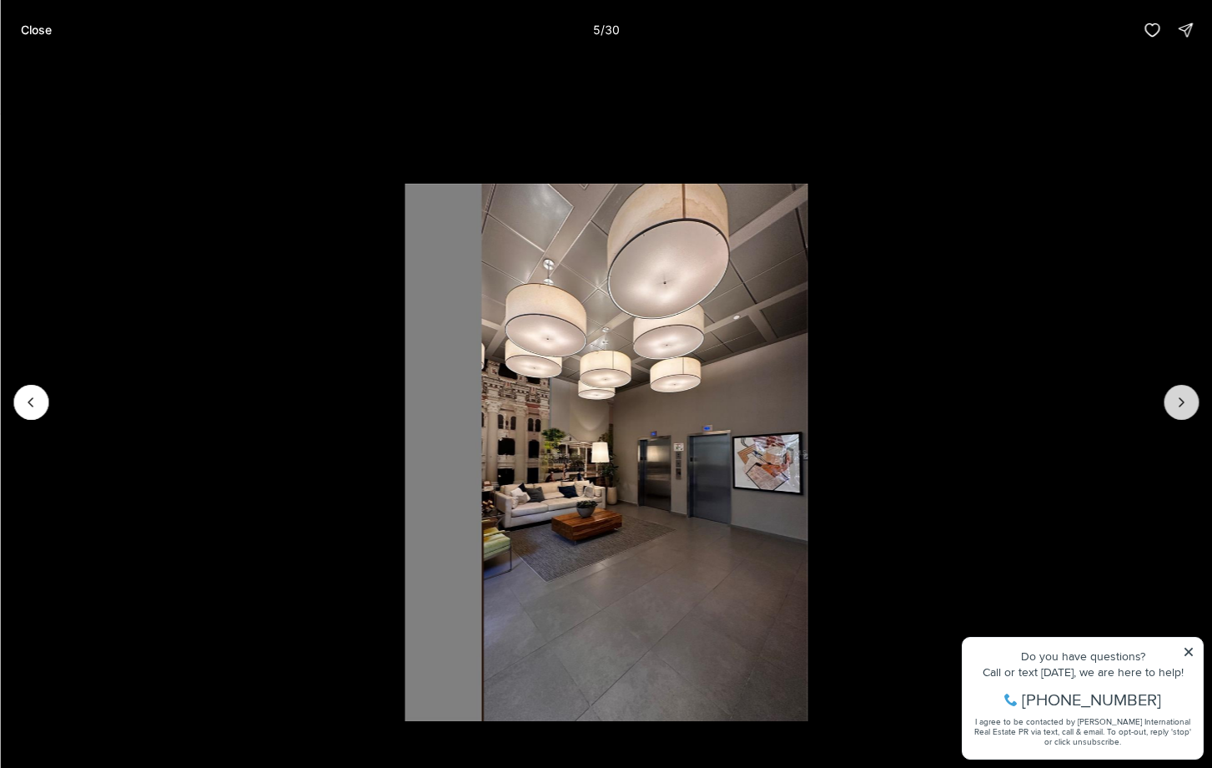
click at [1180, 404] on icon "Next slide" at bounding box center [1181, 402] width 17 height 17
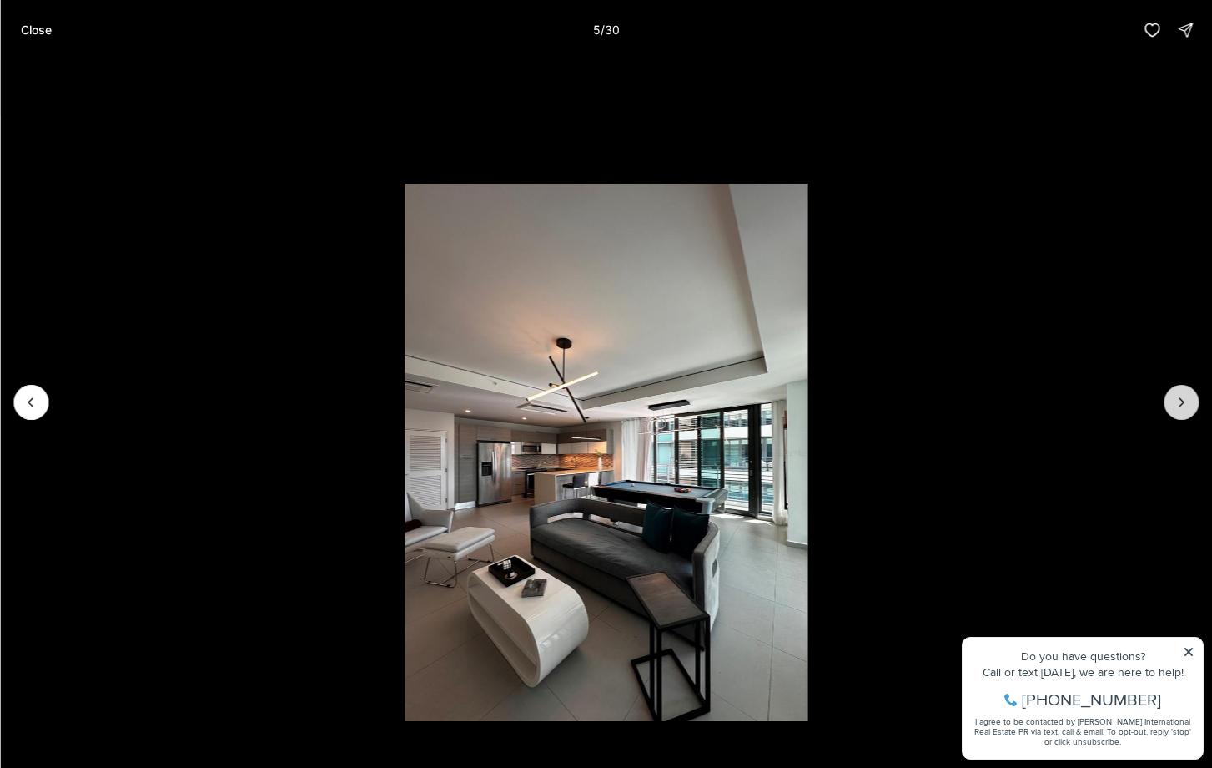
click at [1181, 405] on icon "Next slide" at bounding box center [1182, 402] width 4 height 8
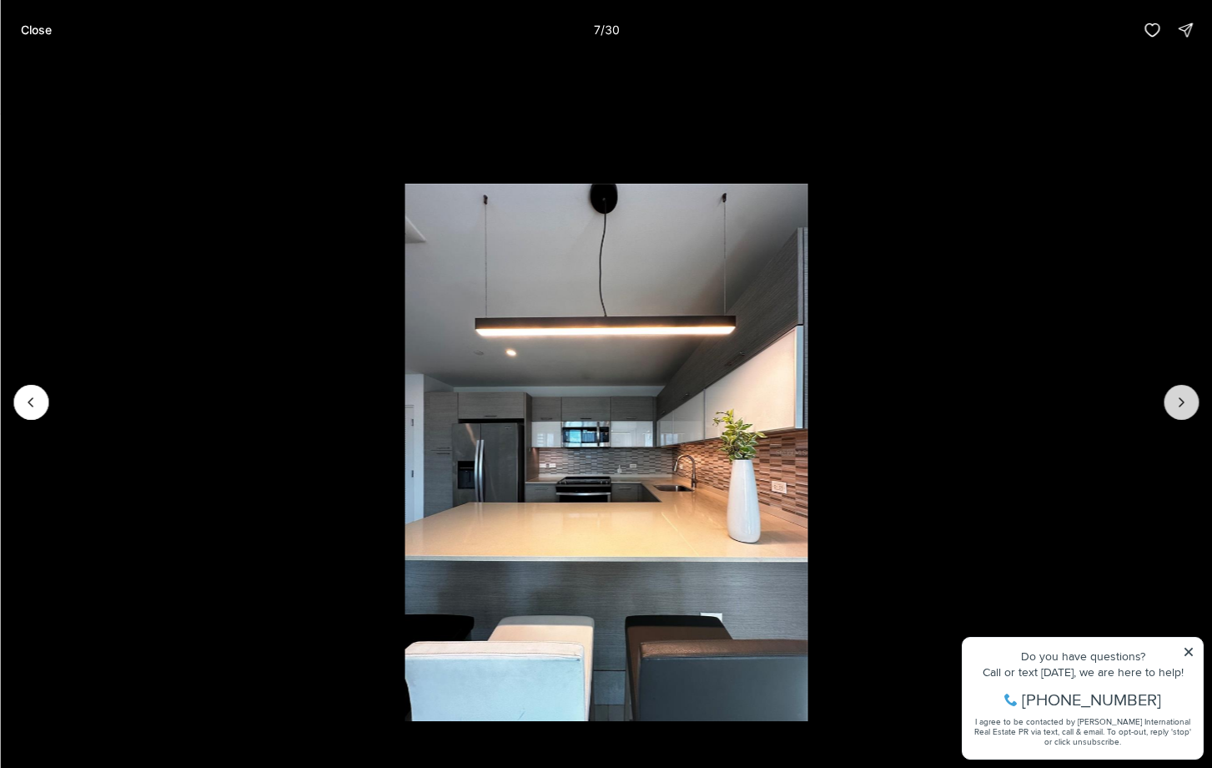
click at [1181, 405] on icon "Next slide" at bounding box center [1182, 402] width 4 height 8
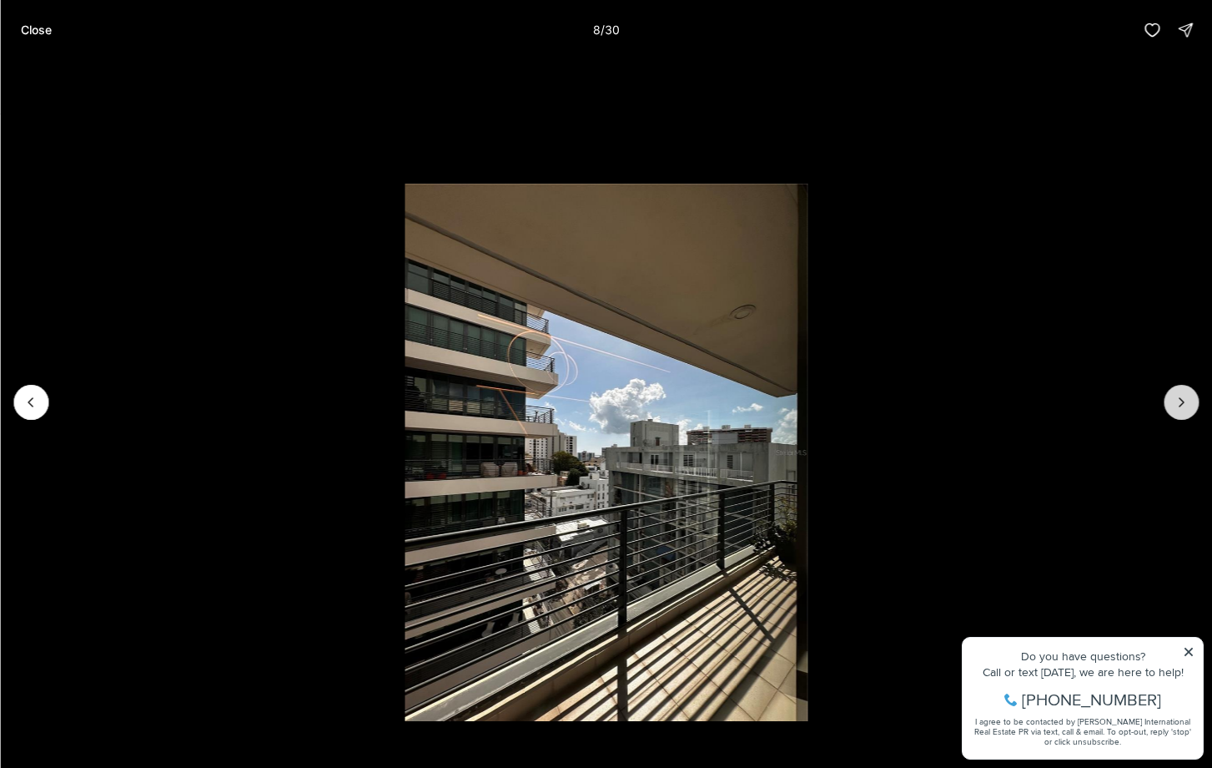
click at [1181, 405] on icon "Next slide" at bounding box center [1182, 402] width 4 height 8
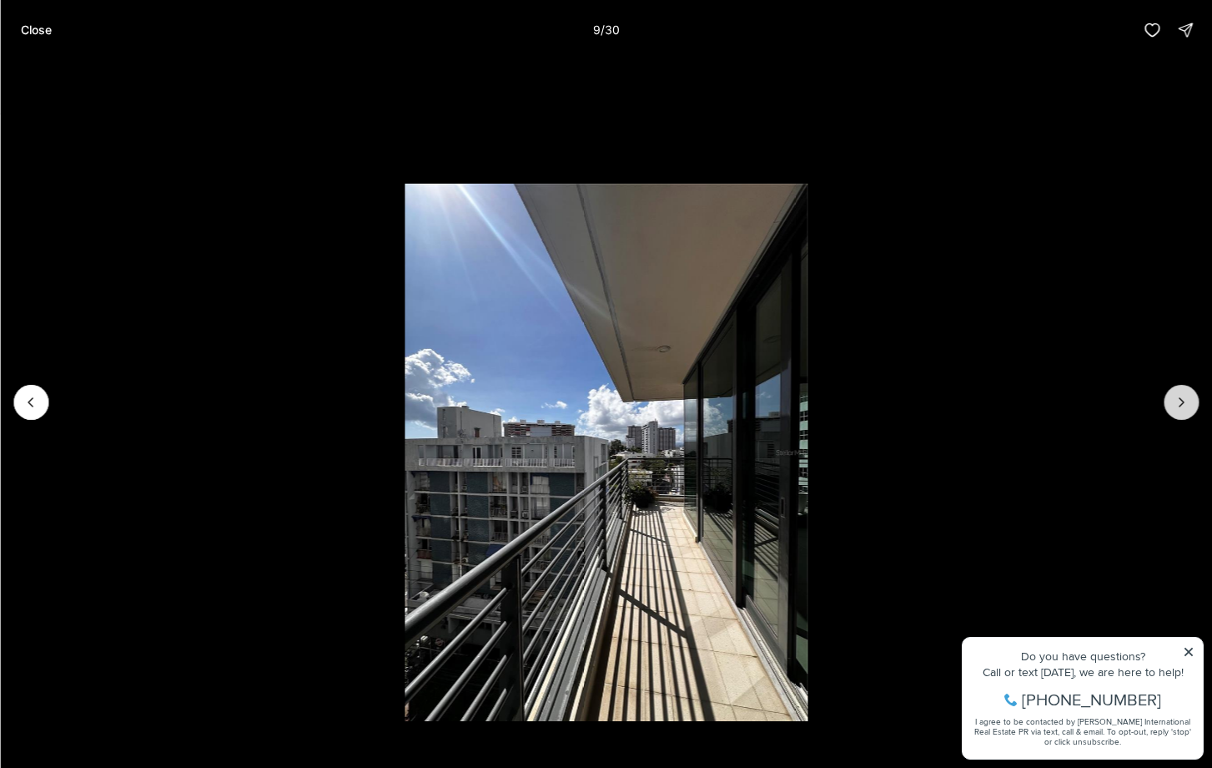
click at [1181, 406] on icon "Next slide" at bounding box center [1181, 402] width 17 height 17
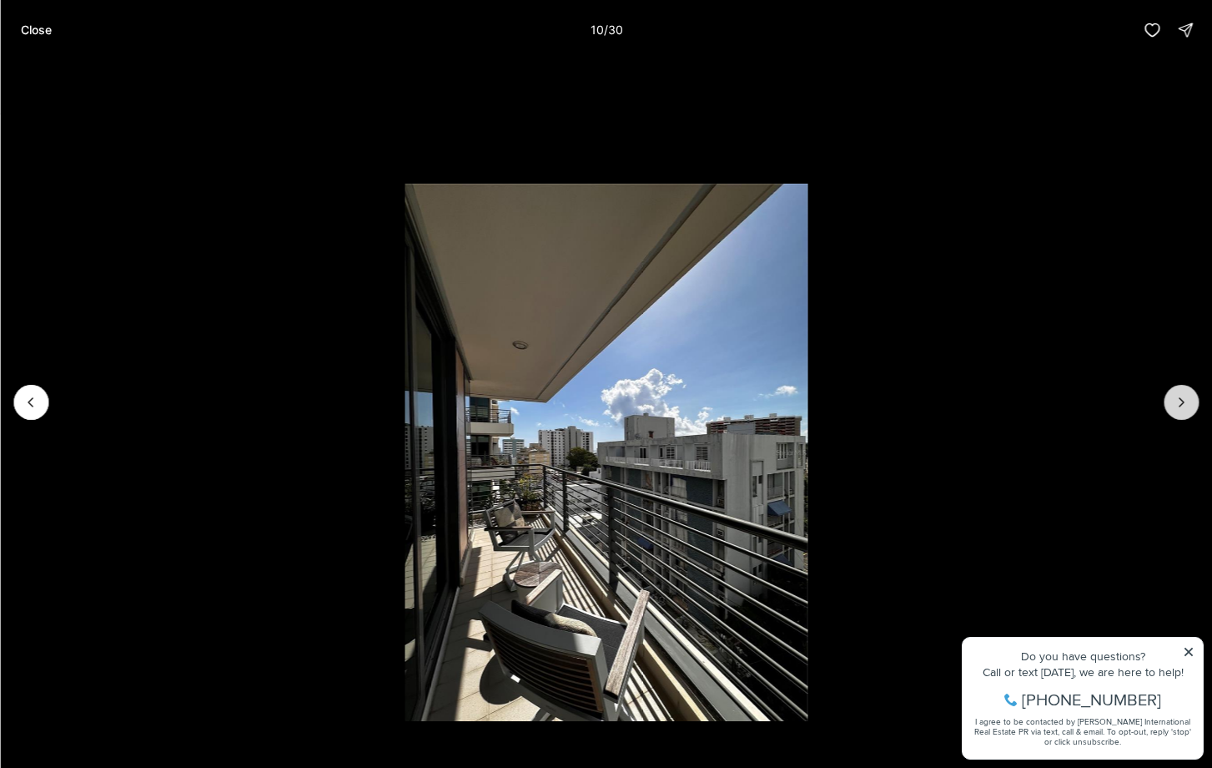
click at [1181, 406] on icon "Next slide" at bounding box center [1181, 402] width 17 height 17
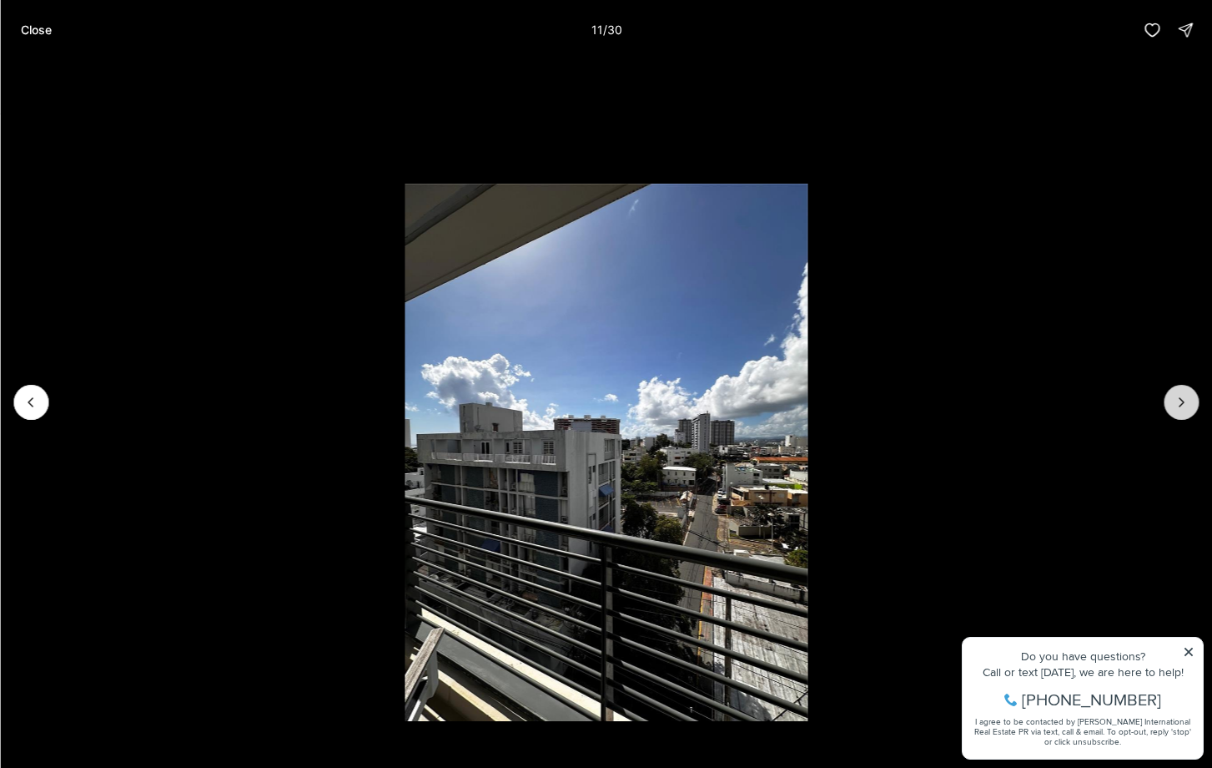
click at [1181, 407] on icon "Next slide" at bounding box center [1181, 402] width 17 height 17
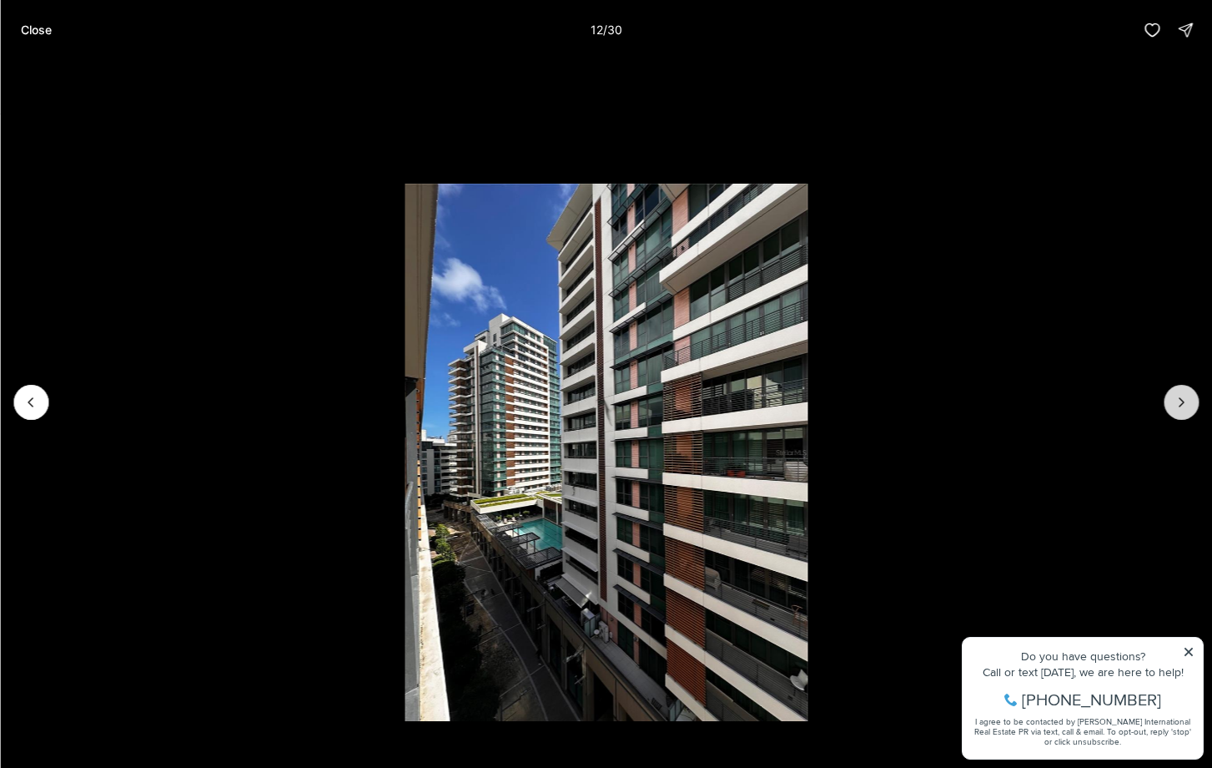
click at [1181, 407] on icon "Next slide" at bounding box center [1181, 402] width 17 height 17
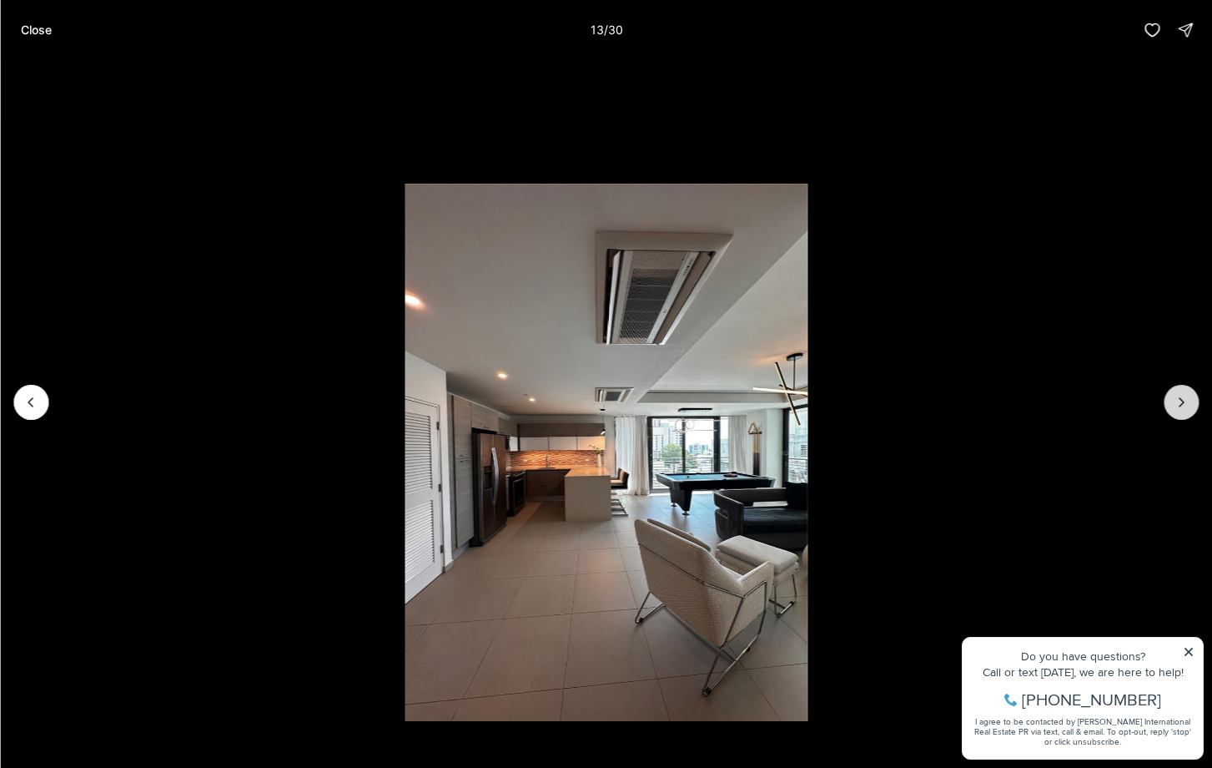
click at [1181, 407] on icon "Next slide" at bounding box center [1181, 402] width 17 height 17
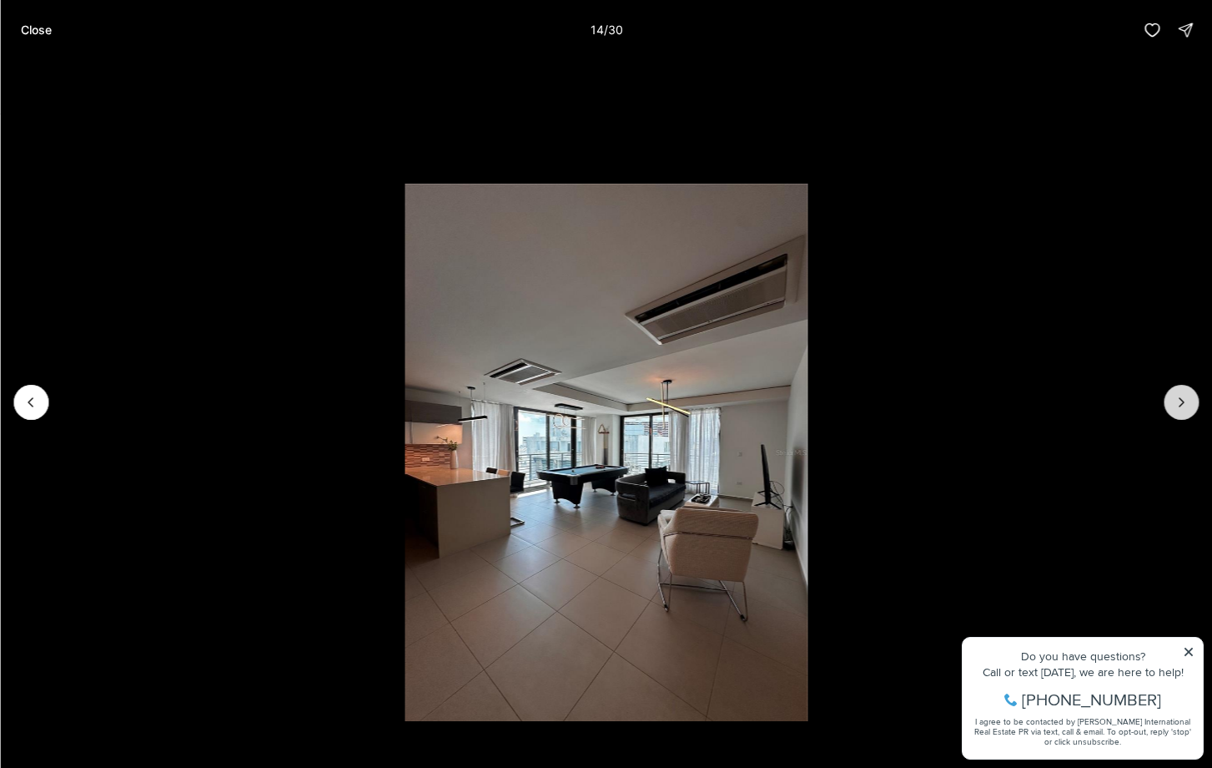
click at [1189, 407] on icon "Next slide" at bounding box center [1181, 402] width 17 height 17
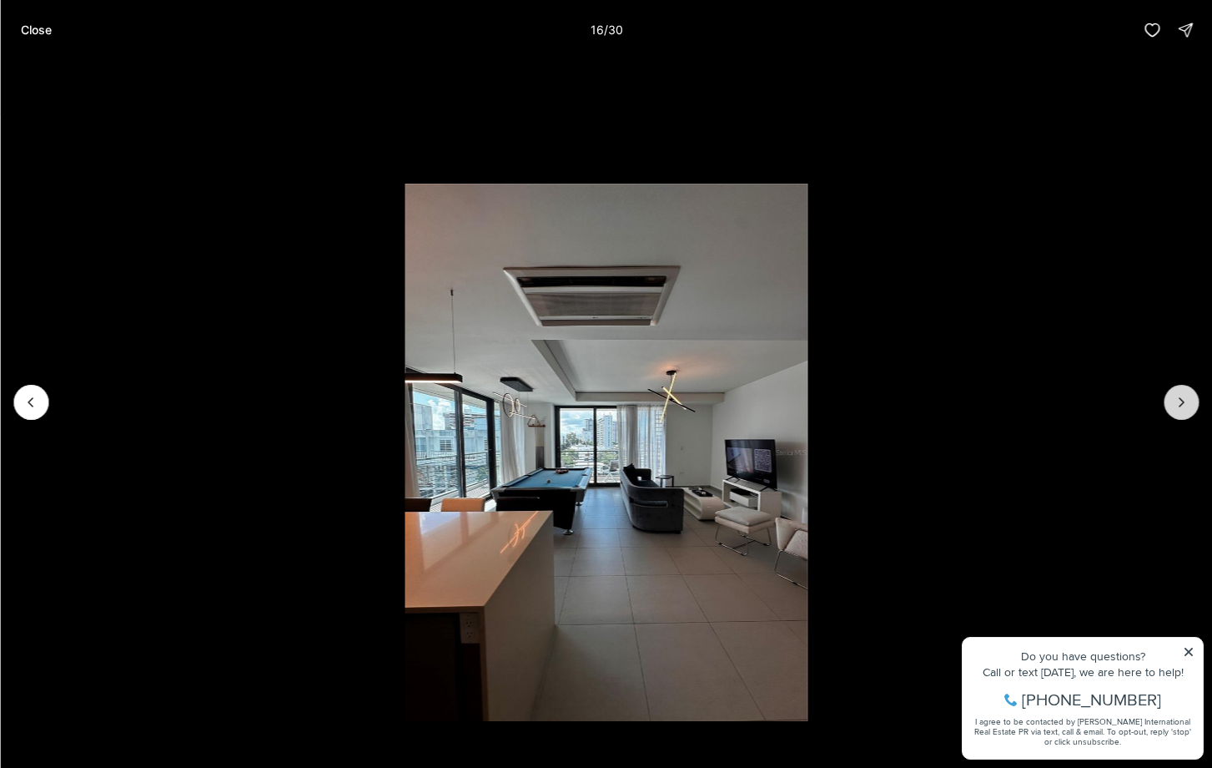
click at [1189, 407] on icon "Next slide" at bounding box center [1181, 402] width 17 height 17
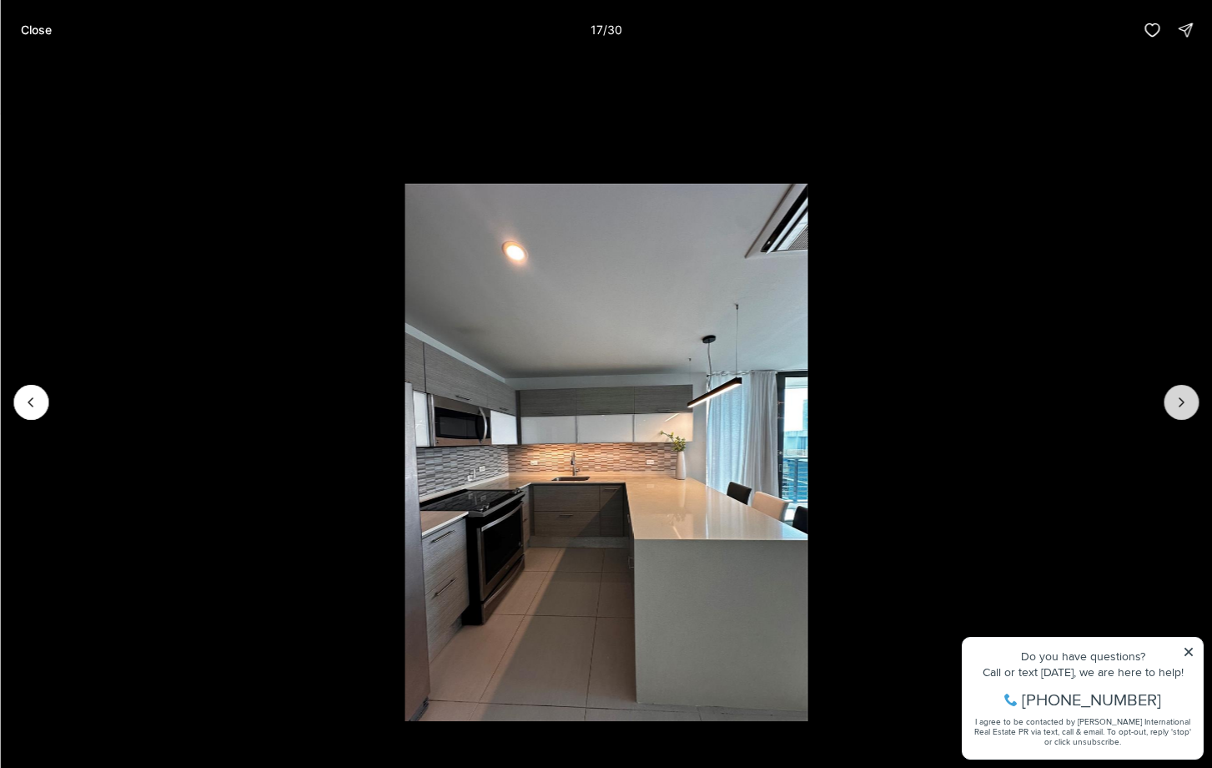
click at [1189, 407] on icon "Next slide" at bounding box center [1181, 402] width 17 height 17
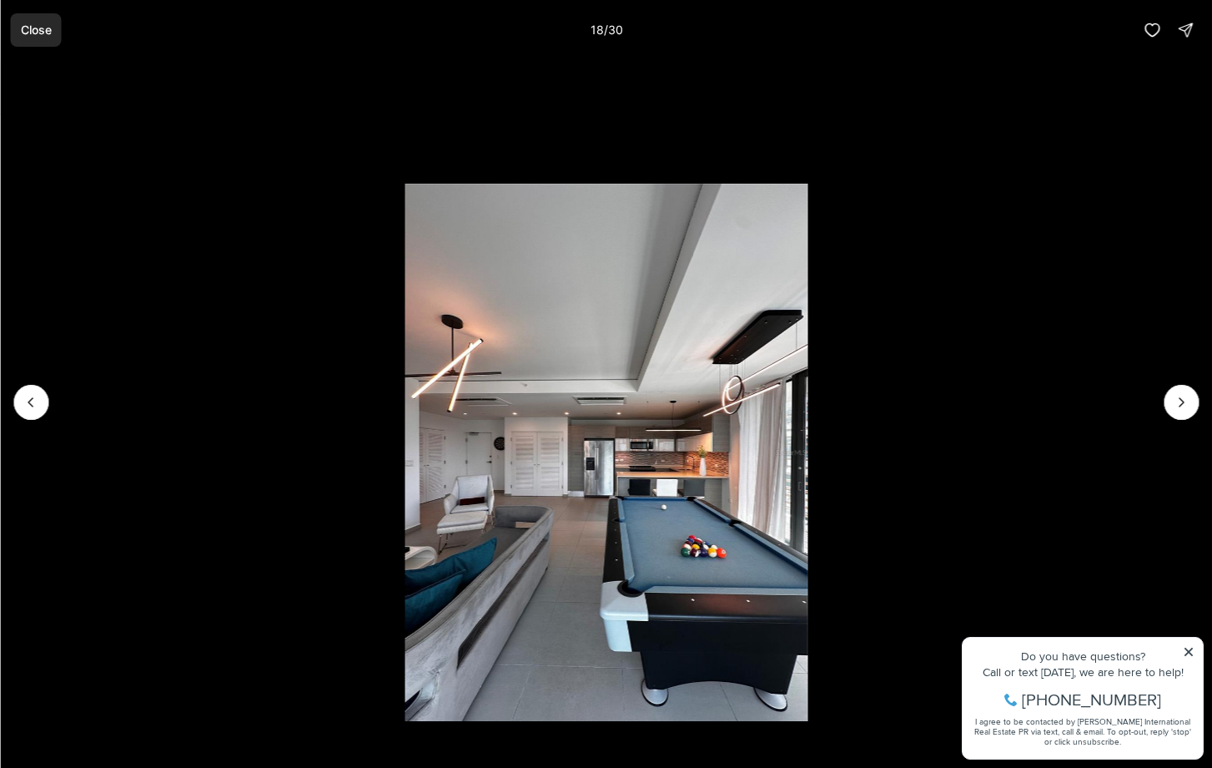
click at [48, 35] on p "Close" at bounding box center [35, 29] width 31 height 13
